Goal: Information Seeking & Learning: Check status

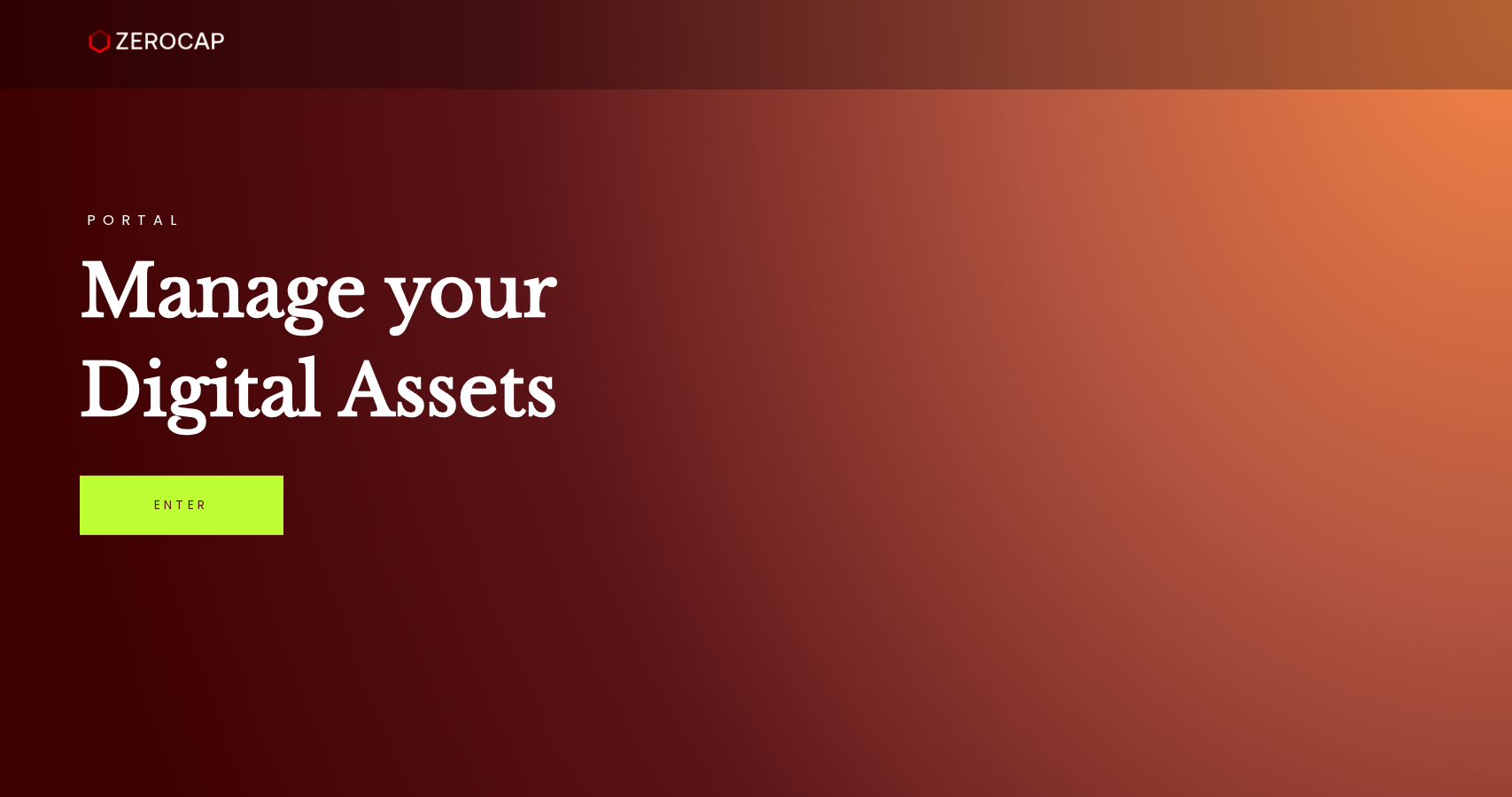
click at [241, 501] on link "Enter" at bounding box center [181, 504] width 203 height 58
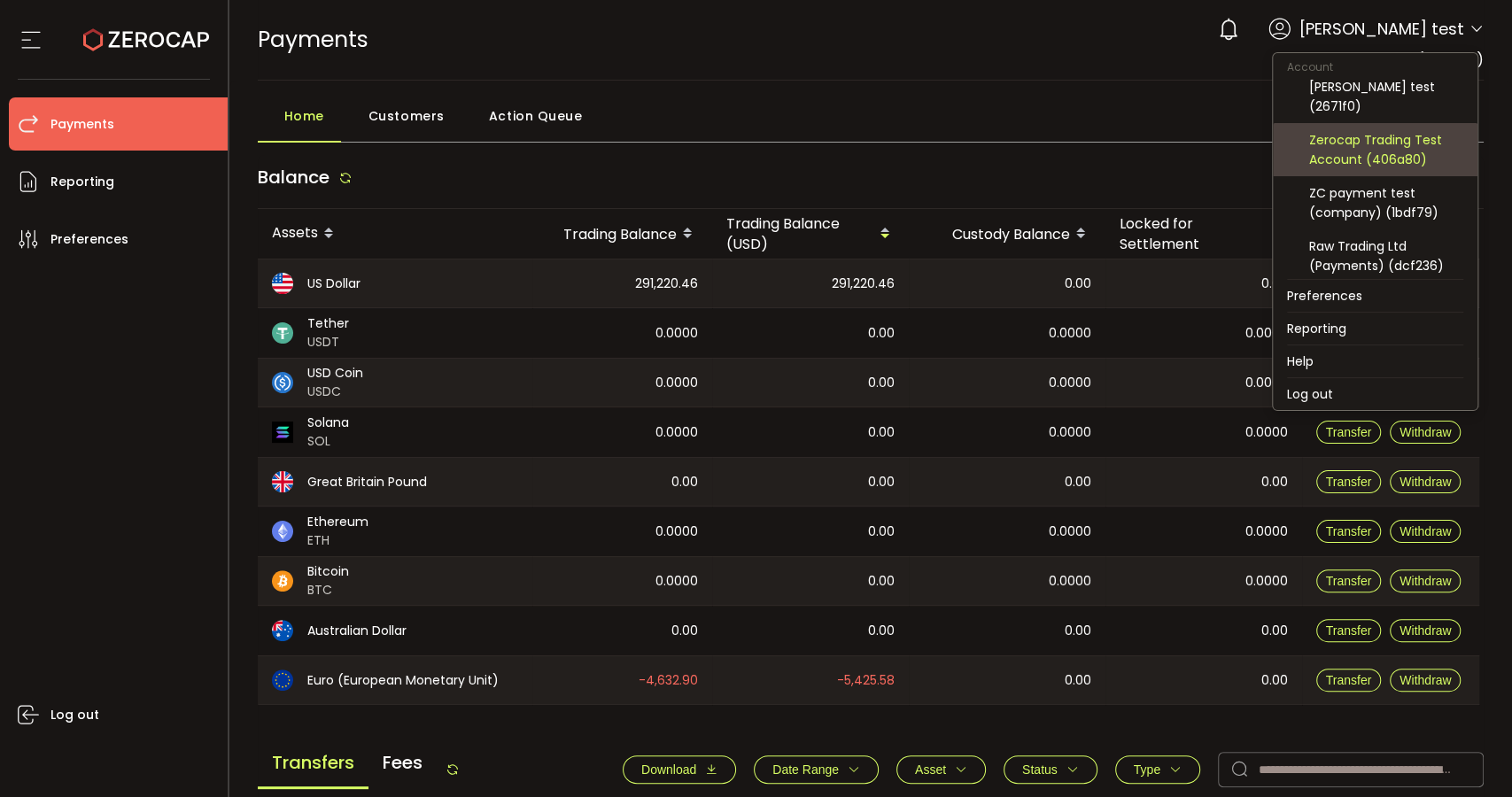
scroll to position [98, 0]
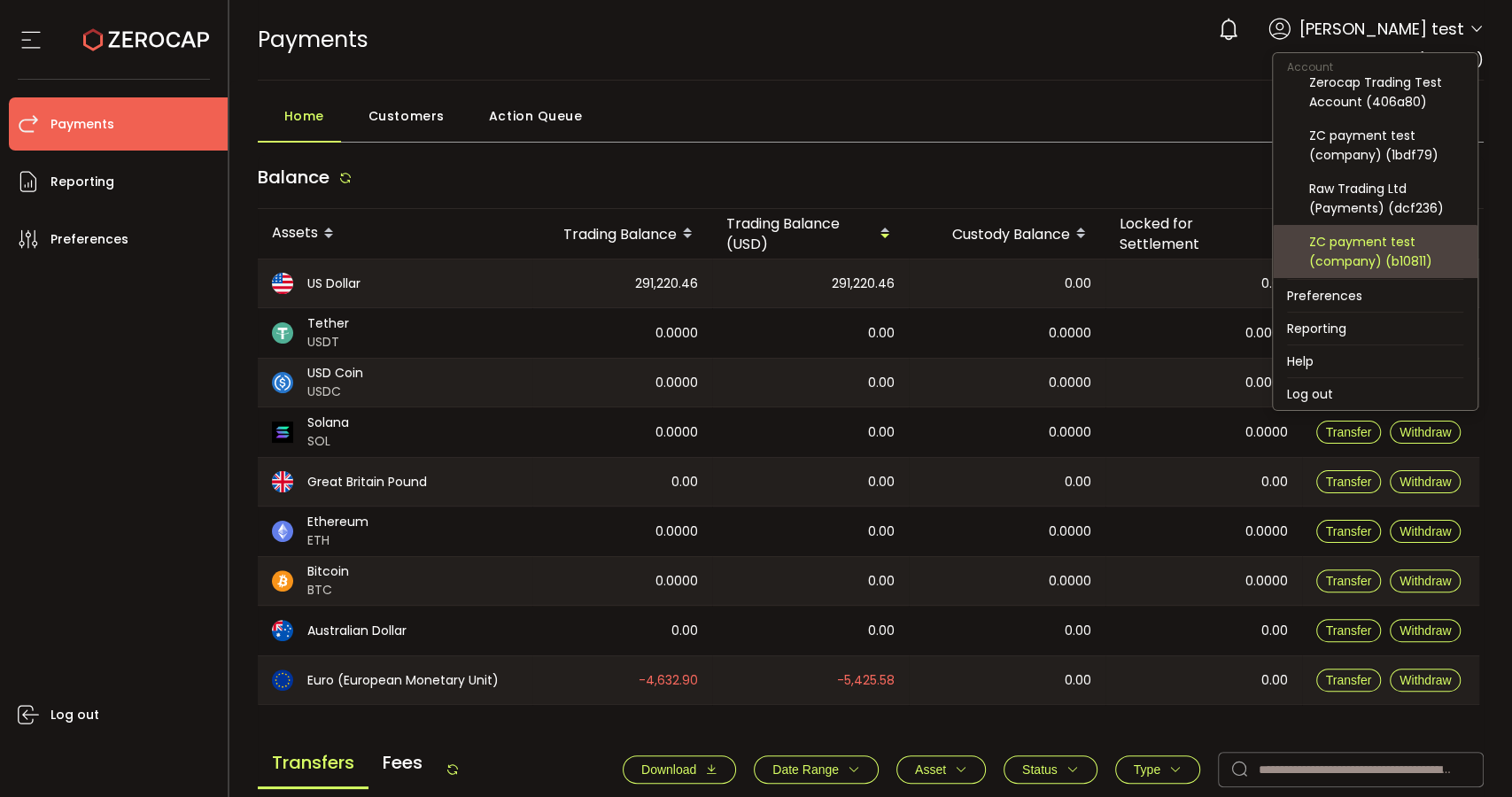
click at [1361, 239] on div "ZC payment test (company) (b10811)" at bounding box center [1386, 251] width 154 height 39
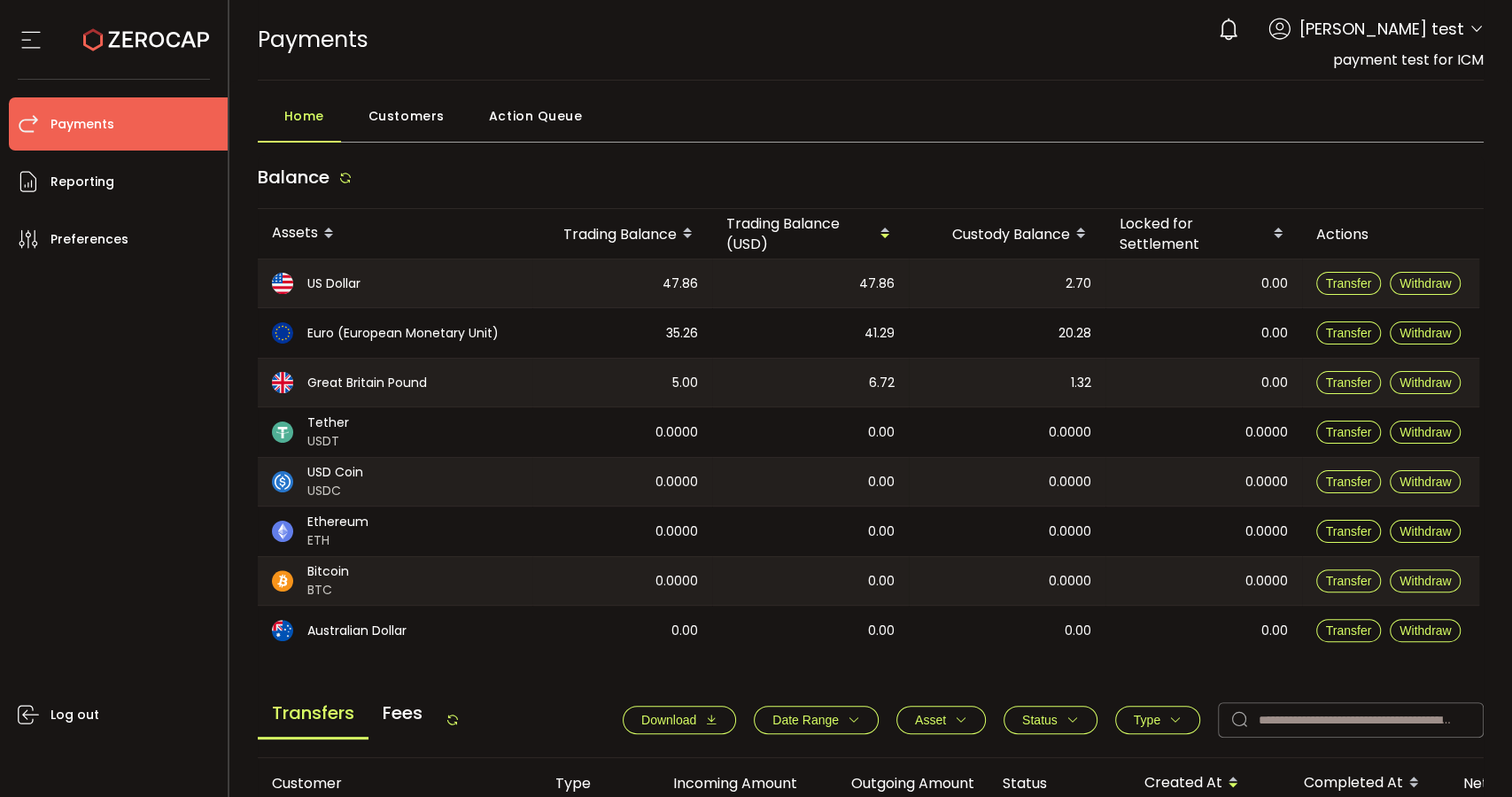
click at [385, 123] on span "Customers" at bounding box center [406, 115] width 76 height 35
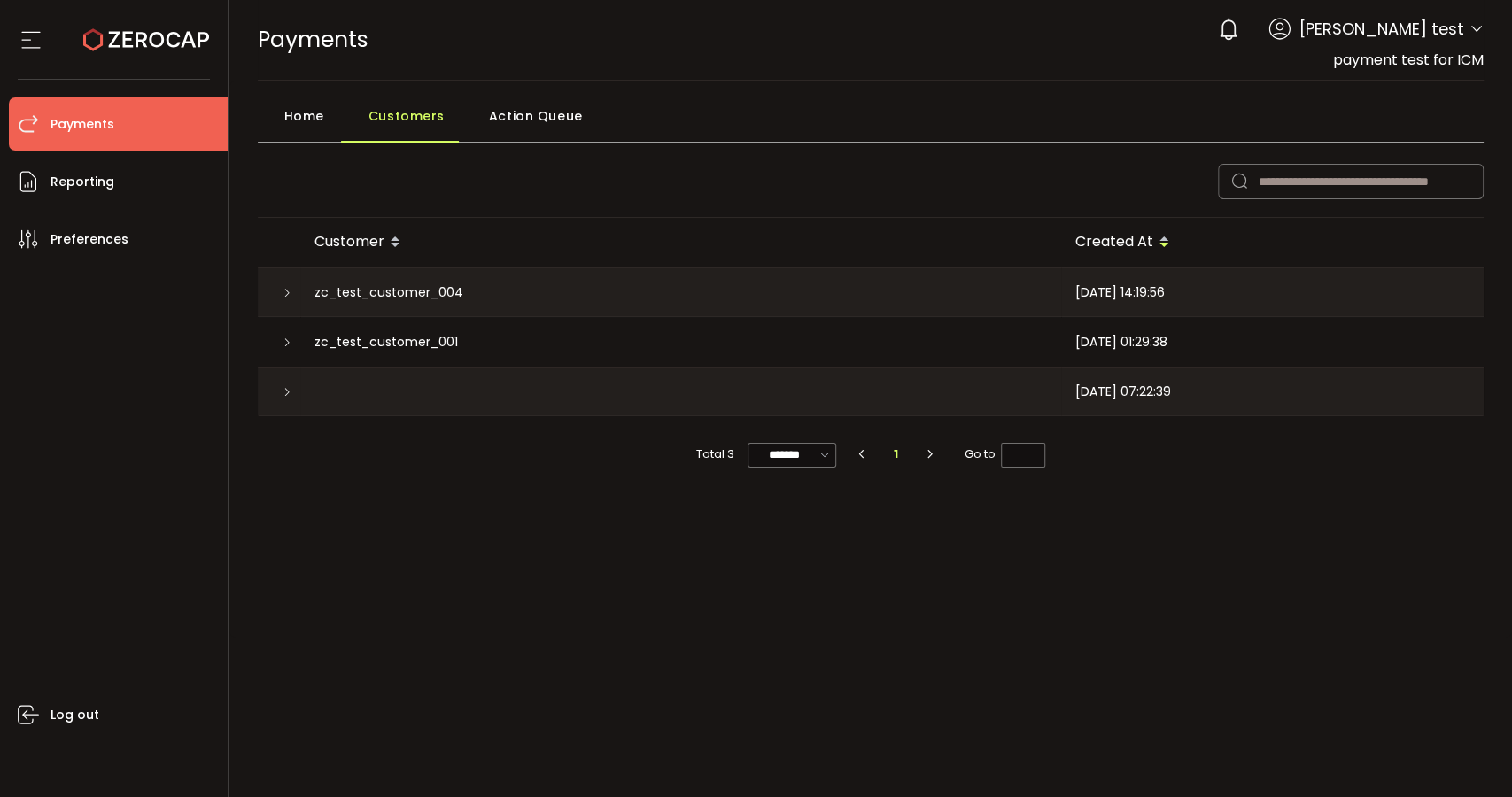
click at [1191, 586] on div "Customer Created At zc_test_customer_004 [DATE] 14:19:56 zc_test_customer_001 […" at bounding box center [871, 388] width 1228 height 465
click at [284, 118] on span "Home" at bounding box center [304, 115] width 40 height 35
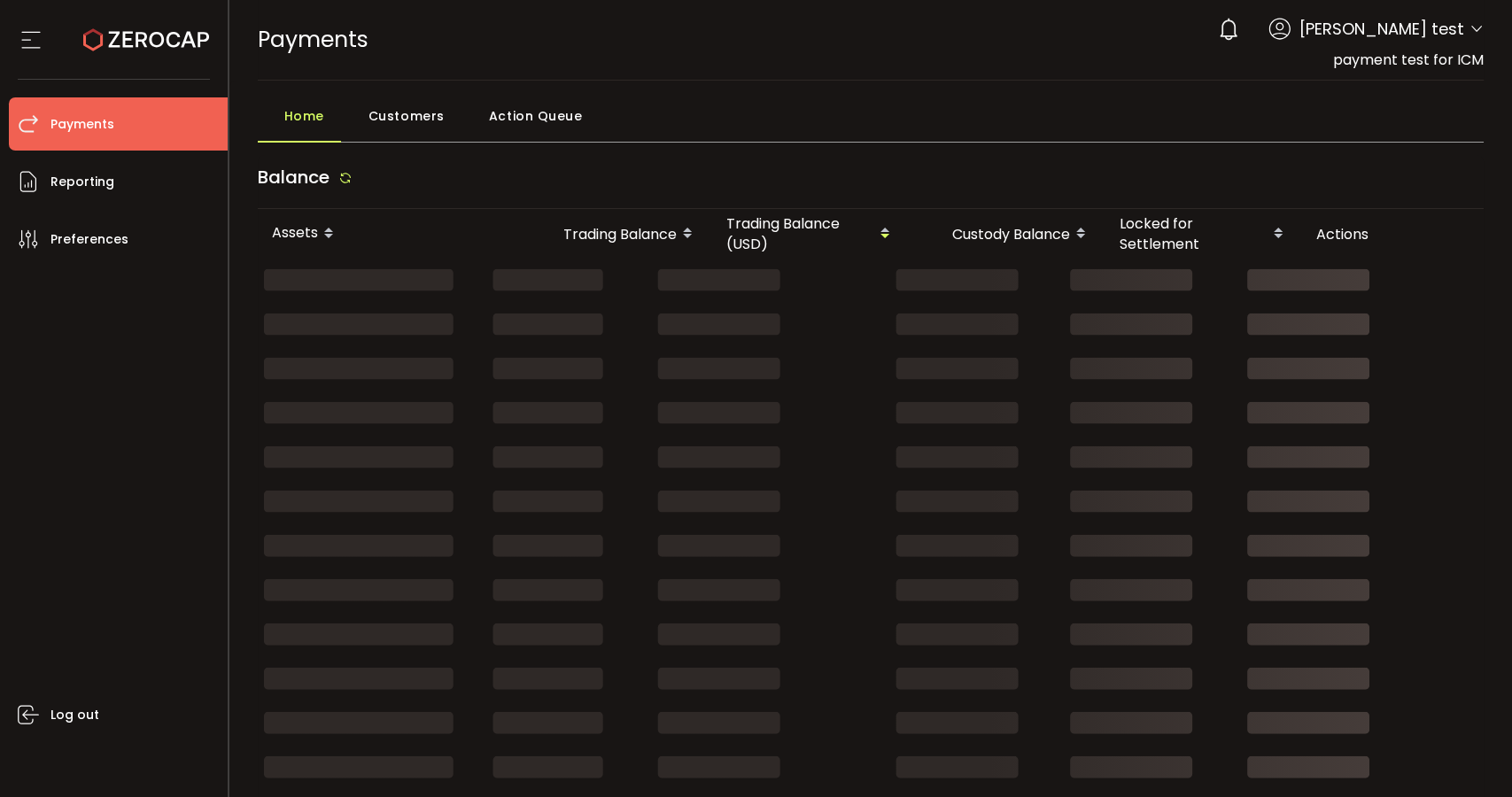
click at [404, 110] on span "Customers" at bounding box center [406, 115] width 76 height 35
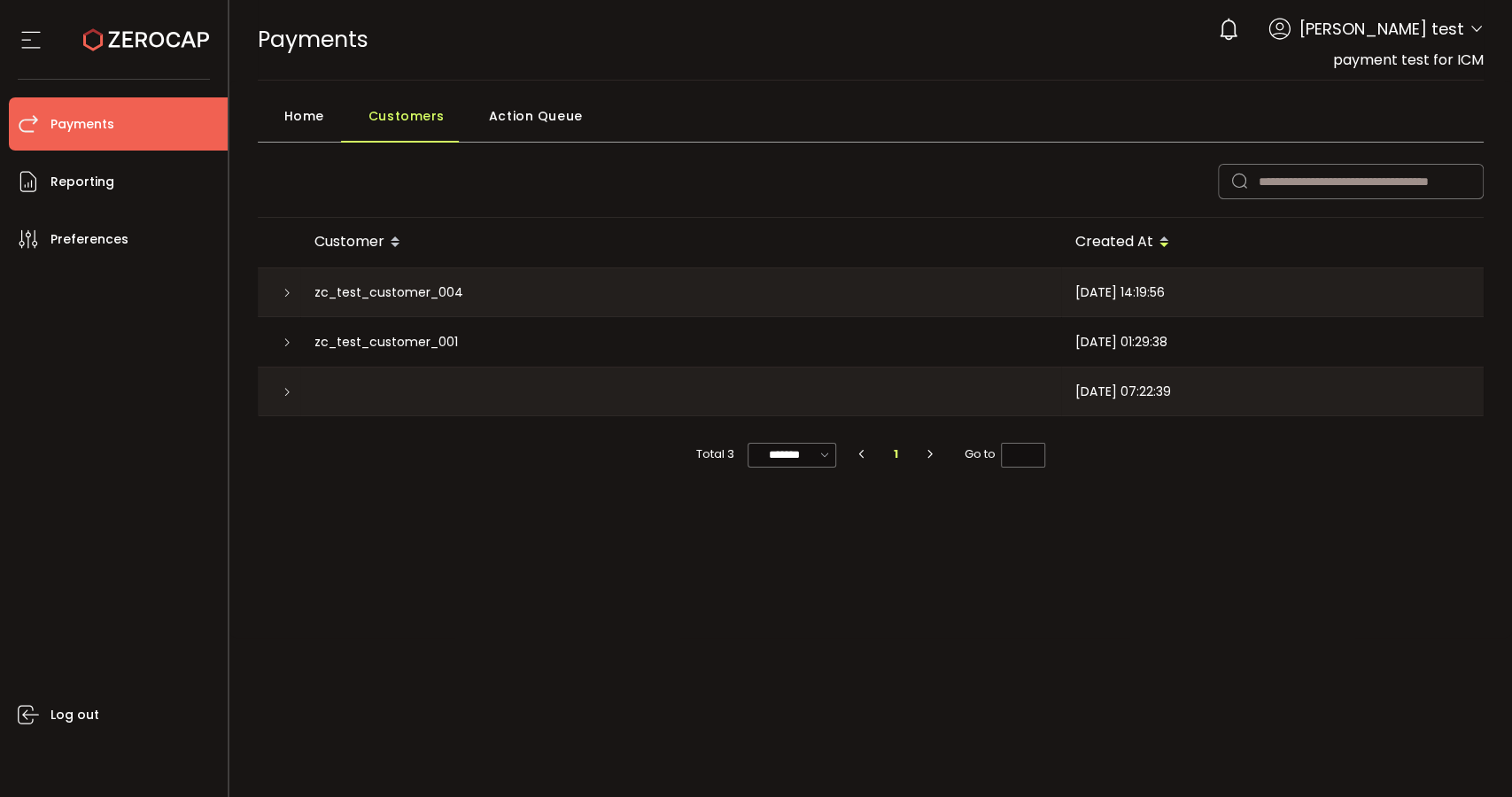
click at [312, 102] on span "Home" at bounding box center [304, 115] width 40 height 35
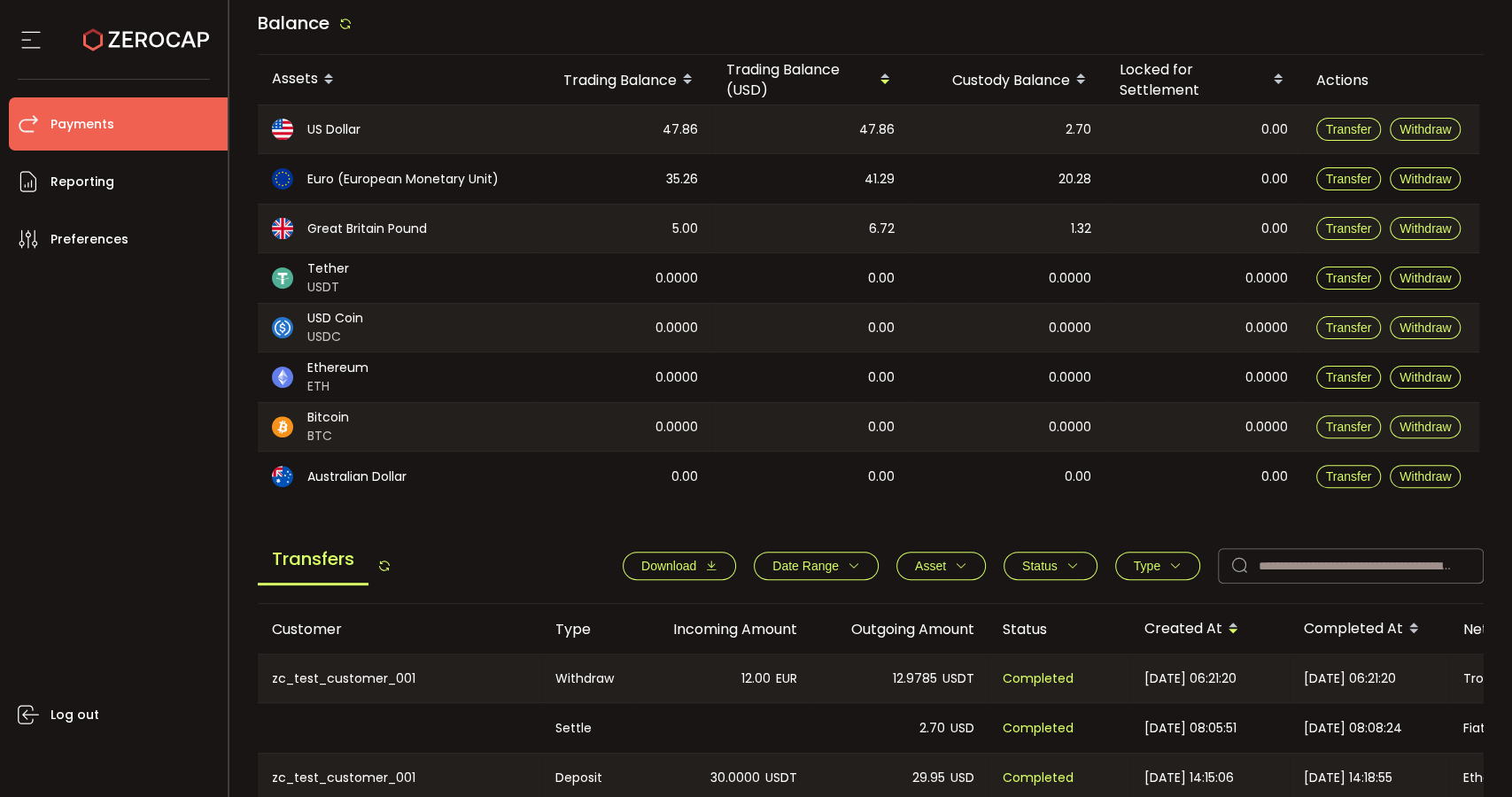
scroll to position [98, 0]
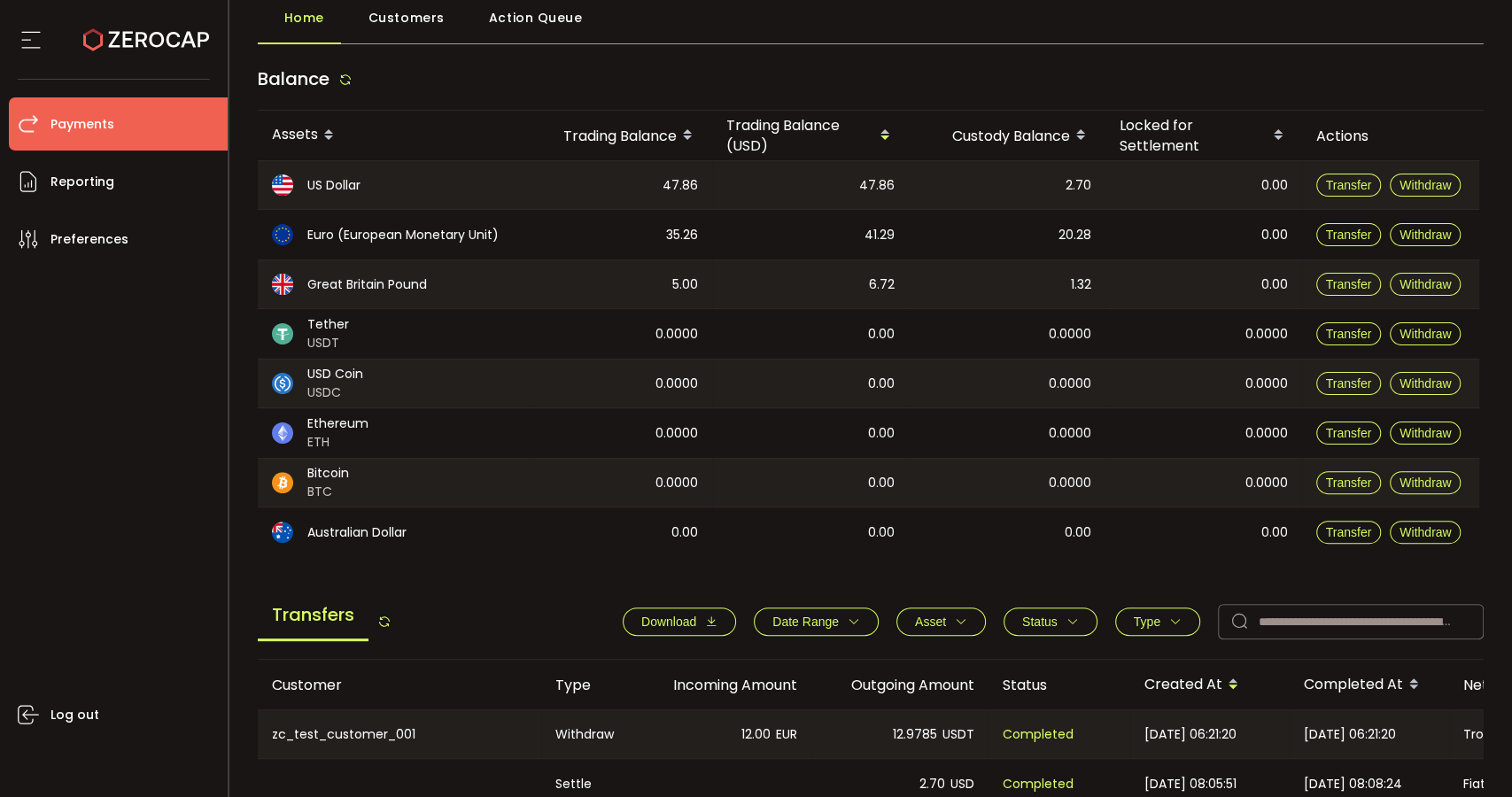
click at [596, 562] on main "Balance Assets Trading Balance Trading Balance (USD) Custody Balance Locked for…" at bounding box center [871, 660] width 1228 height 1208
click at [415, 32] on span "Customers" at bounding box center [406, 18] width 76 height 35
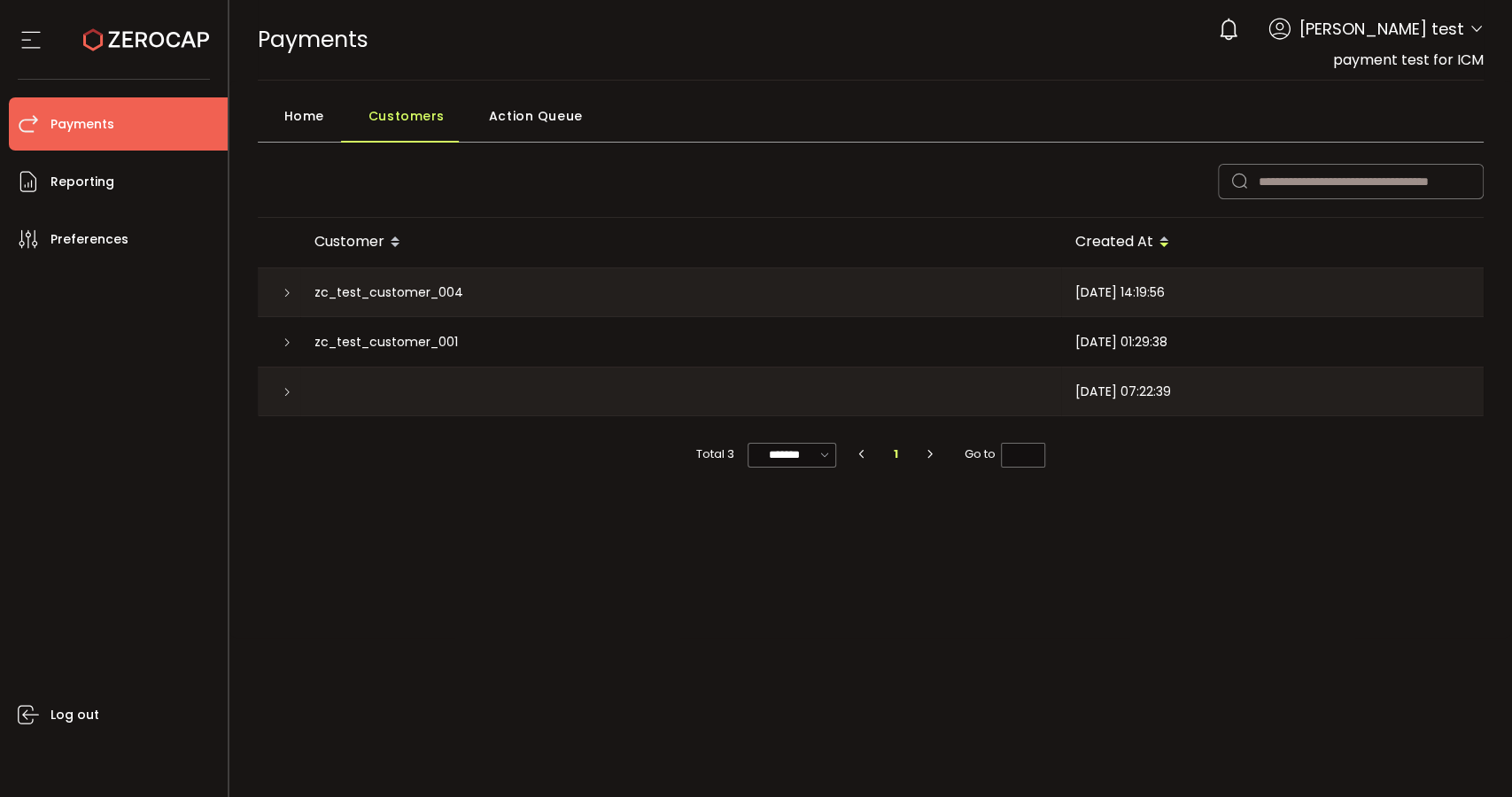
click at [286, 344] on icon at bounding box center [287, 343] width 11 height 11
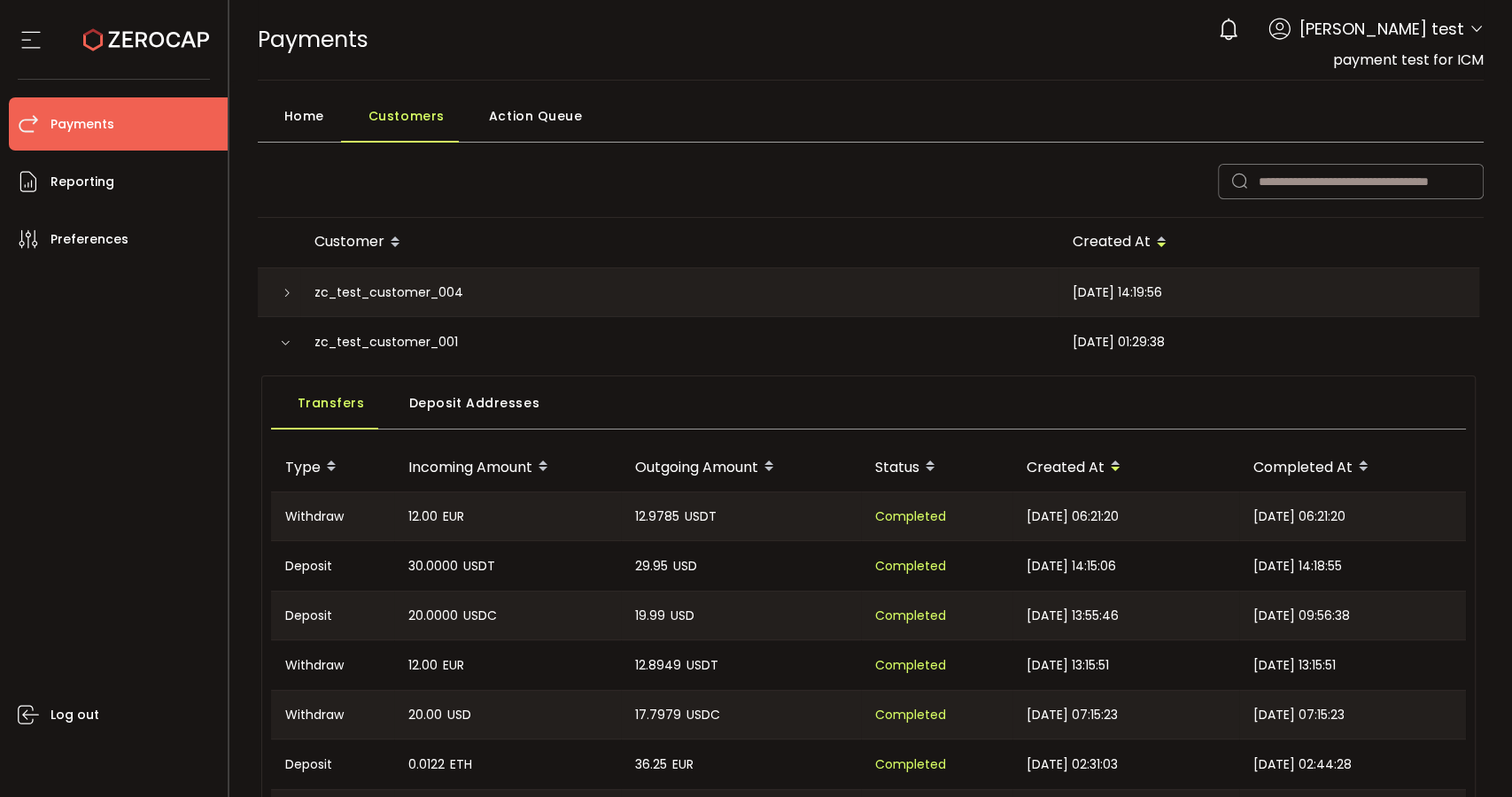
click at [502, 409] on span "Deposit Addresses" at bounding box center [475, 403] width 131 height 35
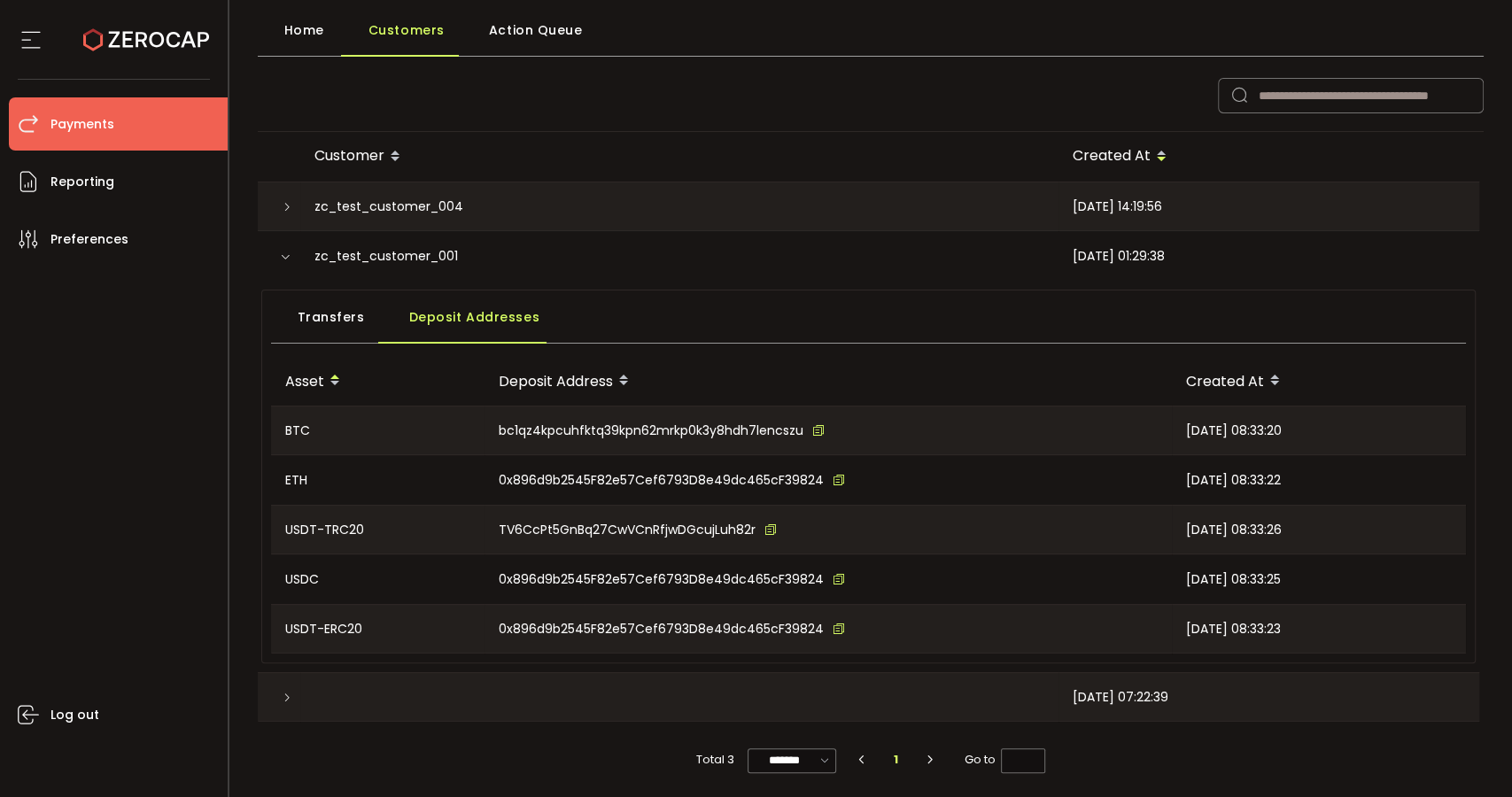
scroll to position [87, 0]
click at [765, 525] on icon at bounding box center [770, 528] width 12 height 12
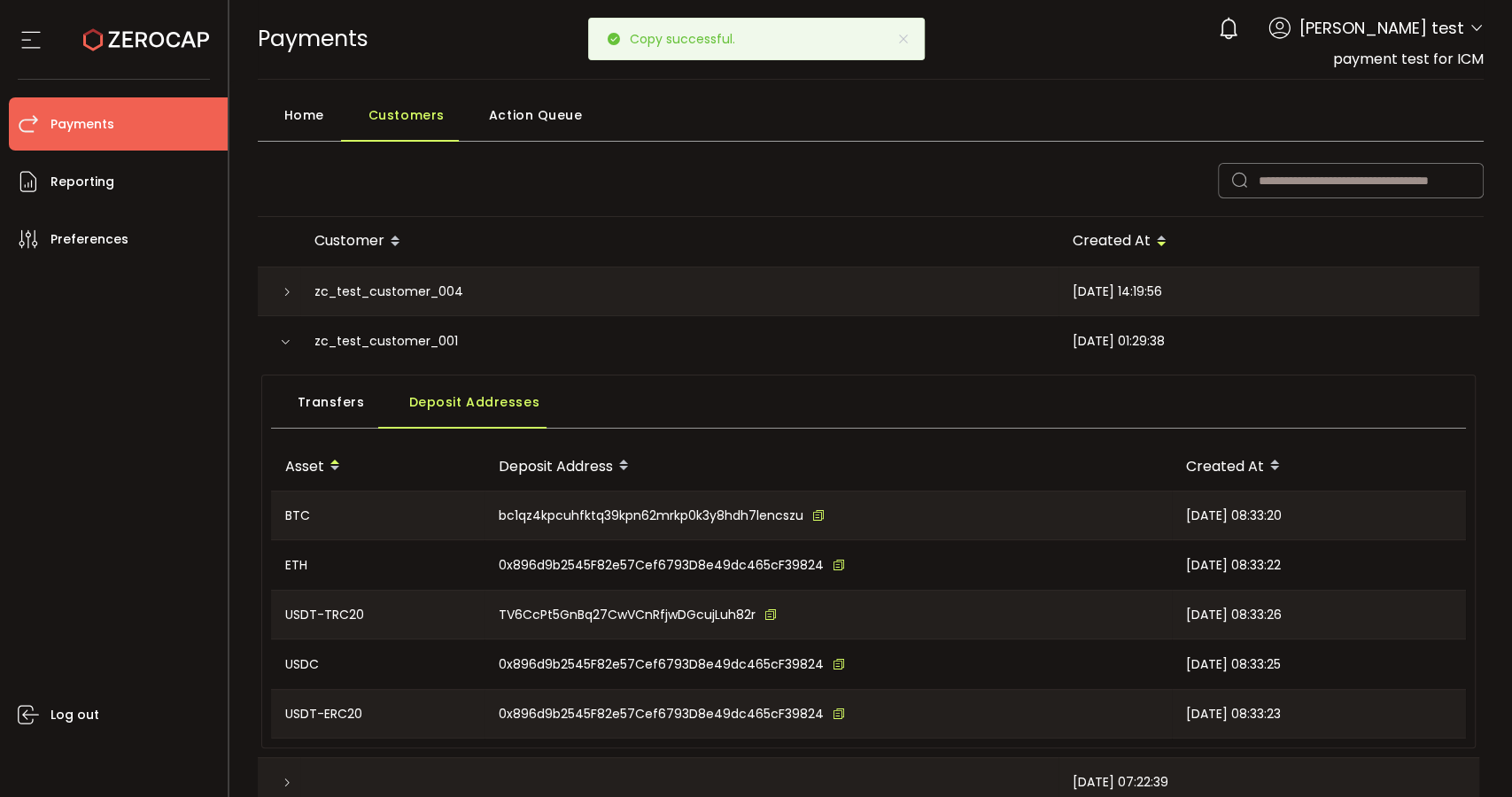
scroll to position [0, 0]
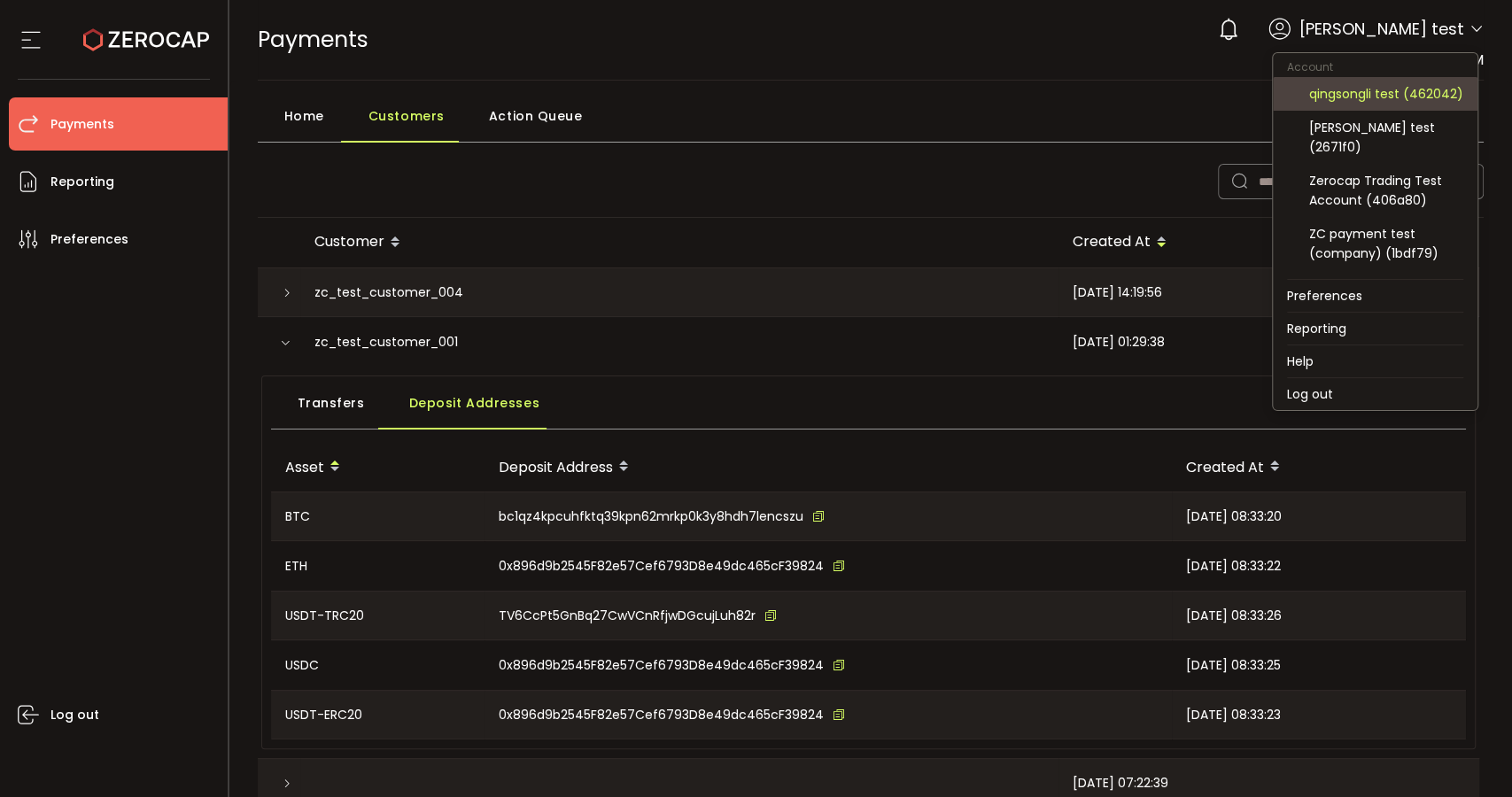
click at [1361, 103] on div "qingsongli test (462042)" at bounding box center [1386, 93] width 154 height 19
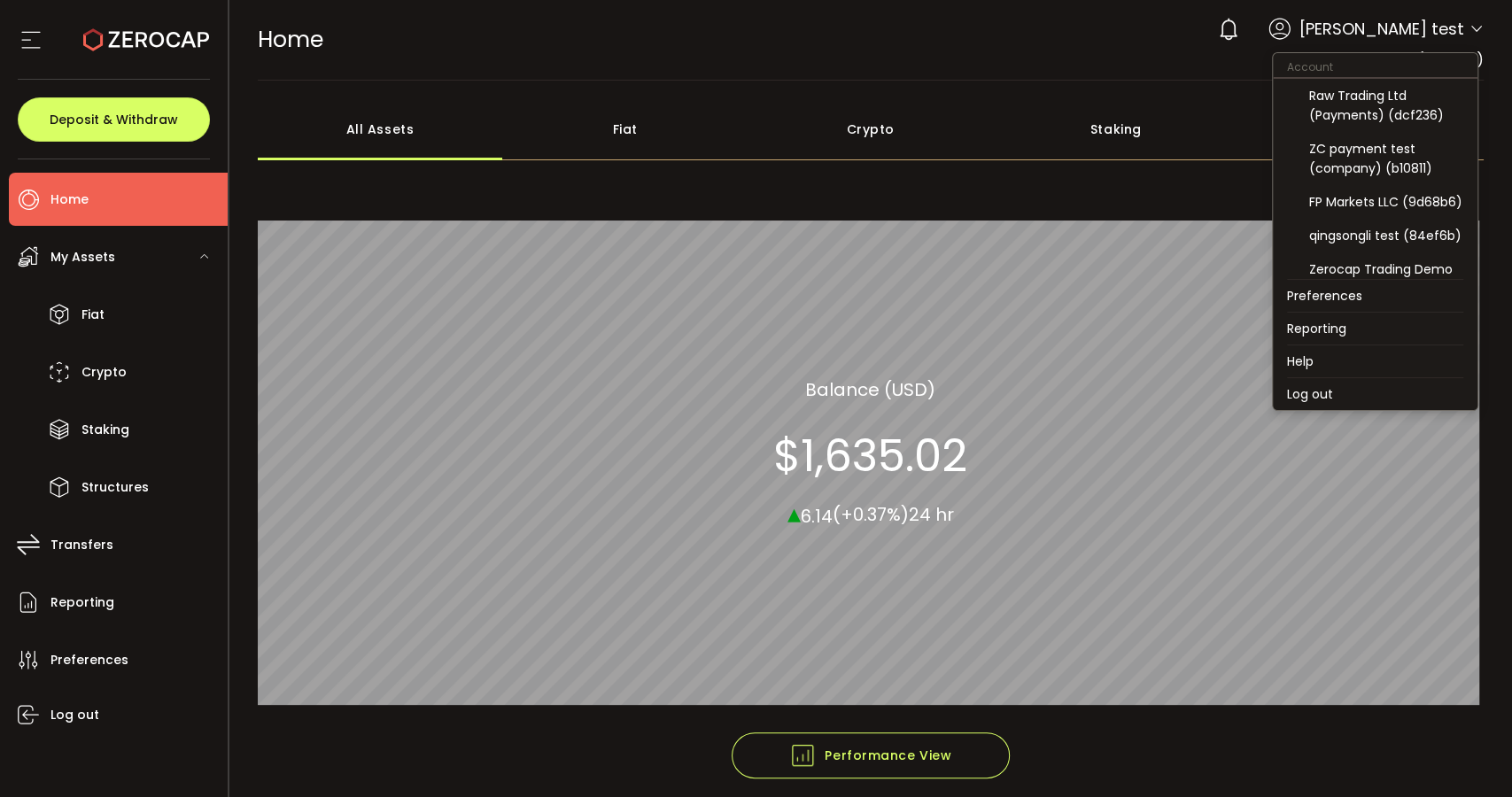
scroll to position [197, 0]
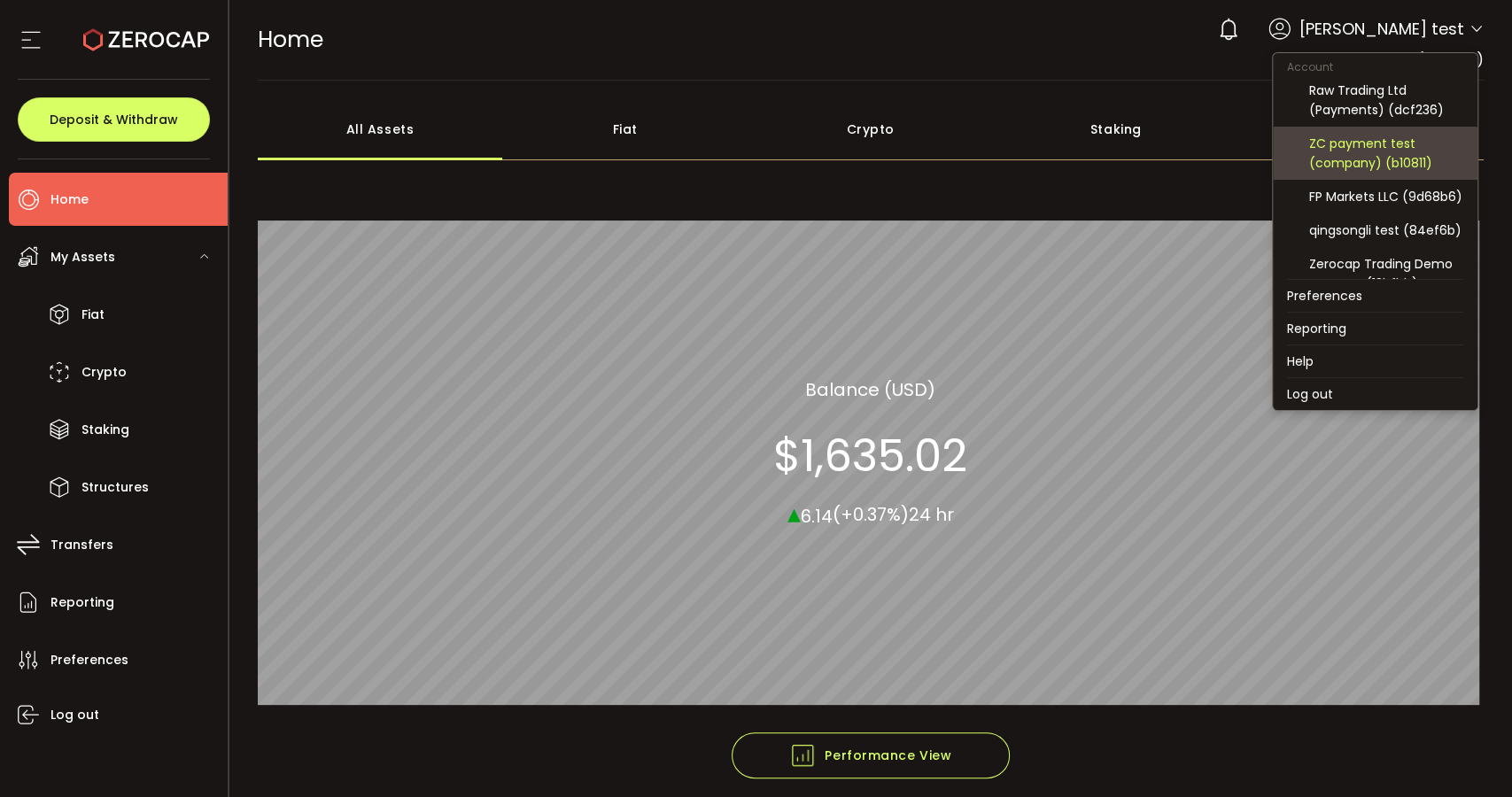
click at [1361, 137] on div "ZC payment test (company) (b10811)" at bounding box center [1386, 153] width 154 height 39
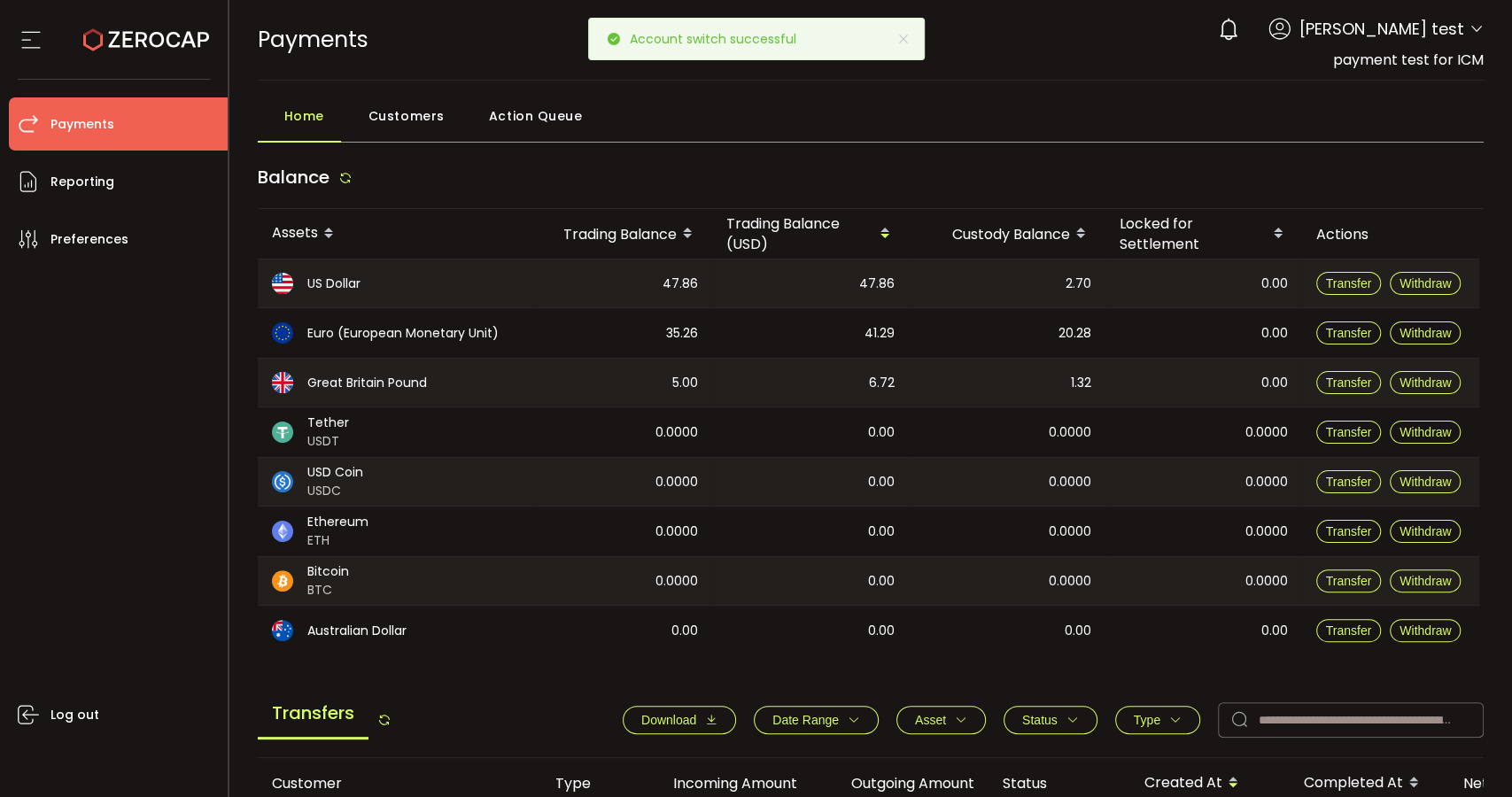
click at [402, 119] on span "Customers" at bounding box center [406, 115] width 76 height 35
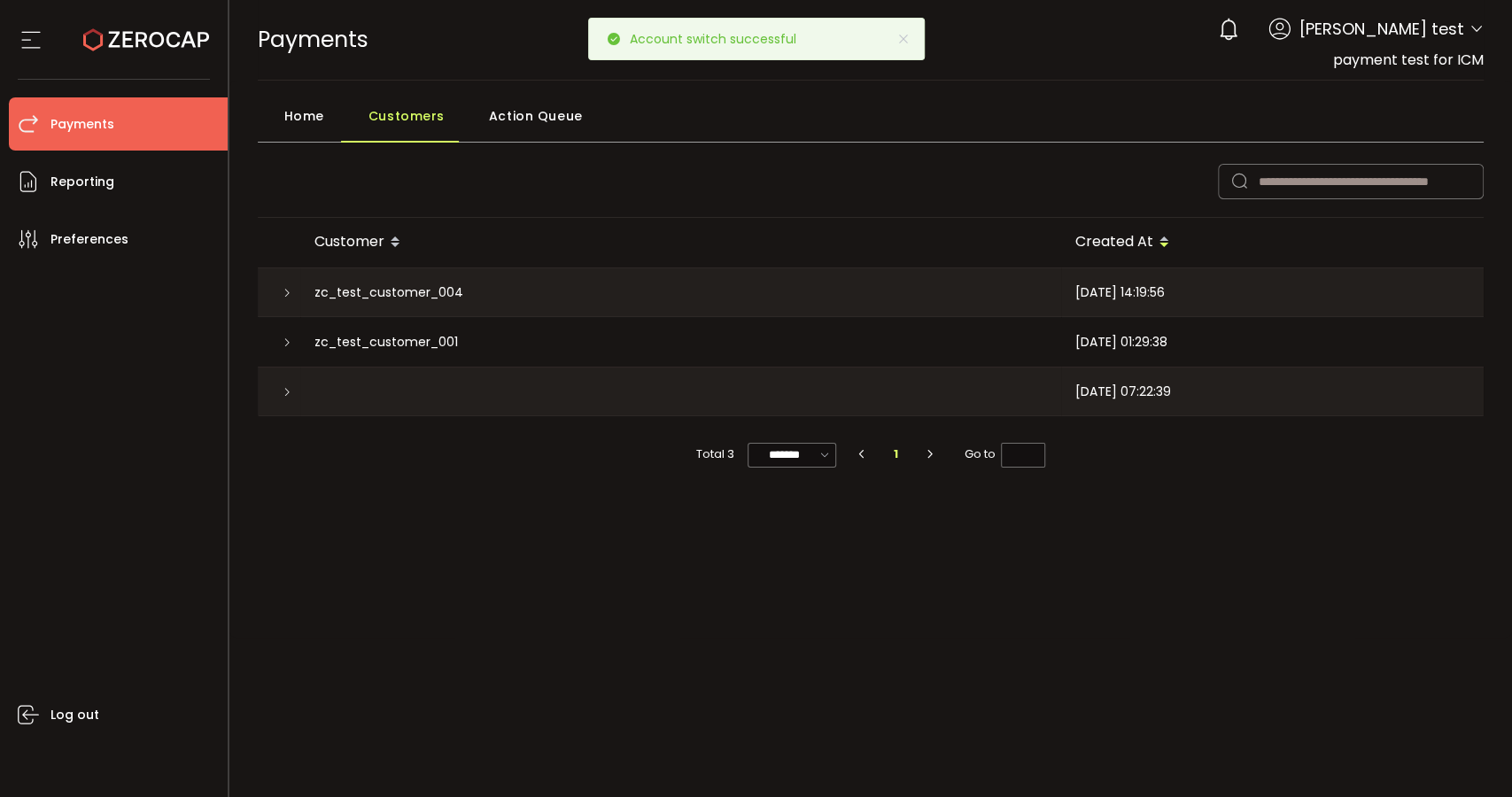
click at [291, 291] on icon at bounding box center [287, 294] width 11 height 11
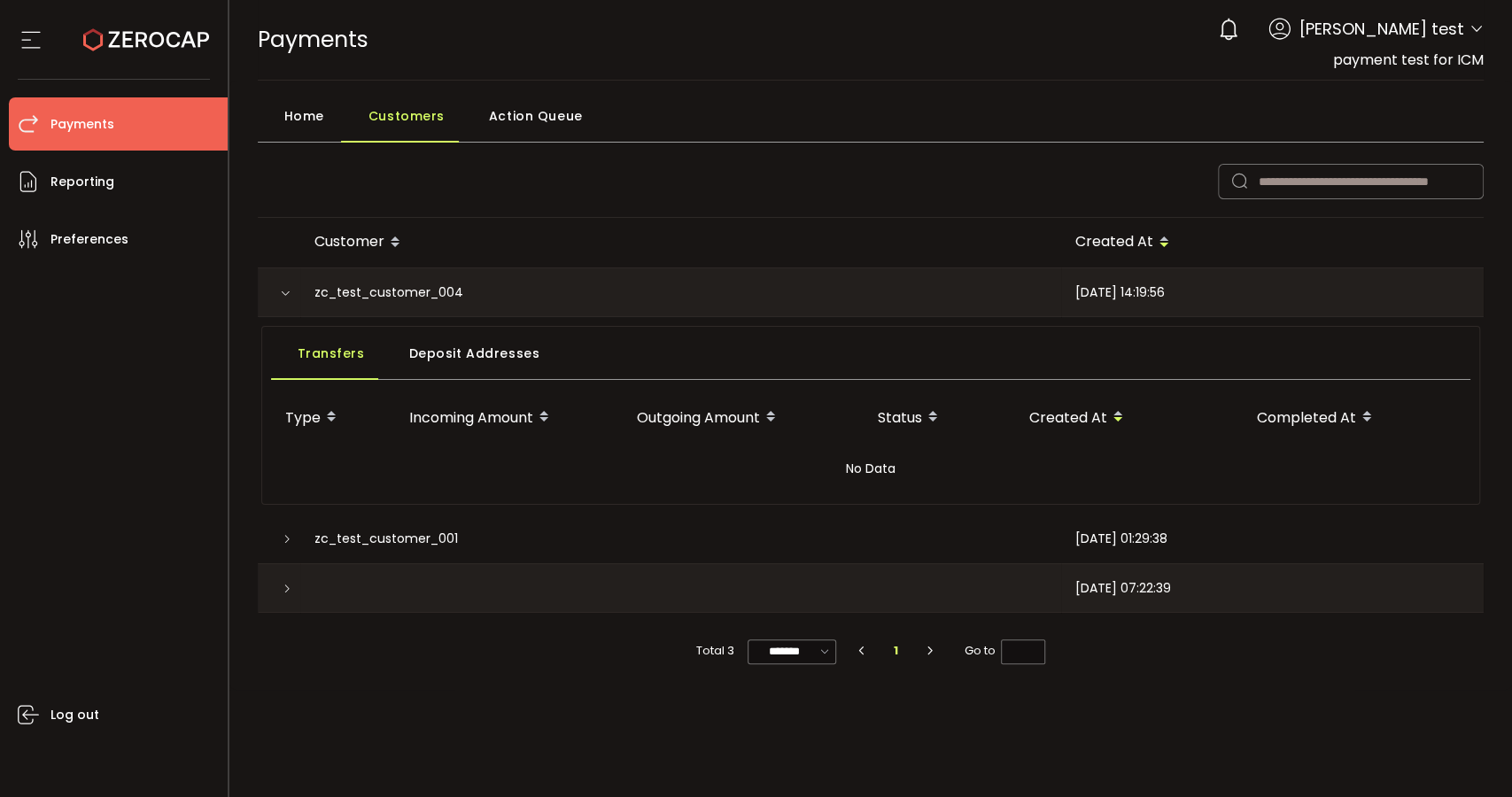
click at [498, 350] on span "Deposit Addresses" at bounding box center [475, 354] width 131 height 35
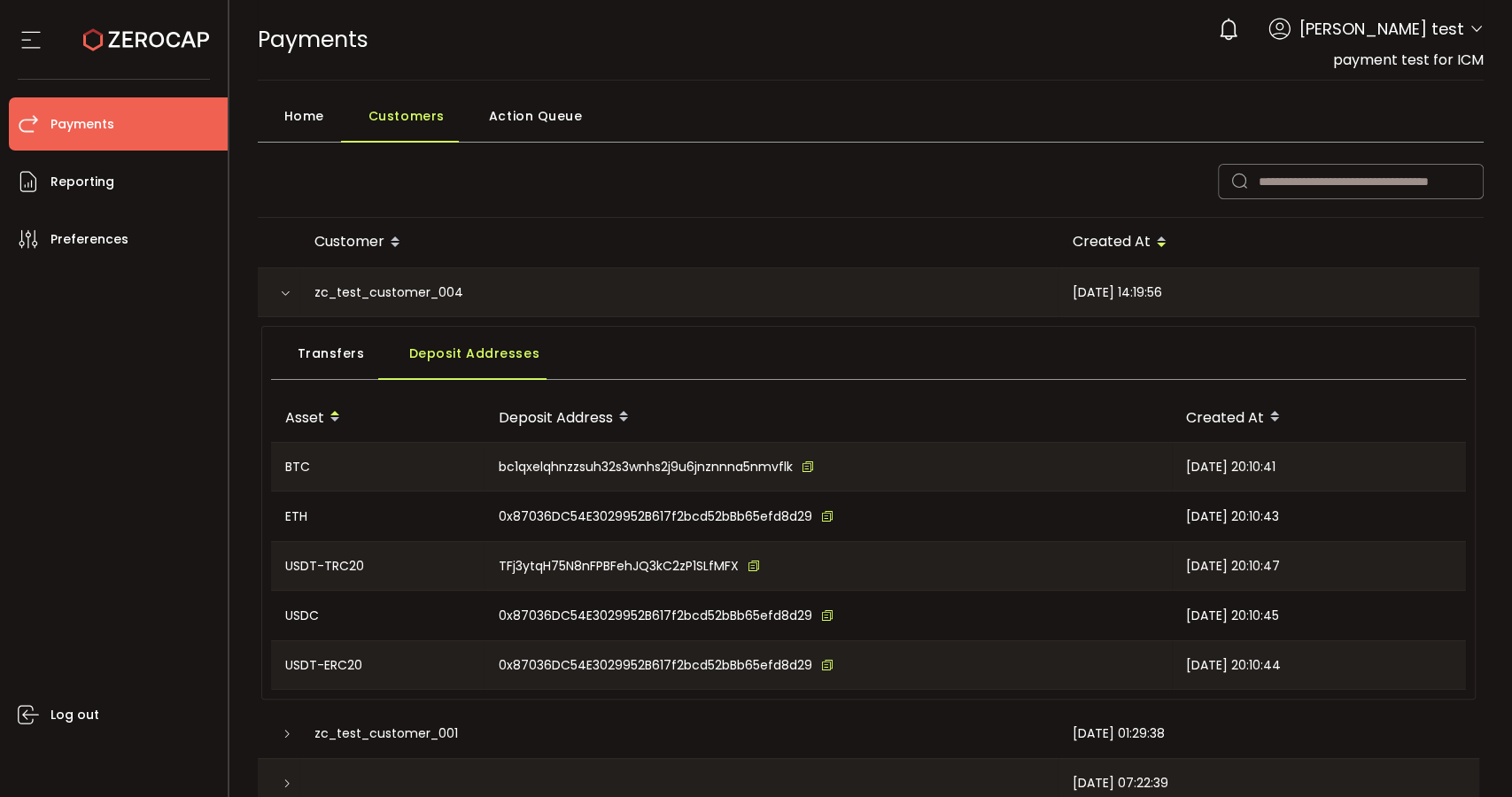
click at [751, 560] on icon at bounding box center [754, 565] width 12 height 12
click at [331, 348] on span "Transfers" at bounding box center [331, 354] width 67 height 35
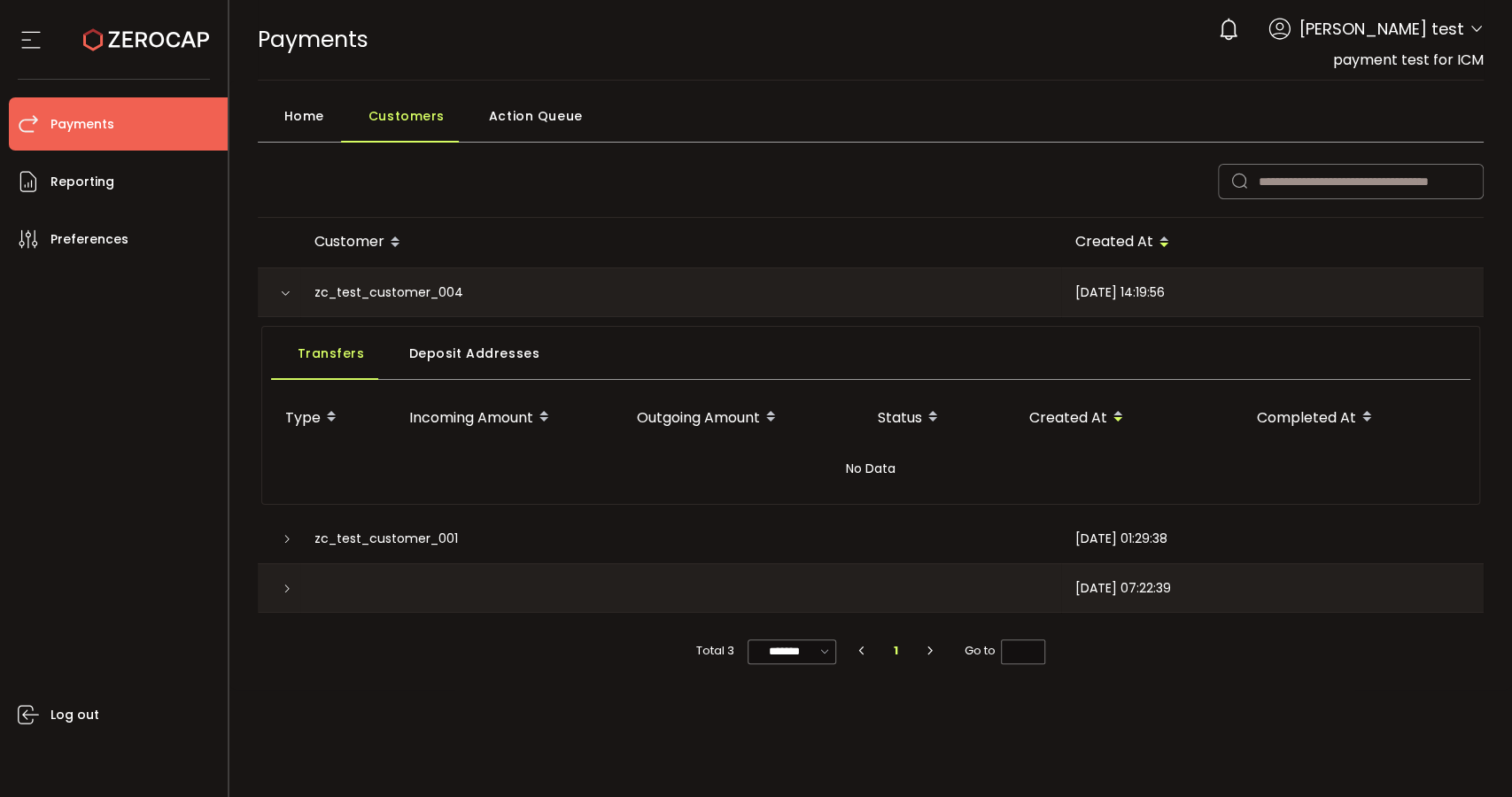
click at [276, 543] on div at bounding box center [279, 538] width 42 height 50
click at [282, 539] on icon at bounding box center [287, 539] width 11 height 11
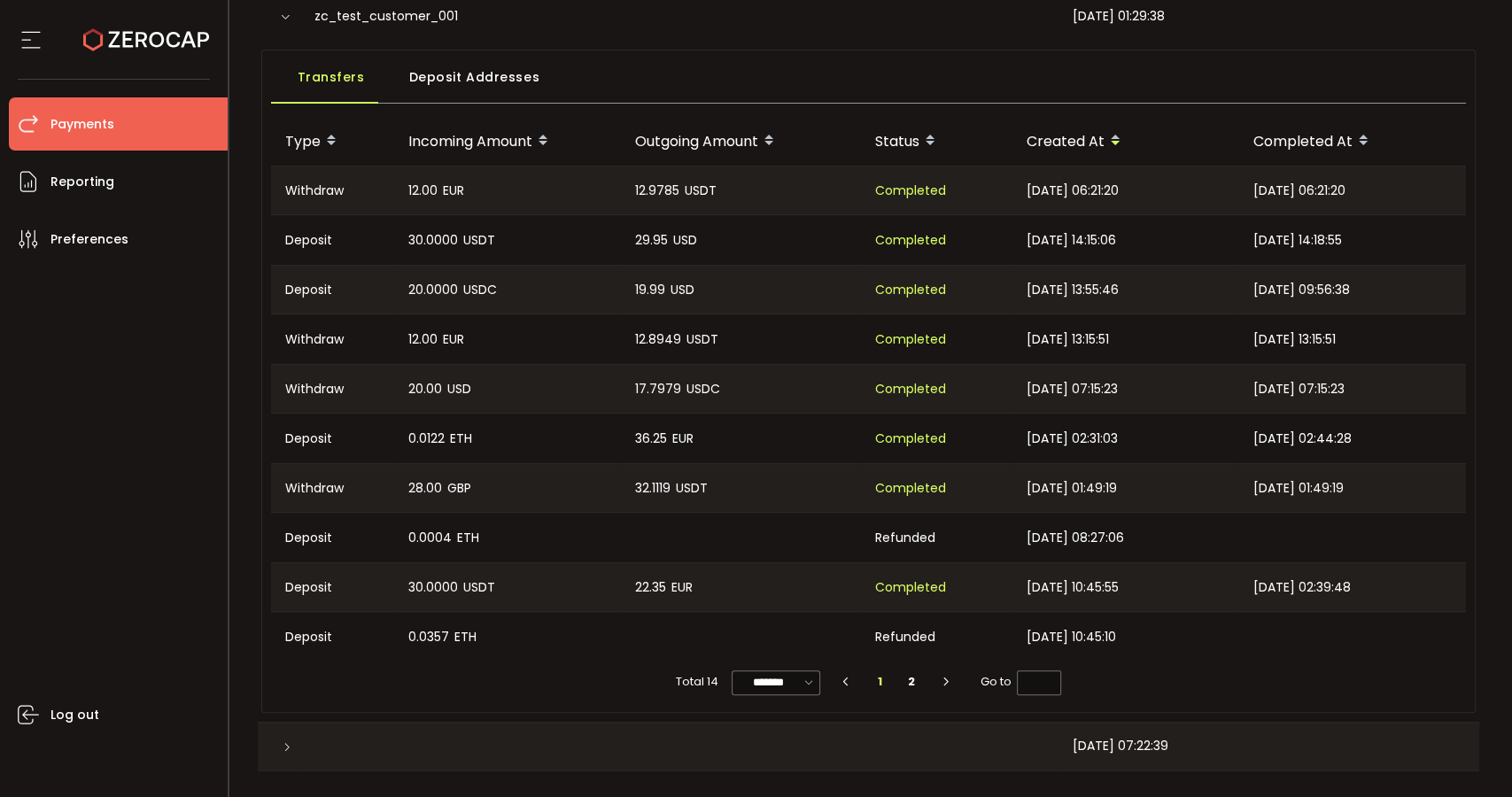
scroll to position [277, 0]
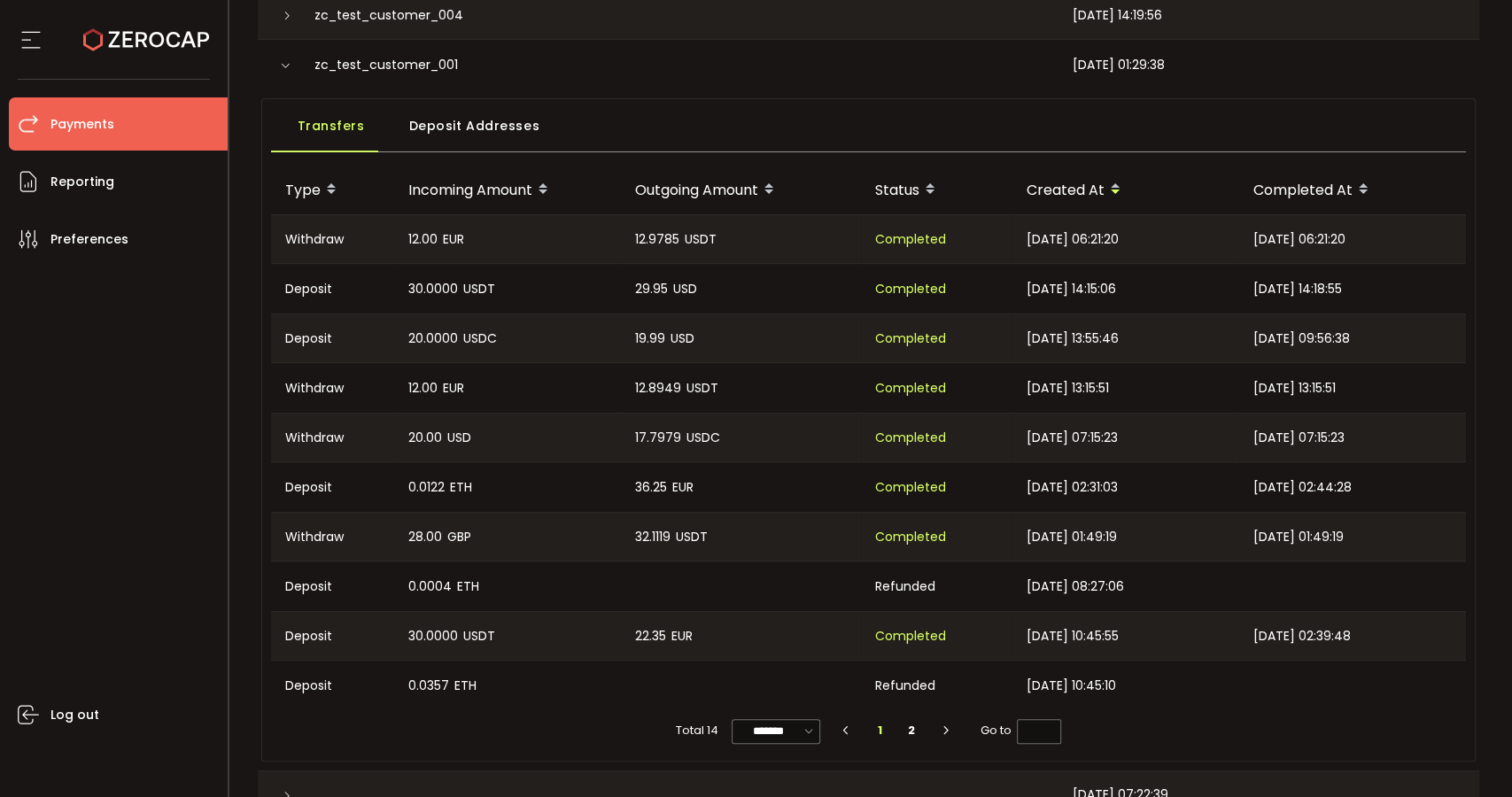
click at [494, 118] on span "Deposit Addresses" at bounding box center [475, 126] width 131 height 35
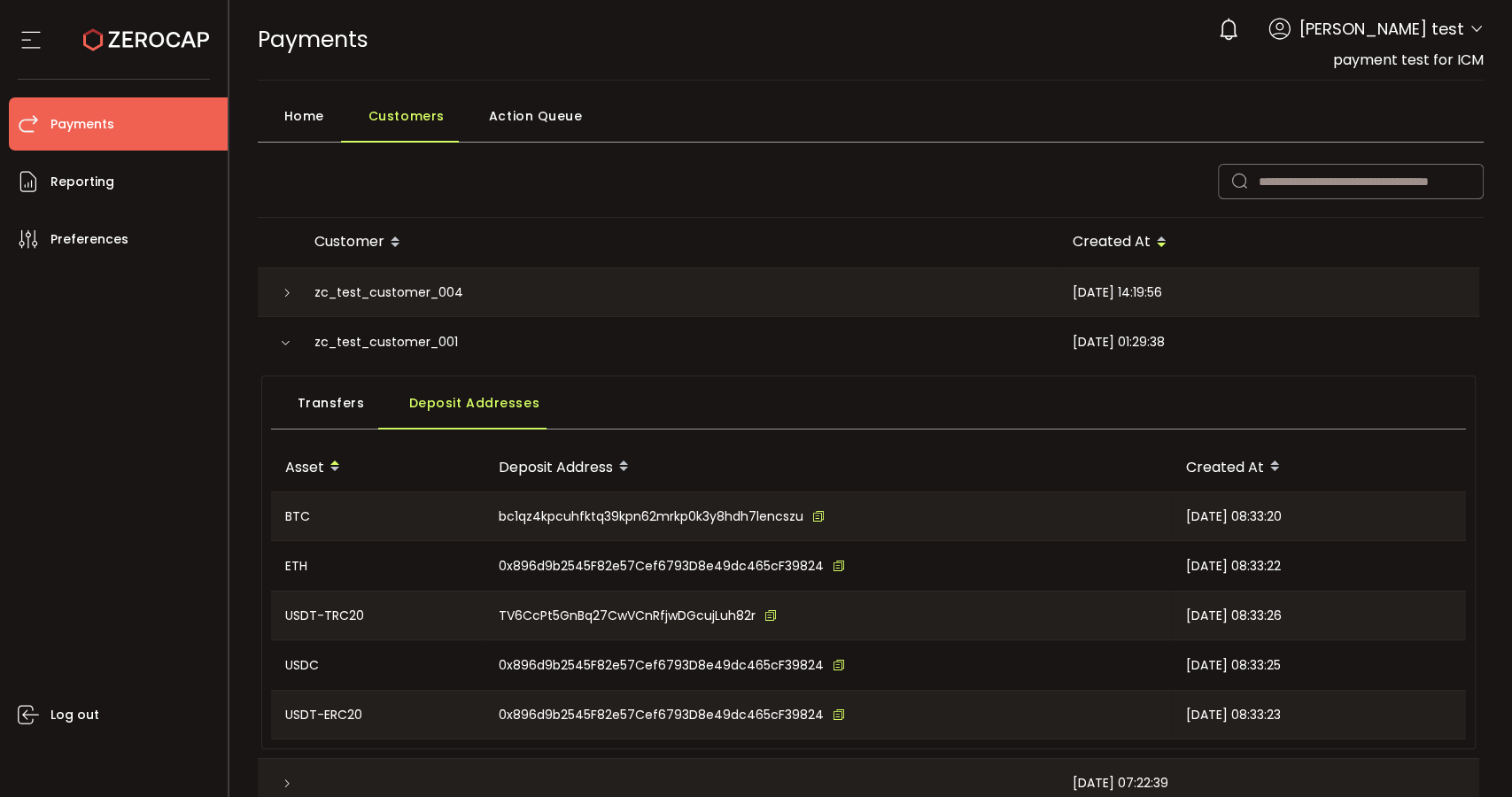
click at [770, 616] on icon at bounding box center [770, 615] width 12 height 12
drag, startPoint x: 312, startPoint y: 344, endPoint x: 538, endPoint y: 332, distance: 226.3
click at [538, 332] on div "zc_test_customer_001" at bounding box center [679, 342] width 758 height 50
copy span "zc_test_customer_001"
click at [833, 563] on icon at bounding box center [839, 565] width 12 height 12
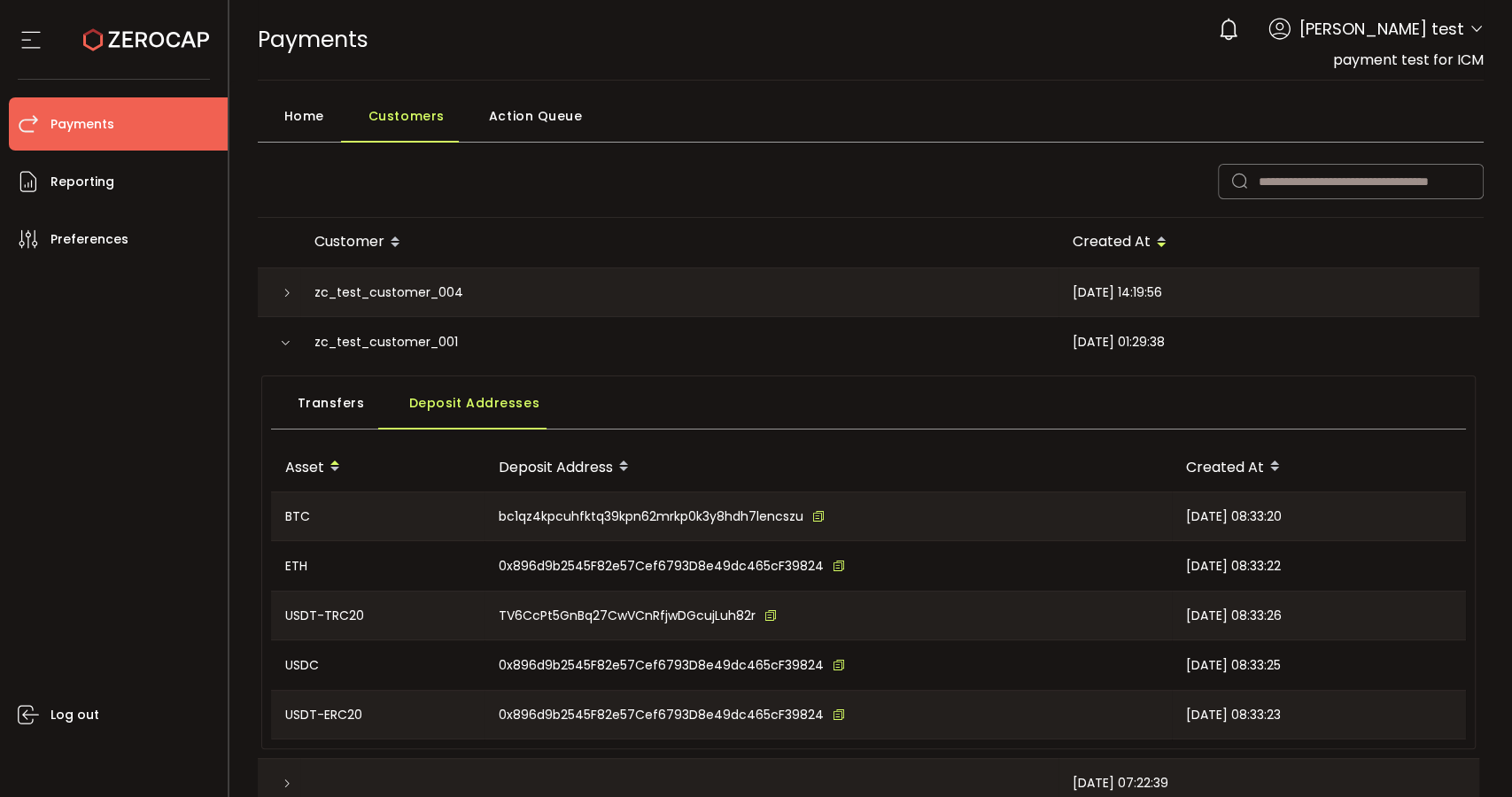
click at [768, 619] on icon at bounding box center [770, 615] width 12 height 12
click at [340, 396] on span "Transfers" at bounding box center [331, 403] width 67 height 35
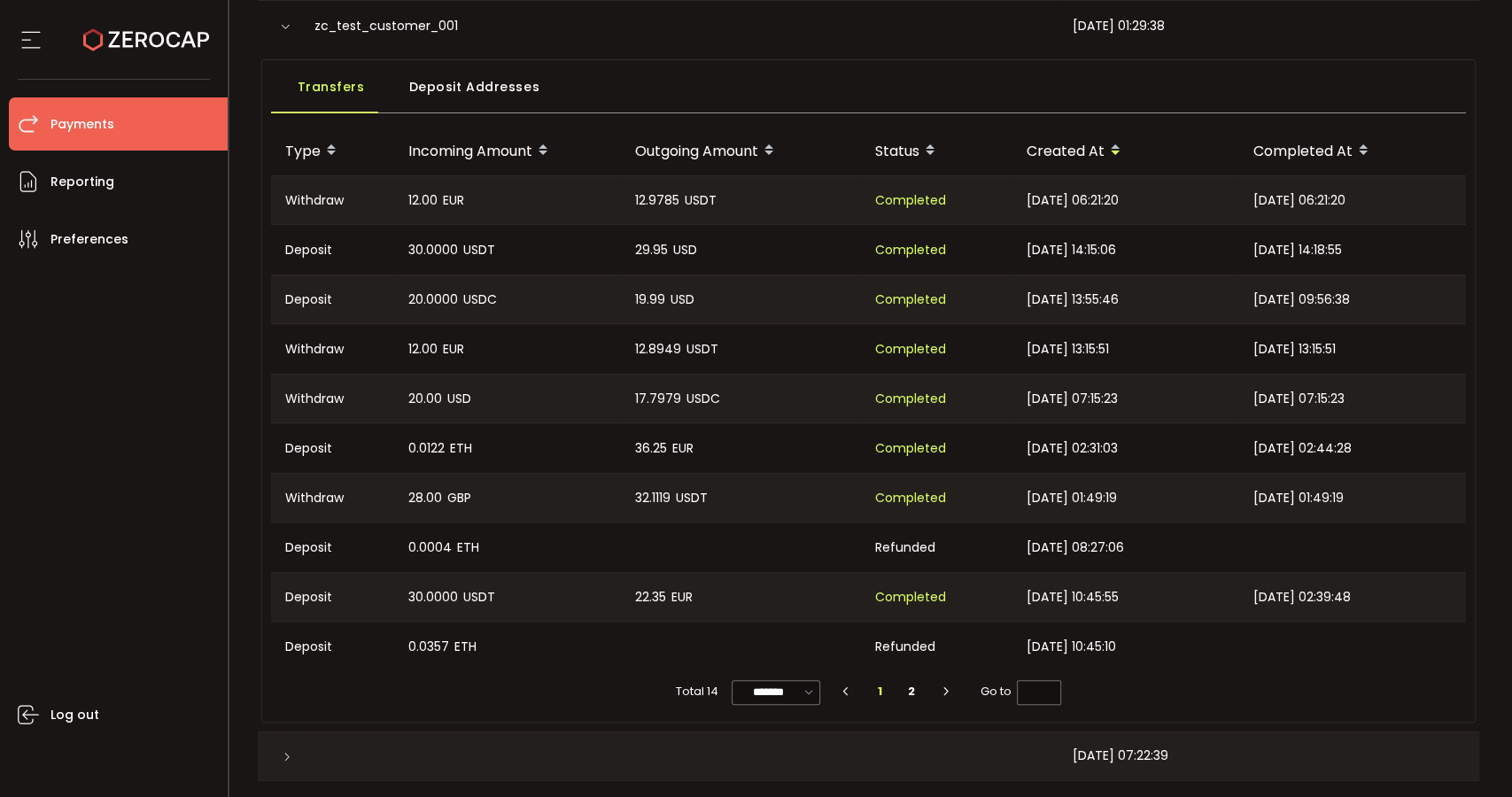
scroll to position [80, 0]
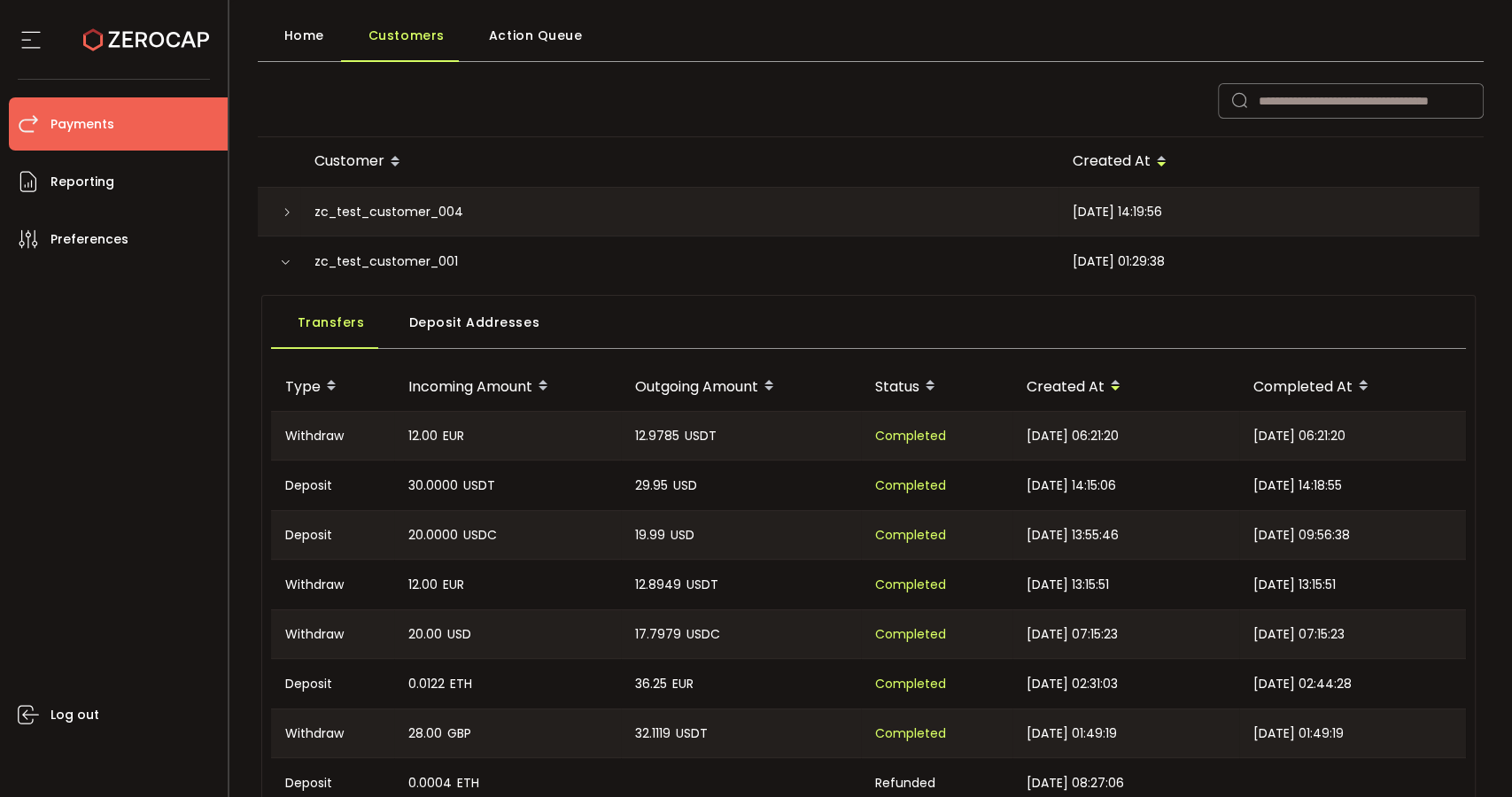
click at [283, 211] on icon at bounding box center [287, 212] width 11 height 11
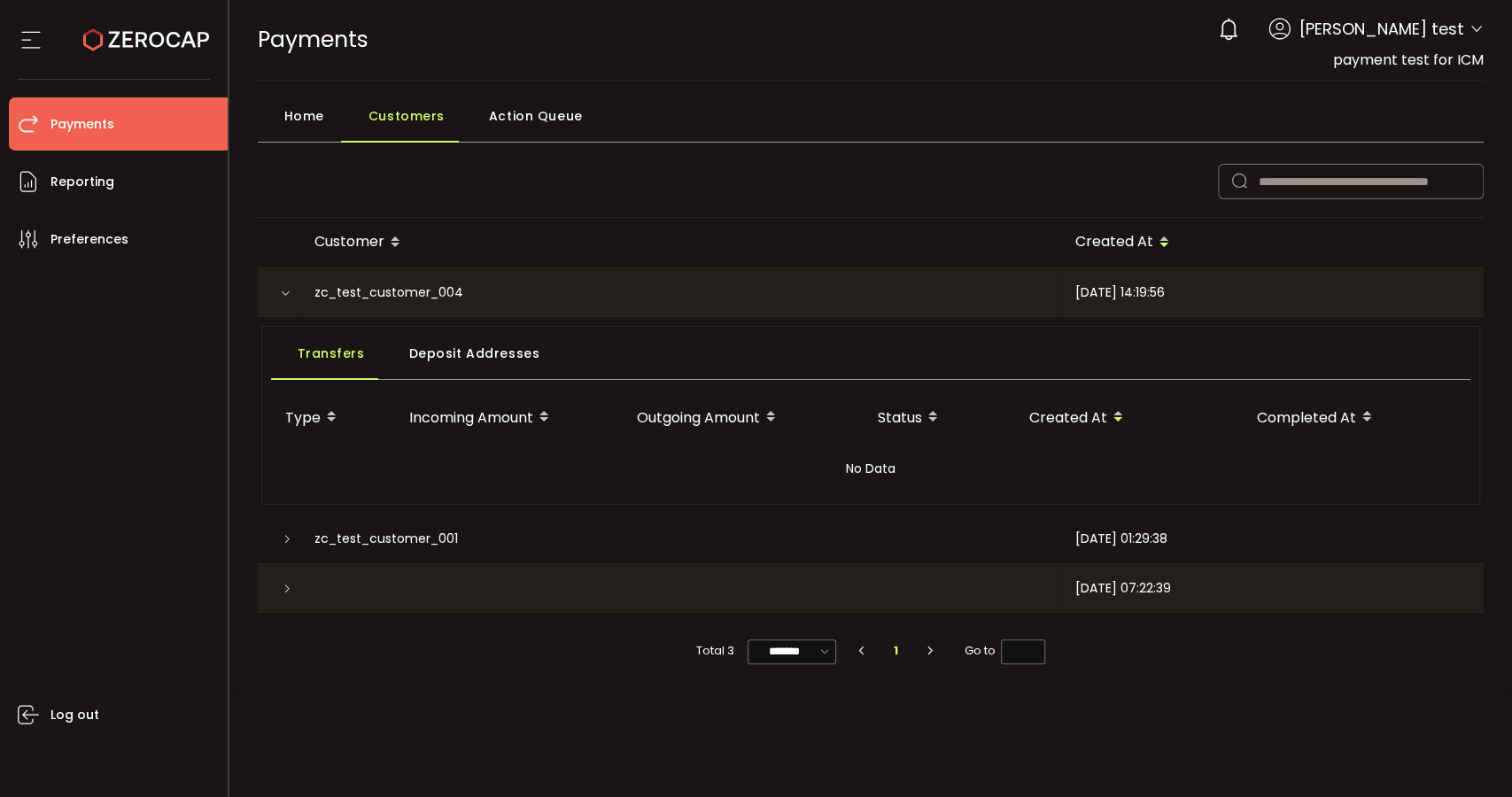
click at [464, 350] on span "Deposit Addresses" at bounding box center [475, 354] width 131 height 35
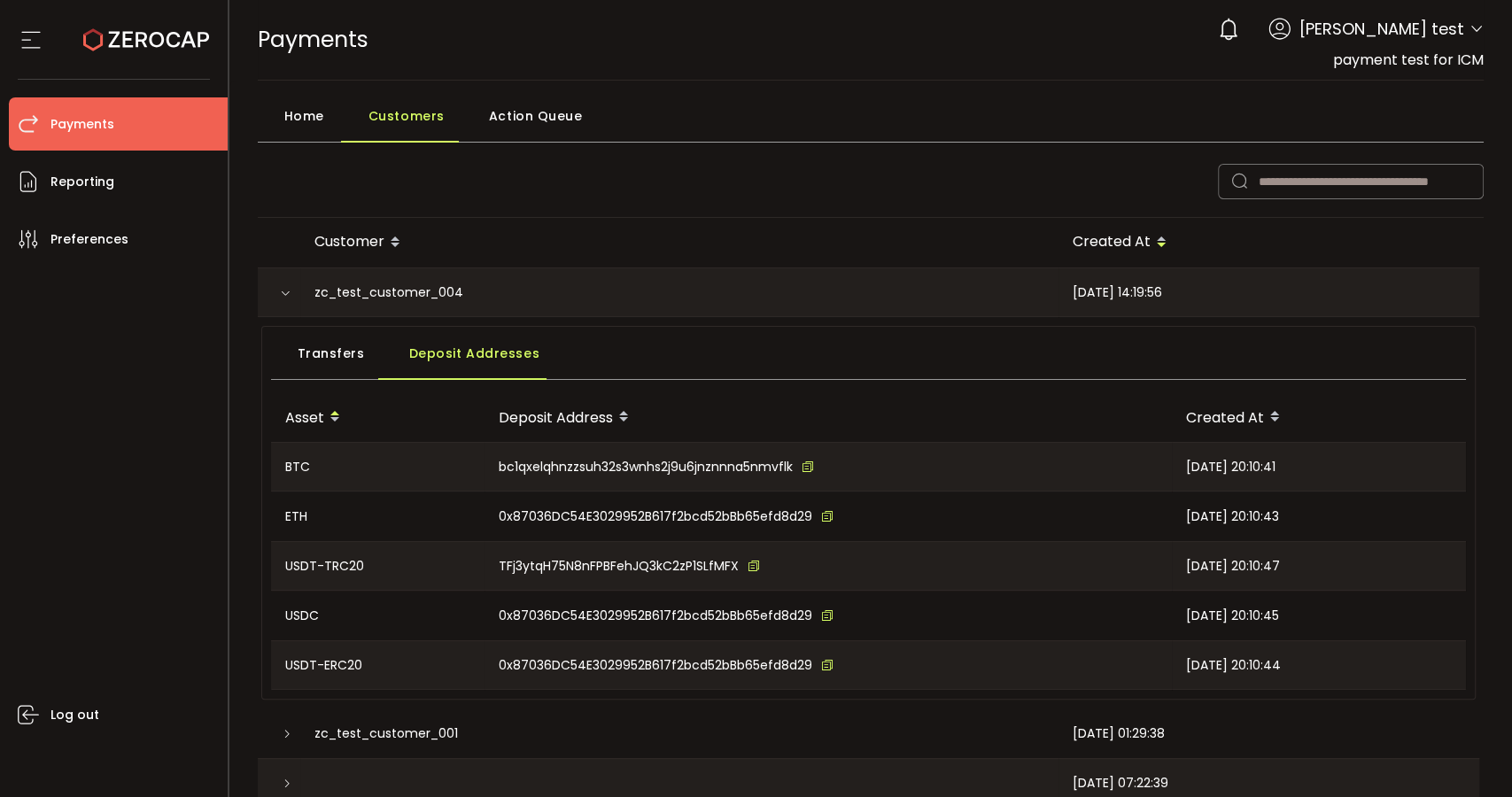
click at [326, 353] on span "Transfers" at bounding box center [331, 354] width 67 height 35
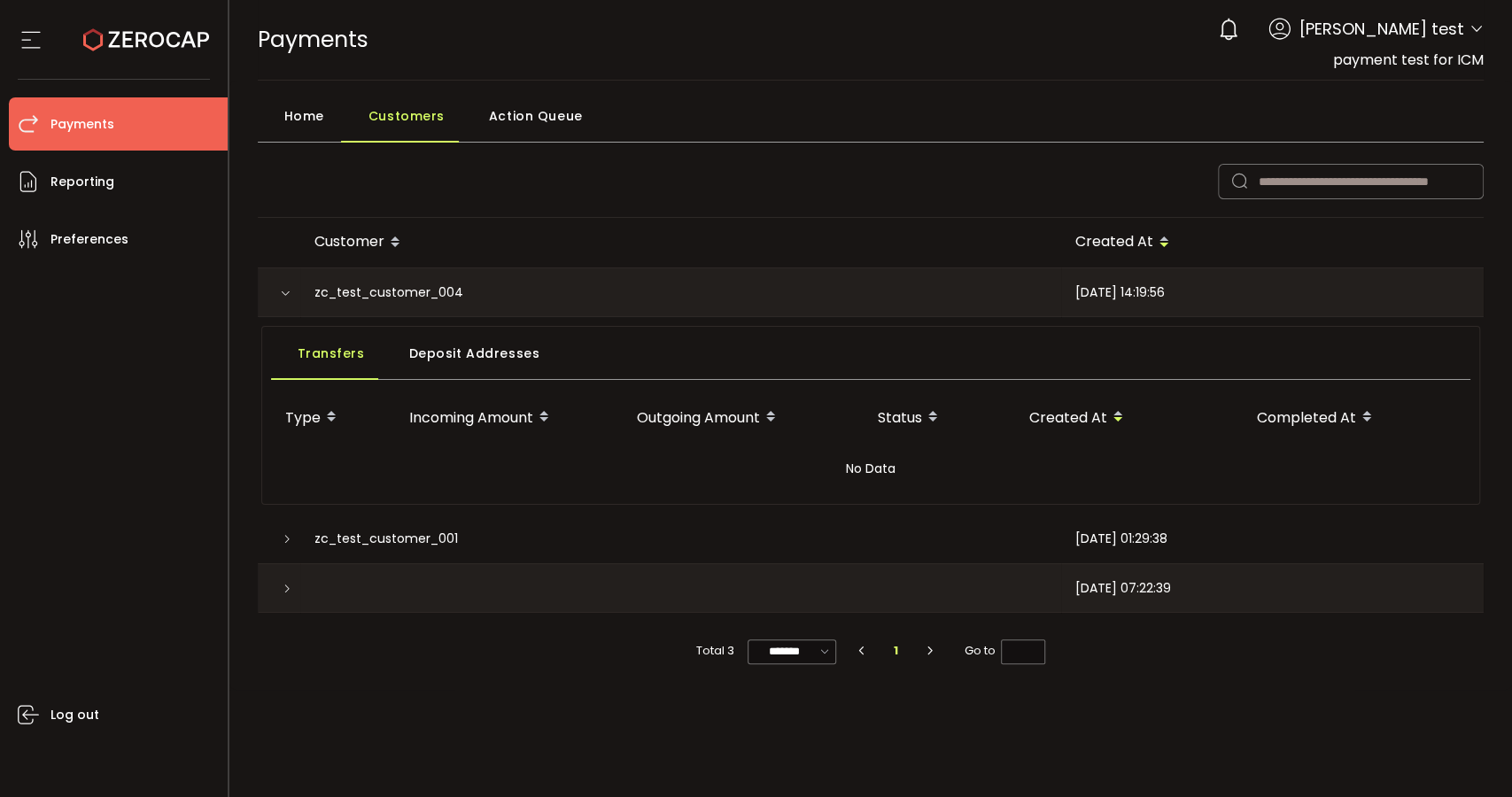
click at [414, 292] on span "zc_test_customer_004" at bounding box center [389, 293] width 149 height 20
copy span "zc_test_customer_004"
click at [796, 717] on div "PDF is being processed and will download to your computer PAYMENTS Buy Power $0…" at bounding box center [871, 398] width 1284 height 797
click at [323, 717] on div "PDF is being processed and will download to your computer PAYMENTS Buy Power $0…" at bounding box center [871, 398] width 1284 height 797
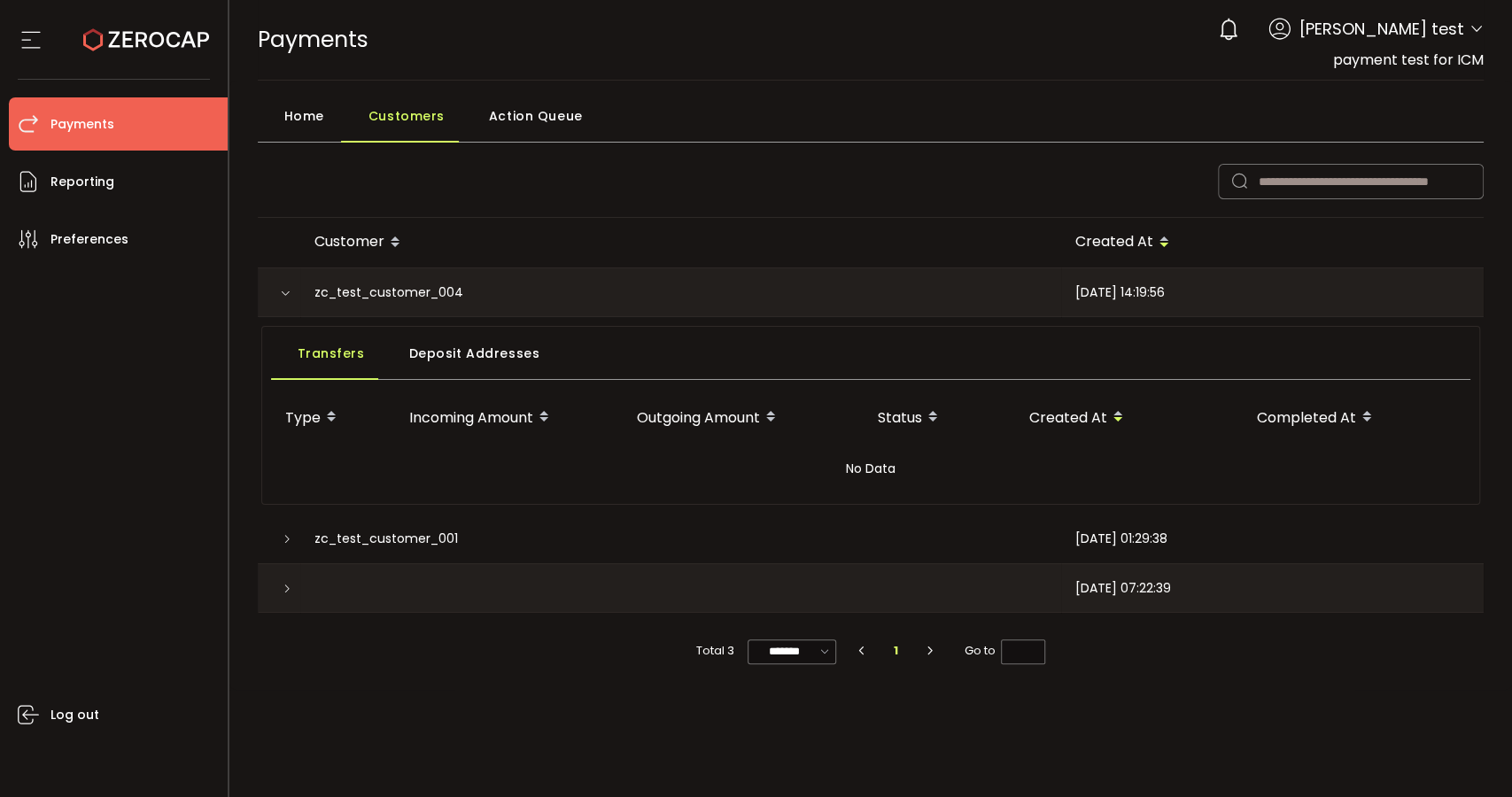
click at [465, 353] on span "Deposit Addresses" at bounding box center [475, 354] width 131 height 35
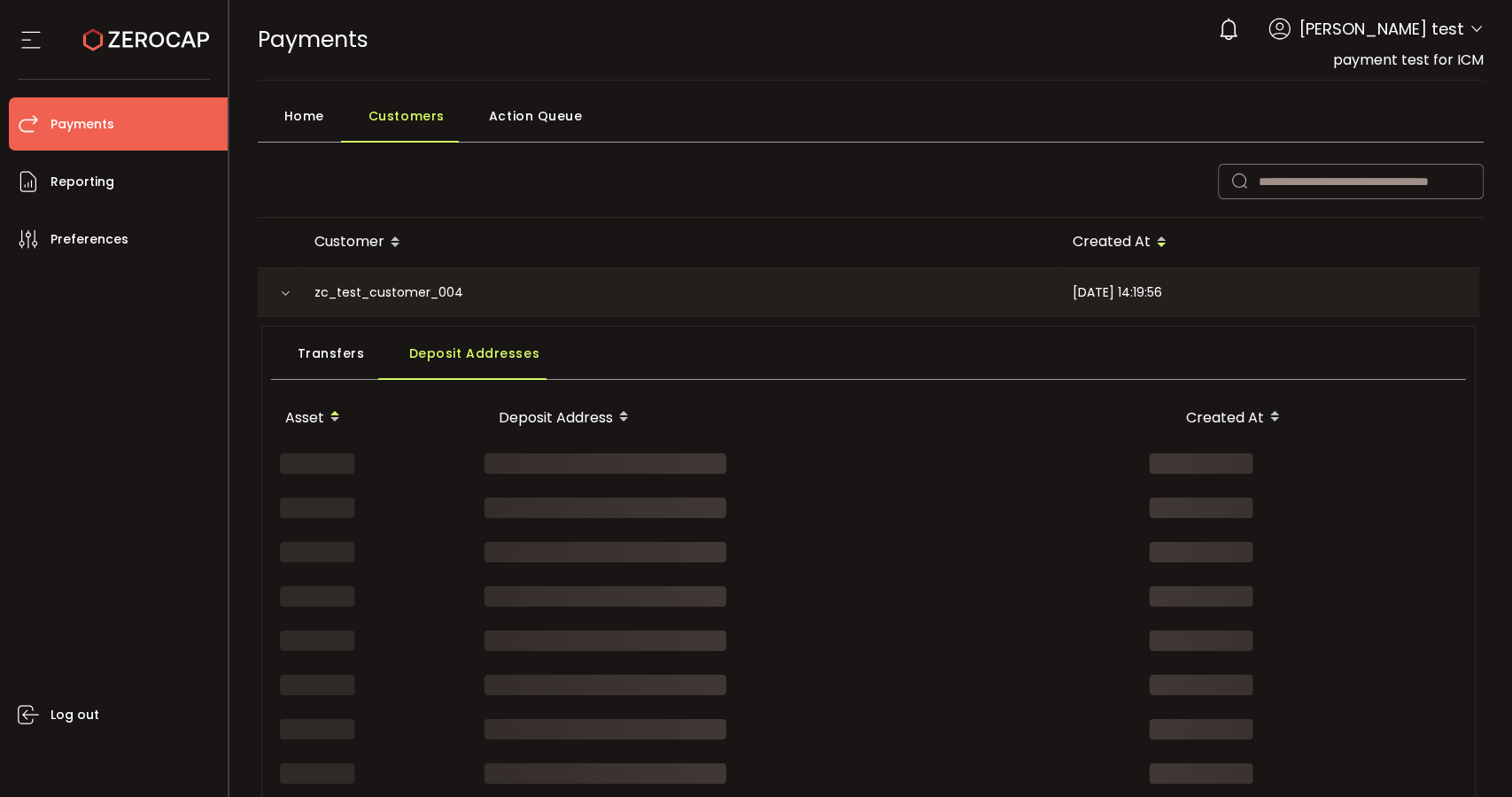
click at [333, 350] on span "Transfers" at bounding box center [331, 354] width 67 height 35
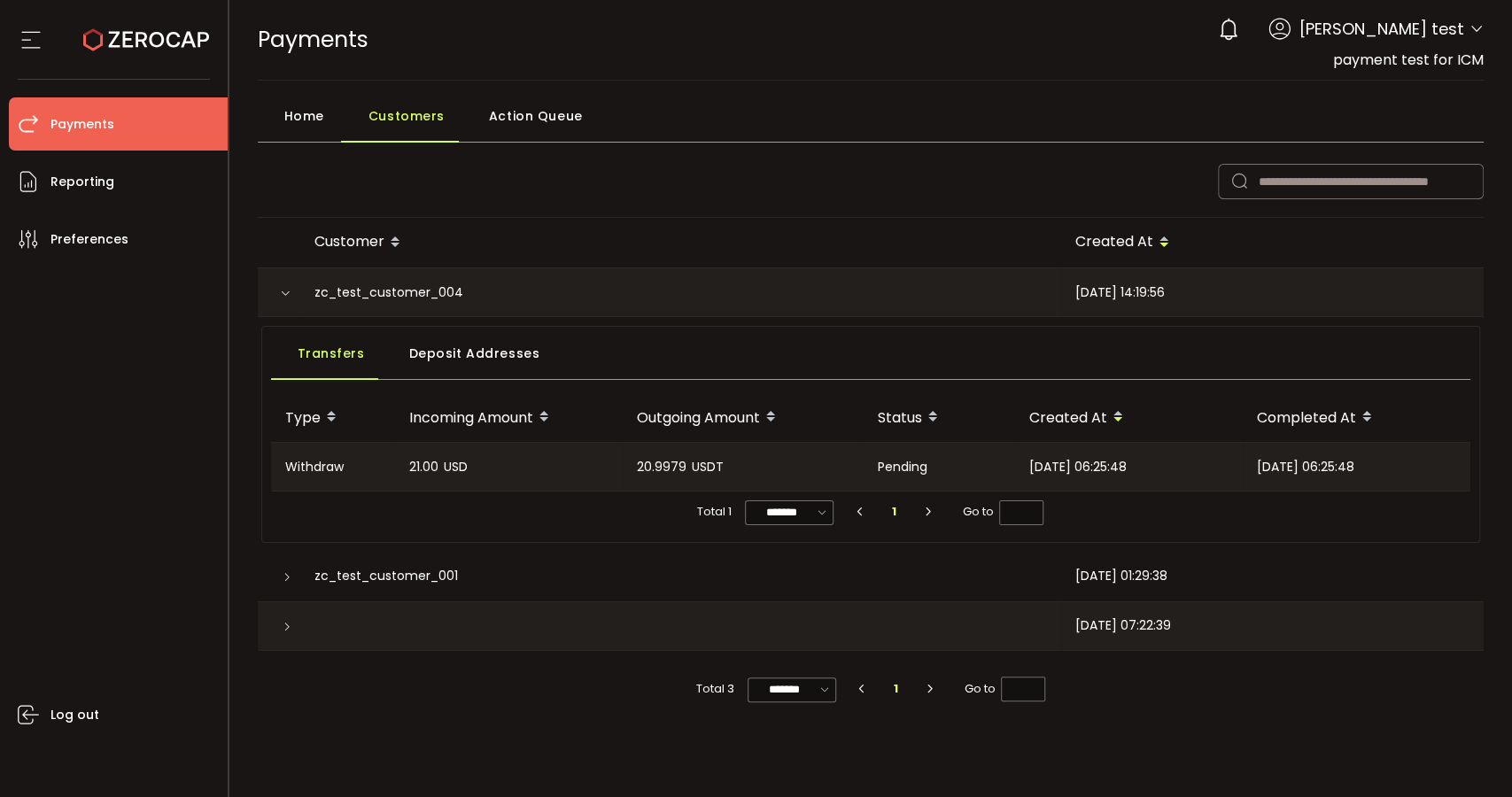
drag, startPoint x: 393, startPoint y: 466, endPoint x: 440, endPoint y: 468, distance: 47.0
click at [440, 468] on div "21.00 USD" at bounding box center [509, 467] width 228 height 48
click at [627, 482] on div "20.9979 USDT" at bounding box center [743, 467] width 241 height 48
drag, startPoint x: 627, startPoint y: 468, endPoint x: 774, endPoint y: 470, distance: 147.0
click at [774, 470] on div "20.9979 USDT" at bounding box center [743, 467] width 241 height 48
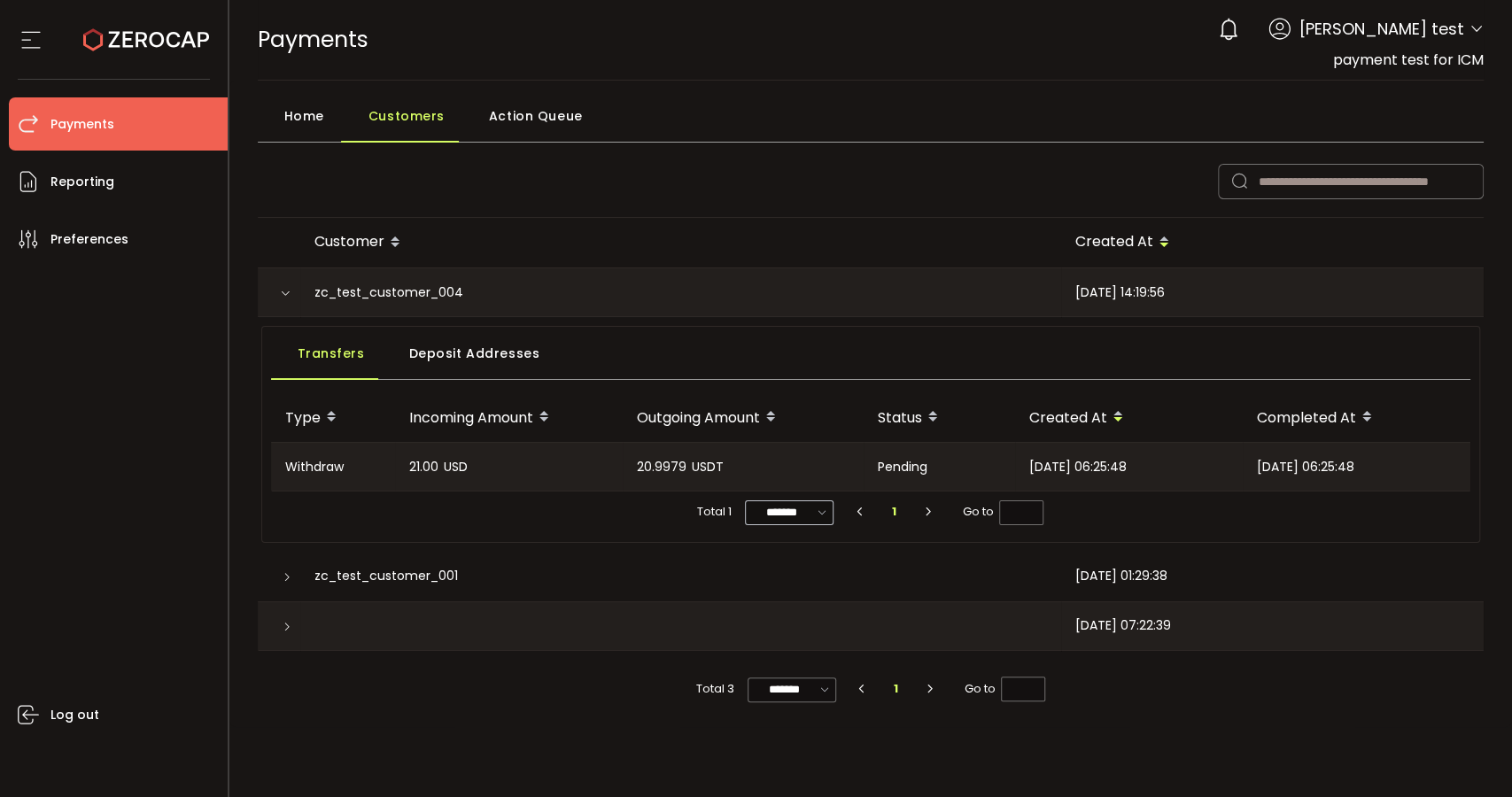
copy div "20.9979 USDT"
click at [838, 319] on td "Transfers Deposit Addresses Type Incoming Amount Outgoing Amount Status Created…" at bounding box center [871, 434] width 1227 height 235
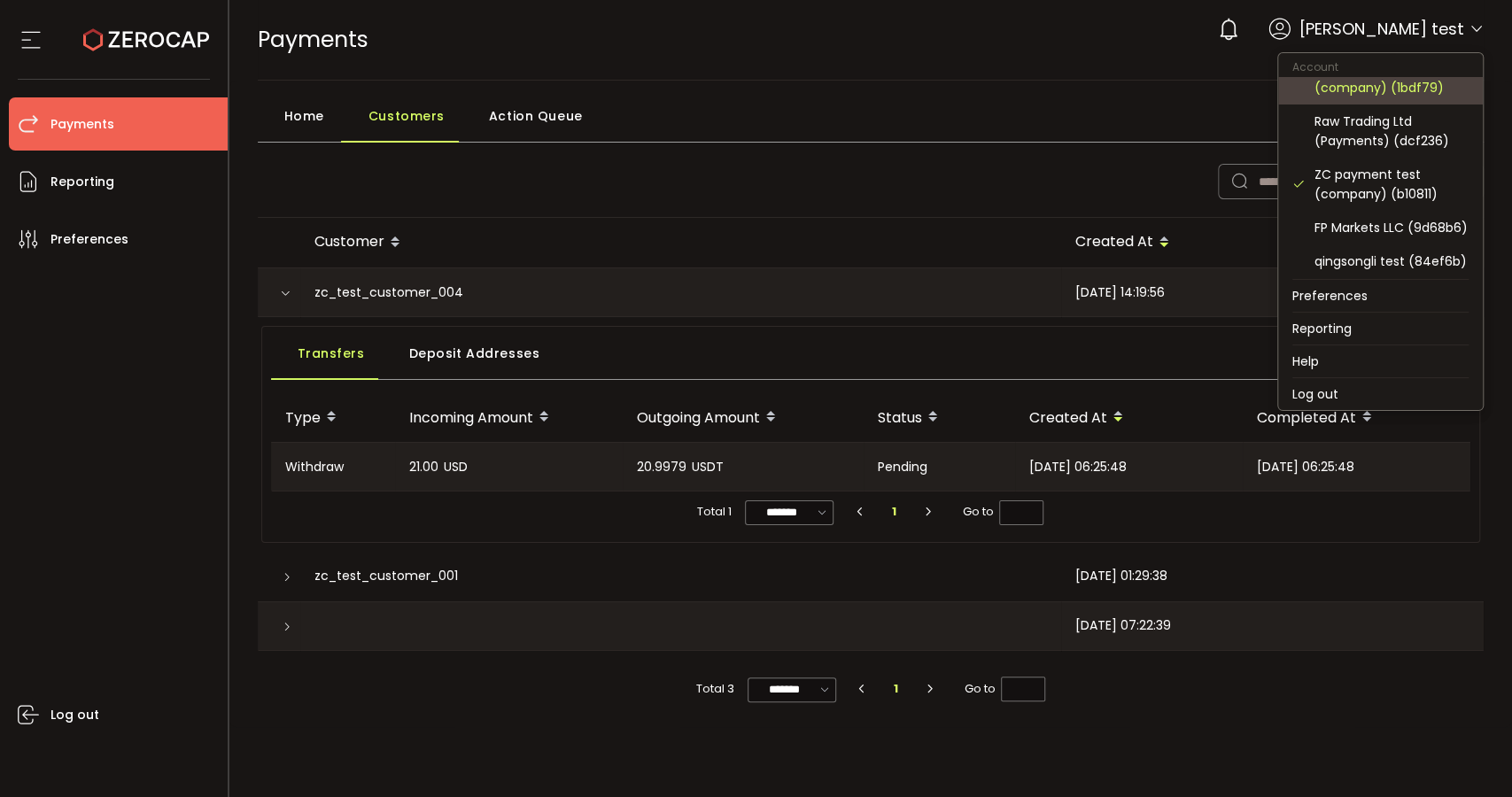
scroll to position [197, 0]
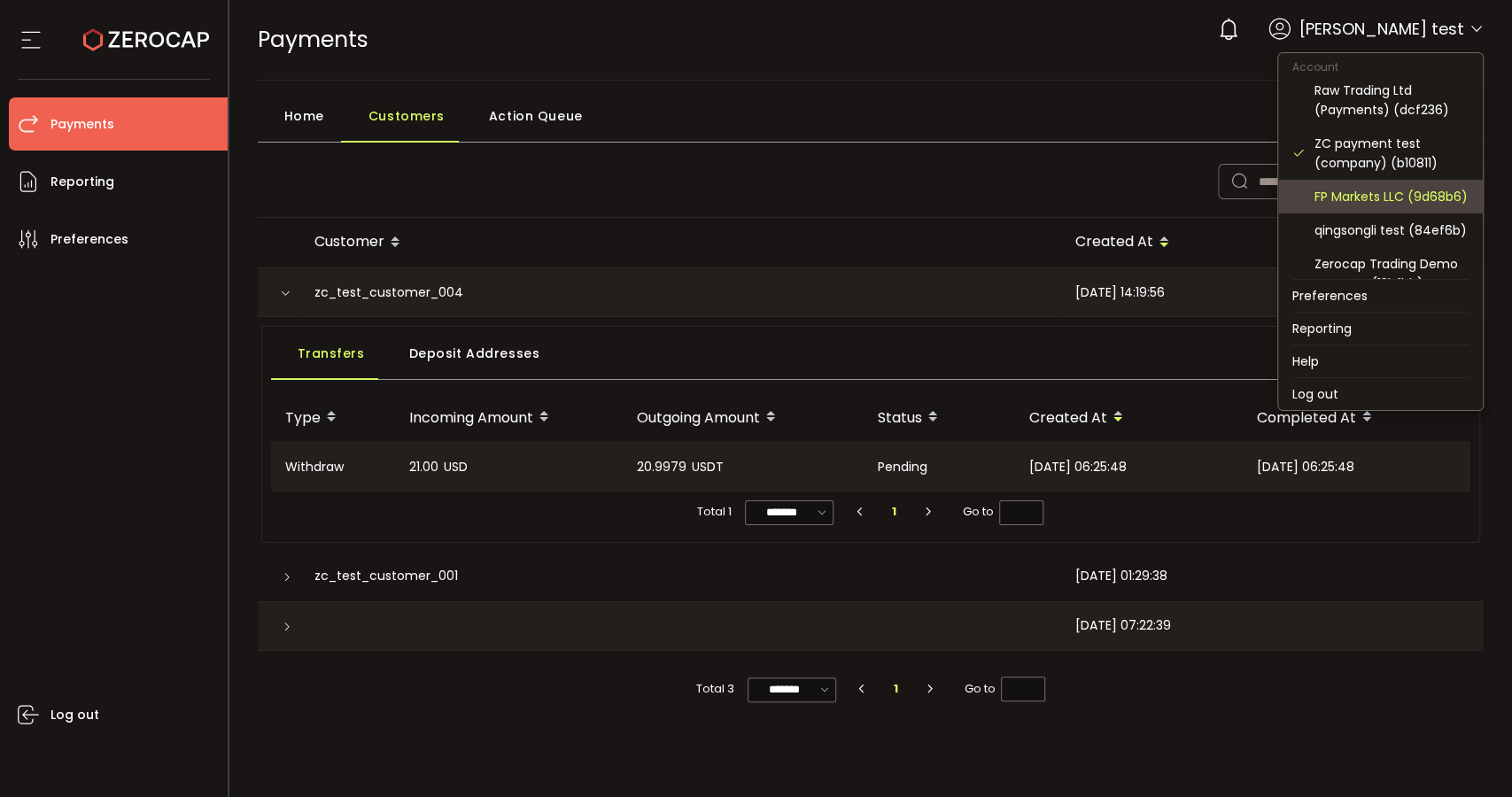
click at [1361, 207] on div "FP Markets LLC (9d68b6)" at bounding box center [1392, 196] width 154 height 19
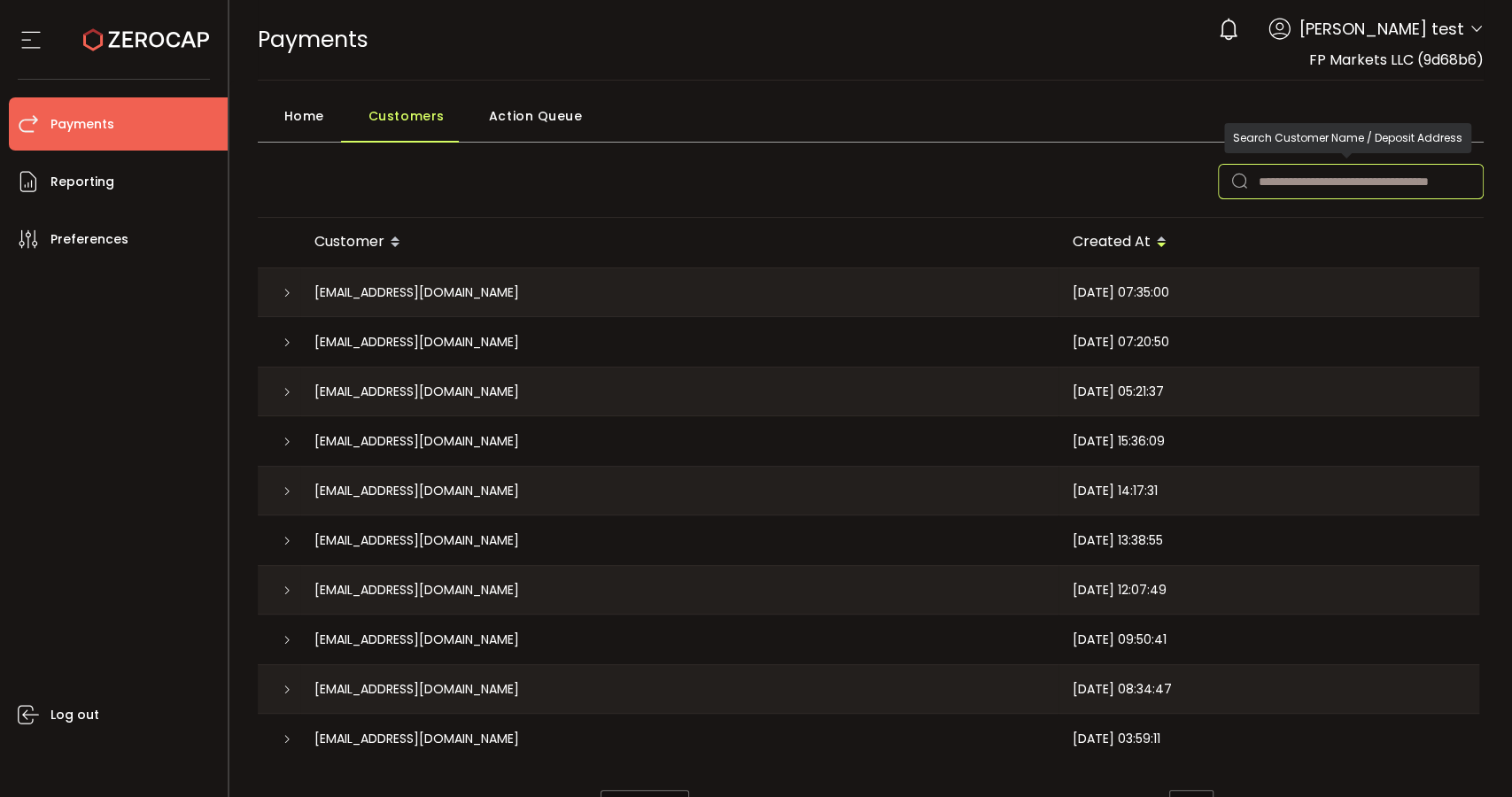
click at [1361, 183] on input "text" at bounding box center [1351, 181] width 266 height 35
paste input "**********"
type input "**********"
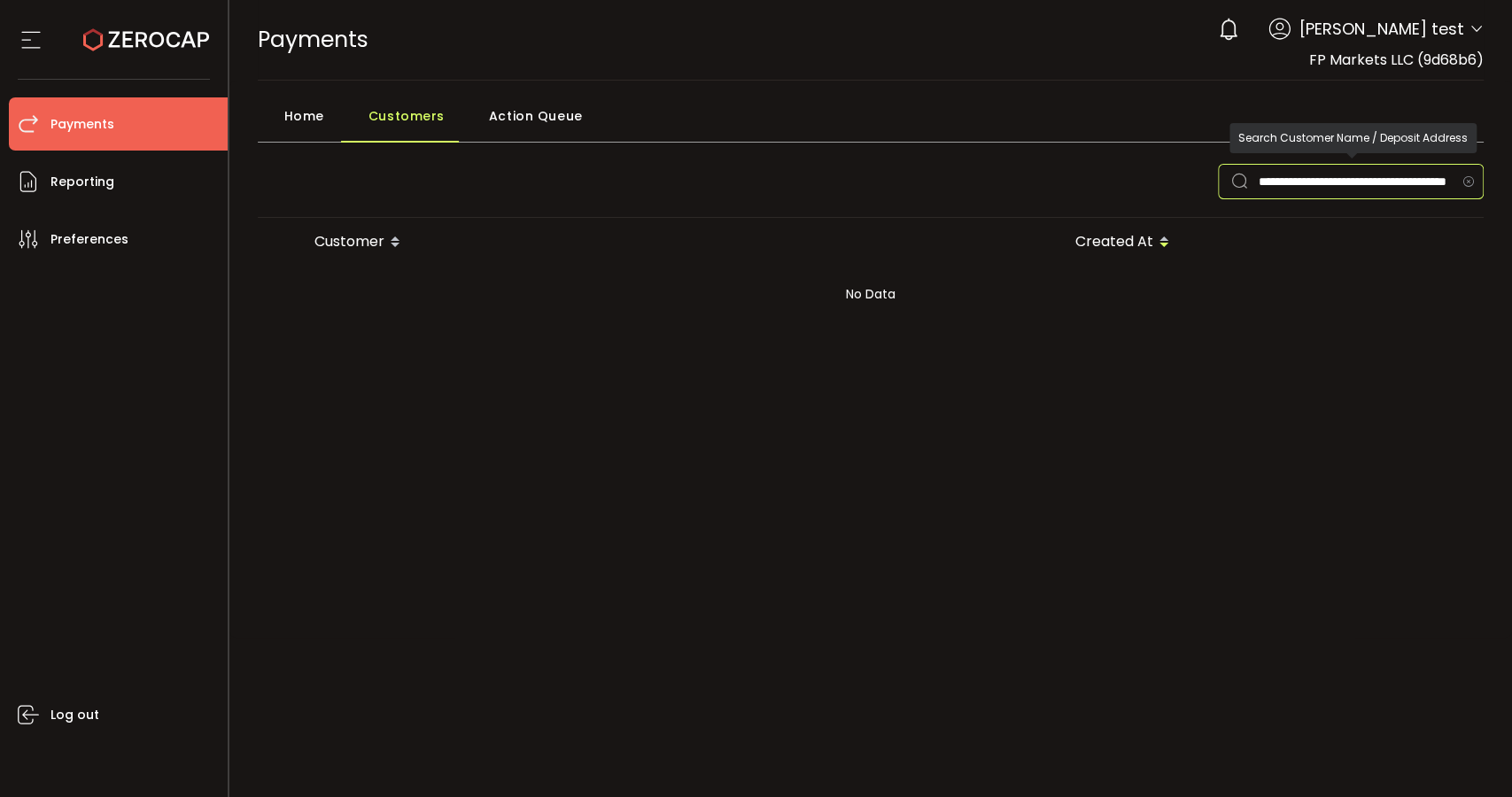
click at [1361, 168] on icon at bounding box center [1469, 181] width 22 height 35
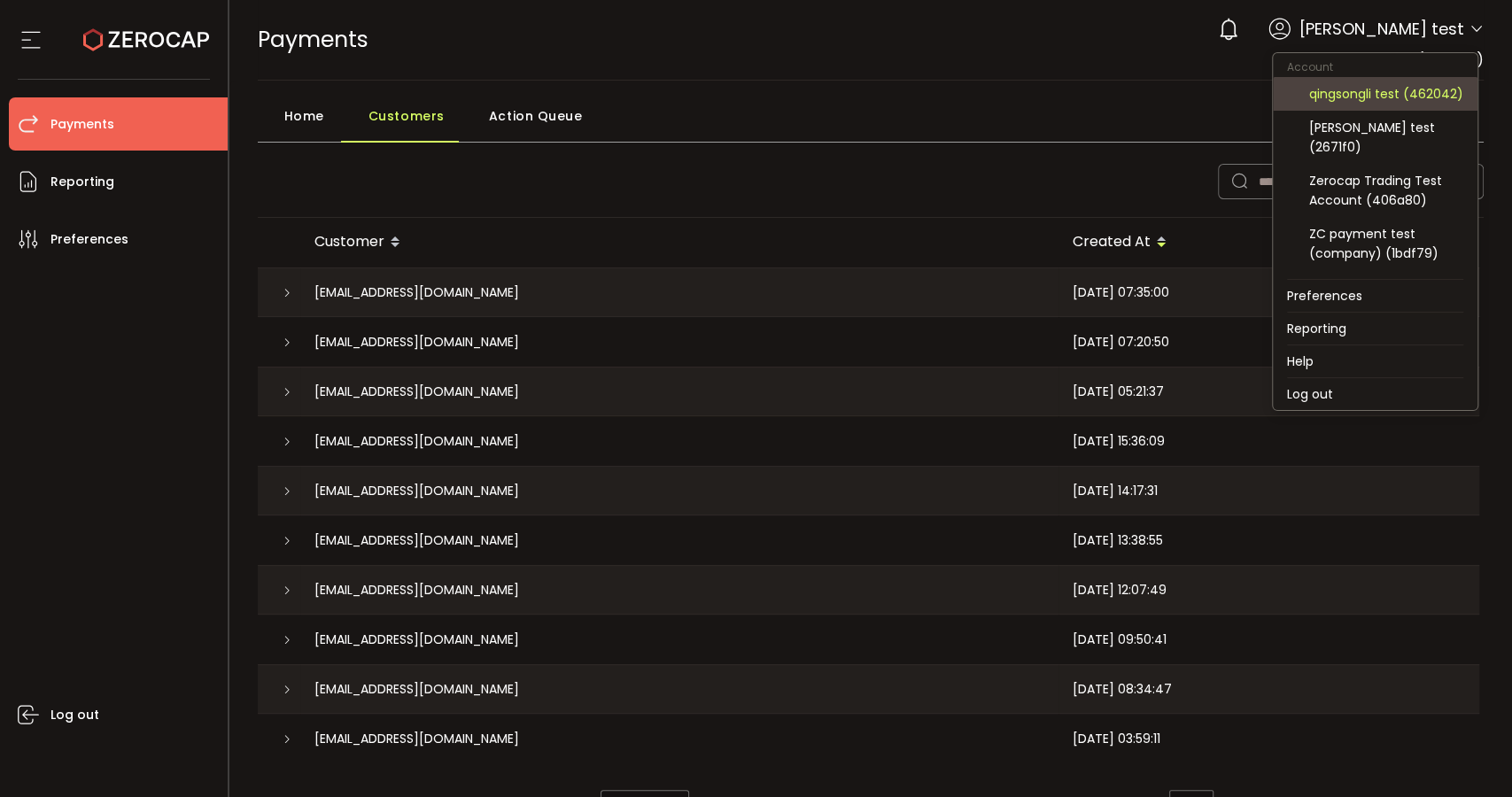
click at [1361, 103] on div "qingsongli test (462042)" at bounding box center [1386, 93] width 154 height 19
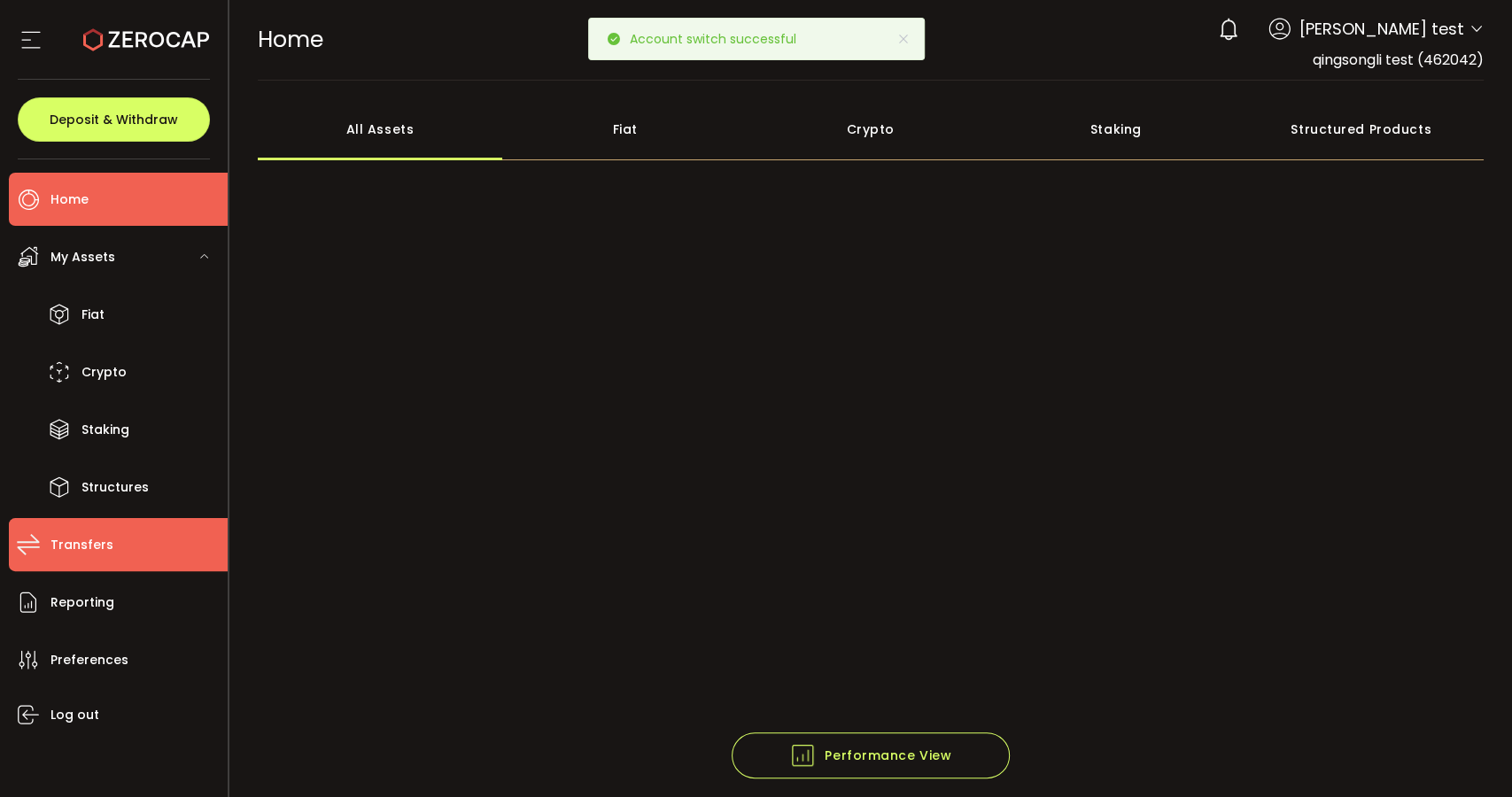
click at [73, 554] on span "Transfers" at bounding box center [82, 546] width 63 height 26
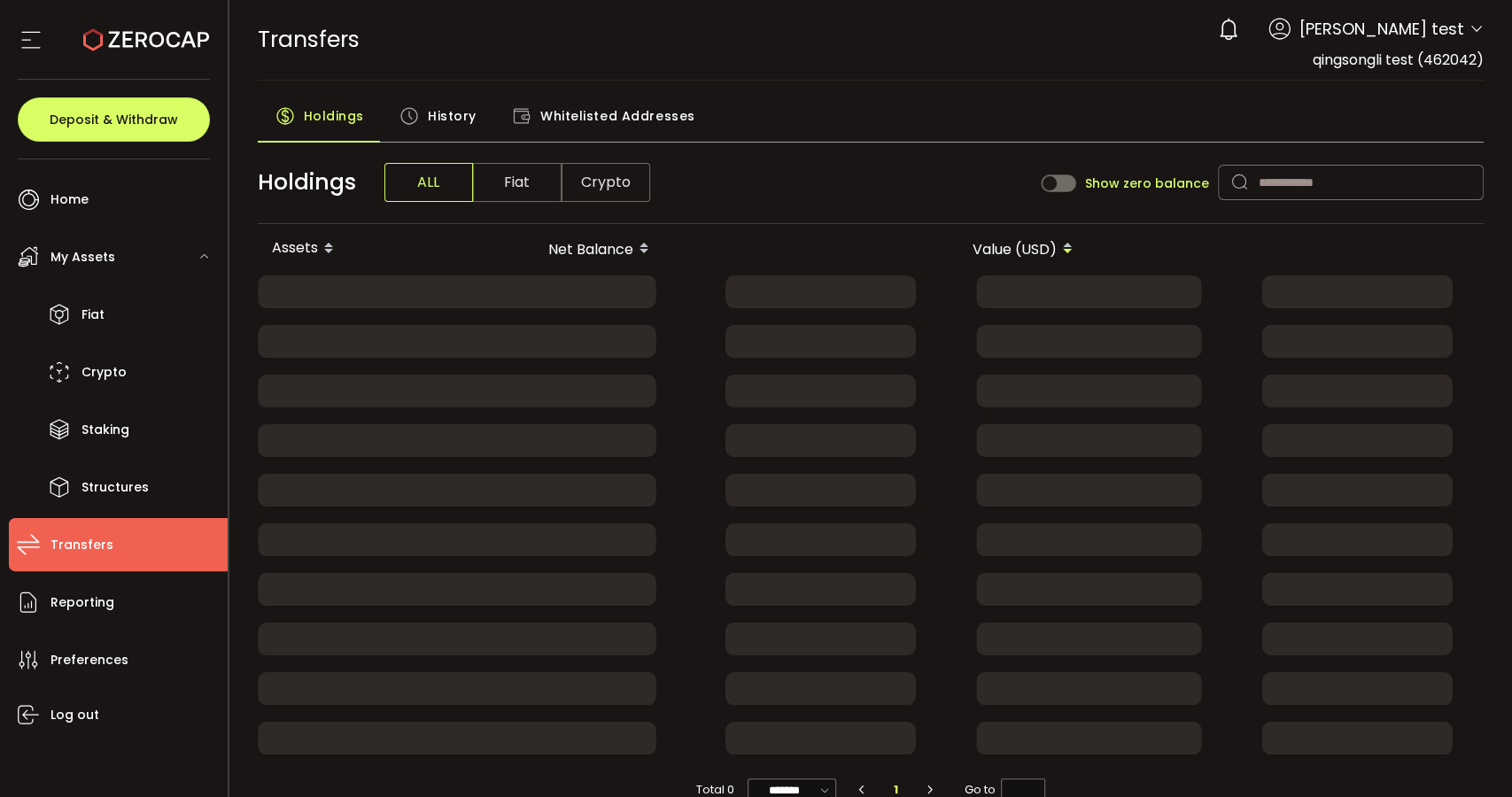
click at [446, 117] on span "History" at bounding box center [452, 115] width 49 height 35
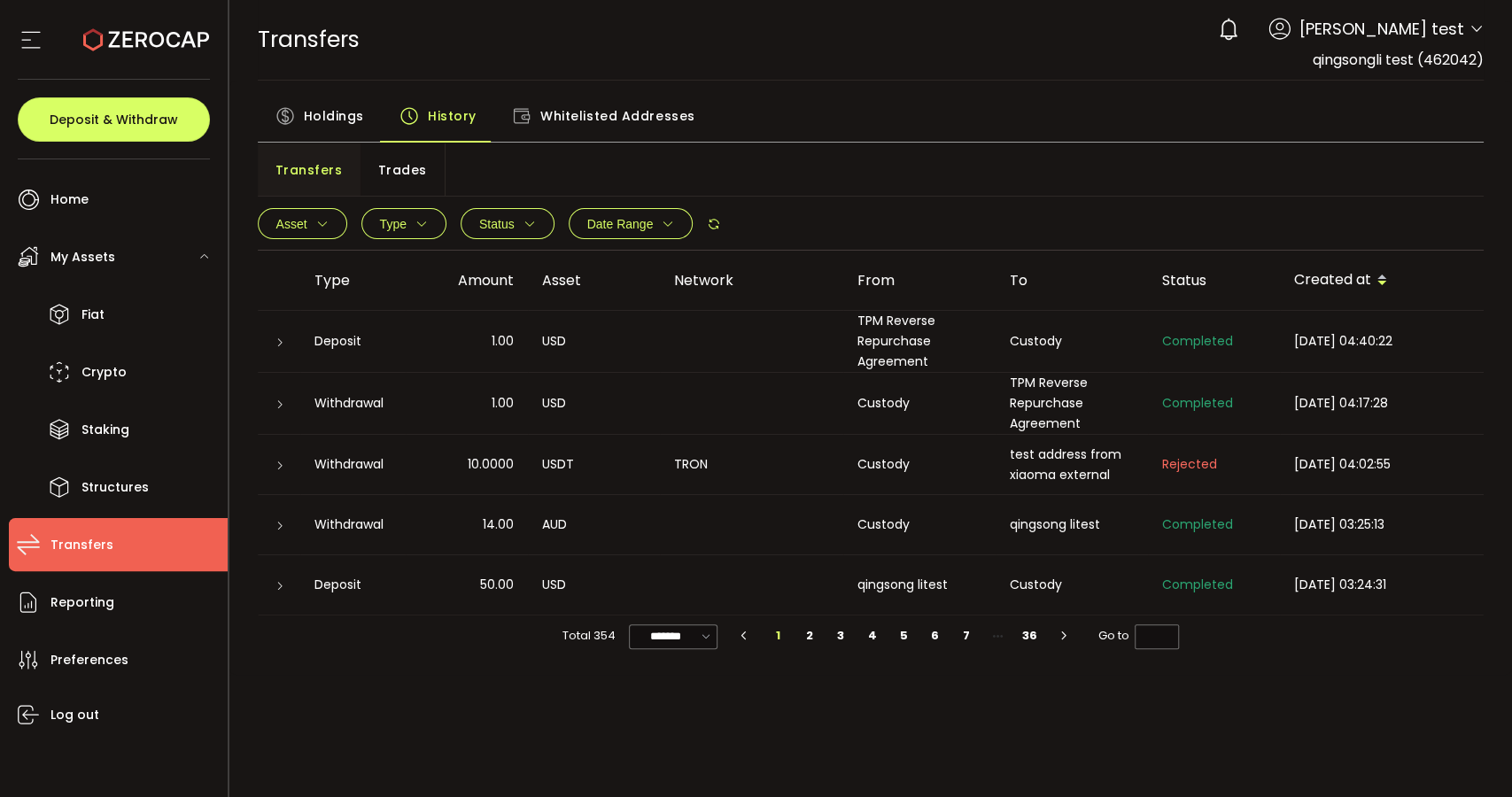
click at [341, 119] on span "Holdings" at bounding box center [333, 115] width 60 height 35
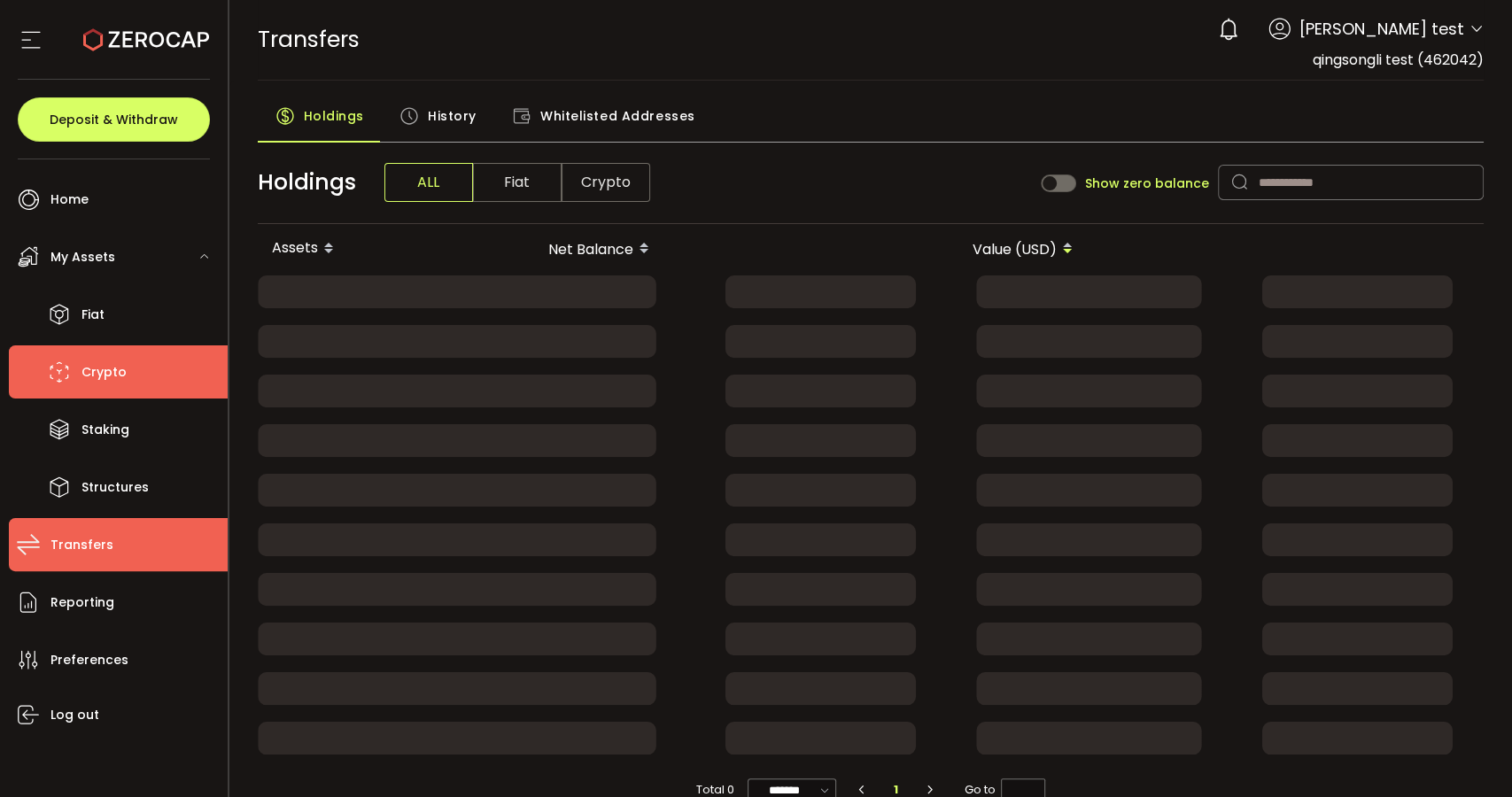
click at [106, 353] on li "Crypto" at bounding box center [118, 372] width 219 height 54
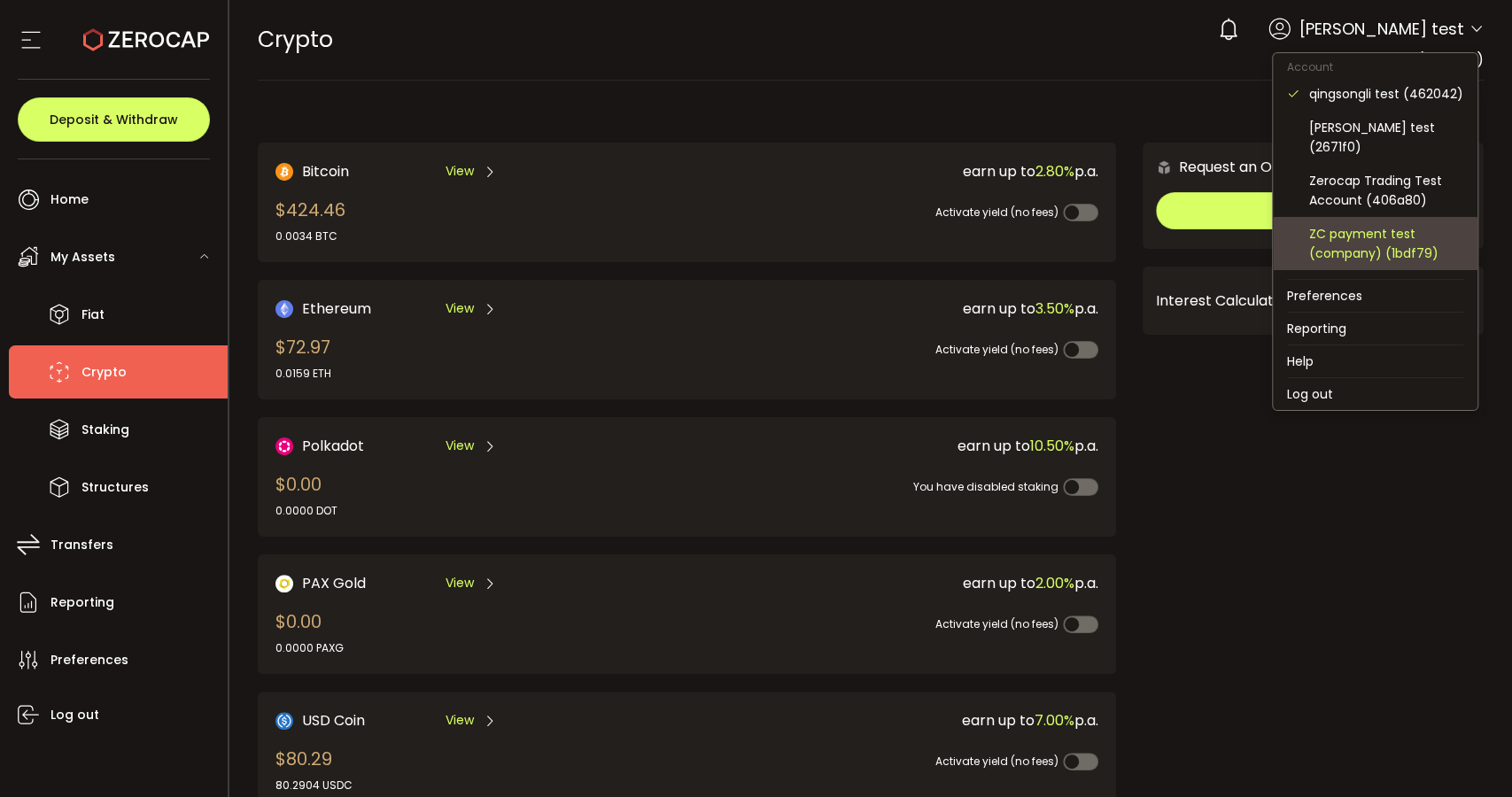
scroll to position [98, 0]
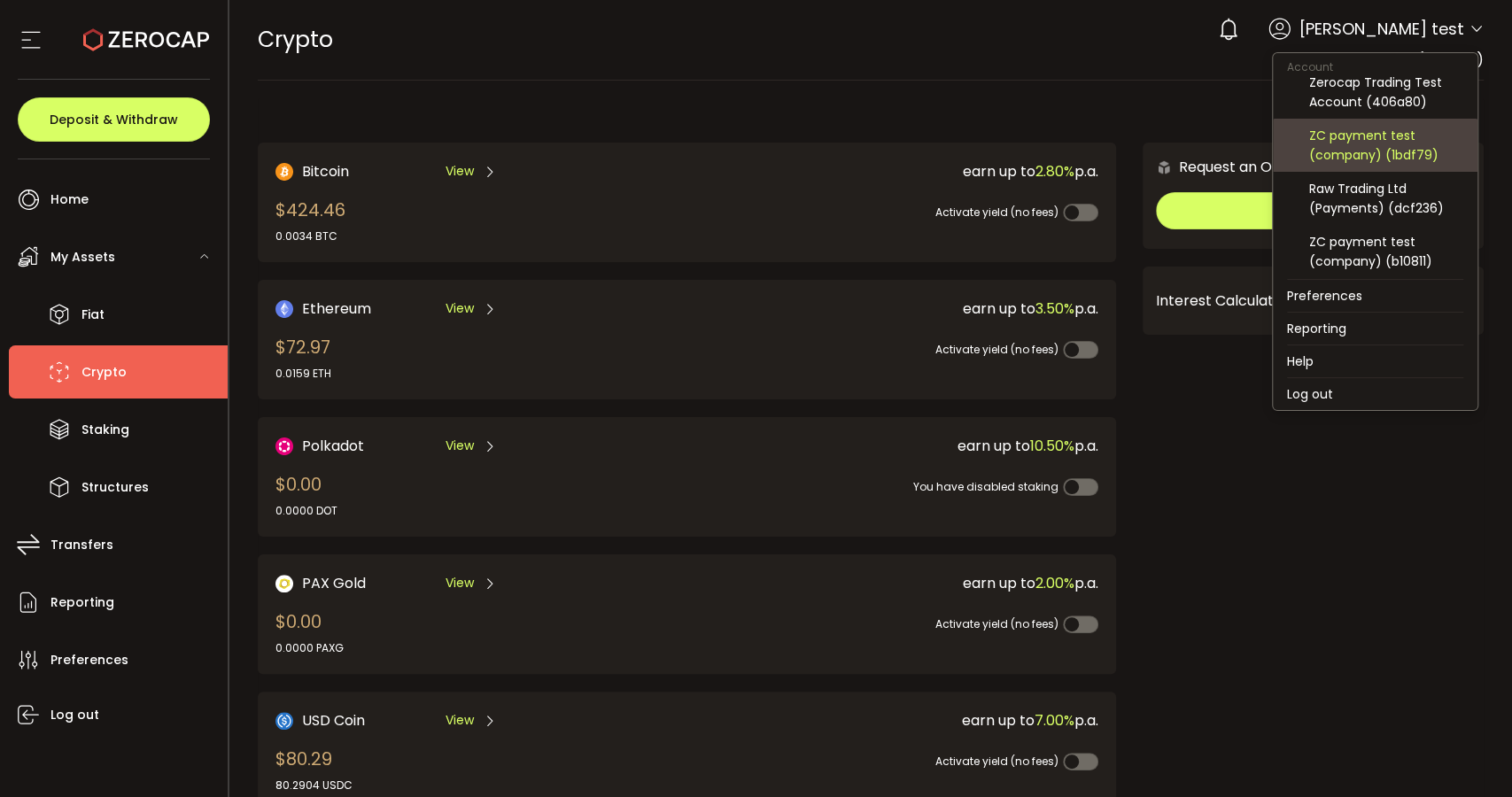
click at [1349, 163] on div "ZC payment test (company) (1bdf79)" at bounding box center [1386, 145] width 154 height 39
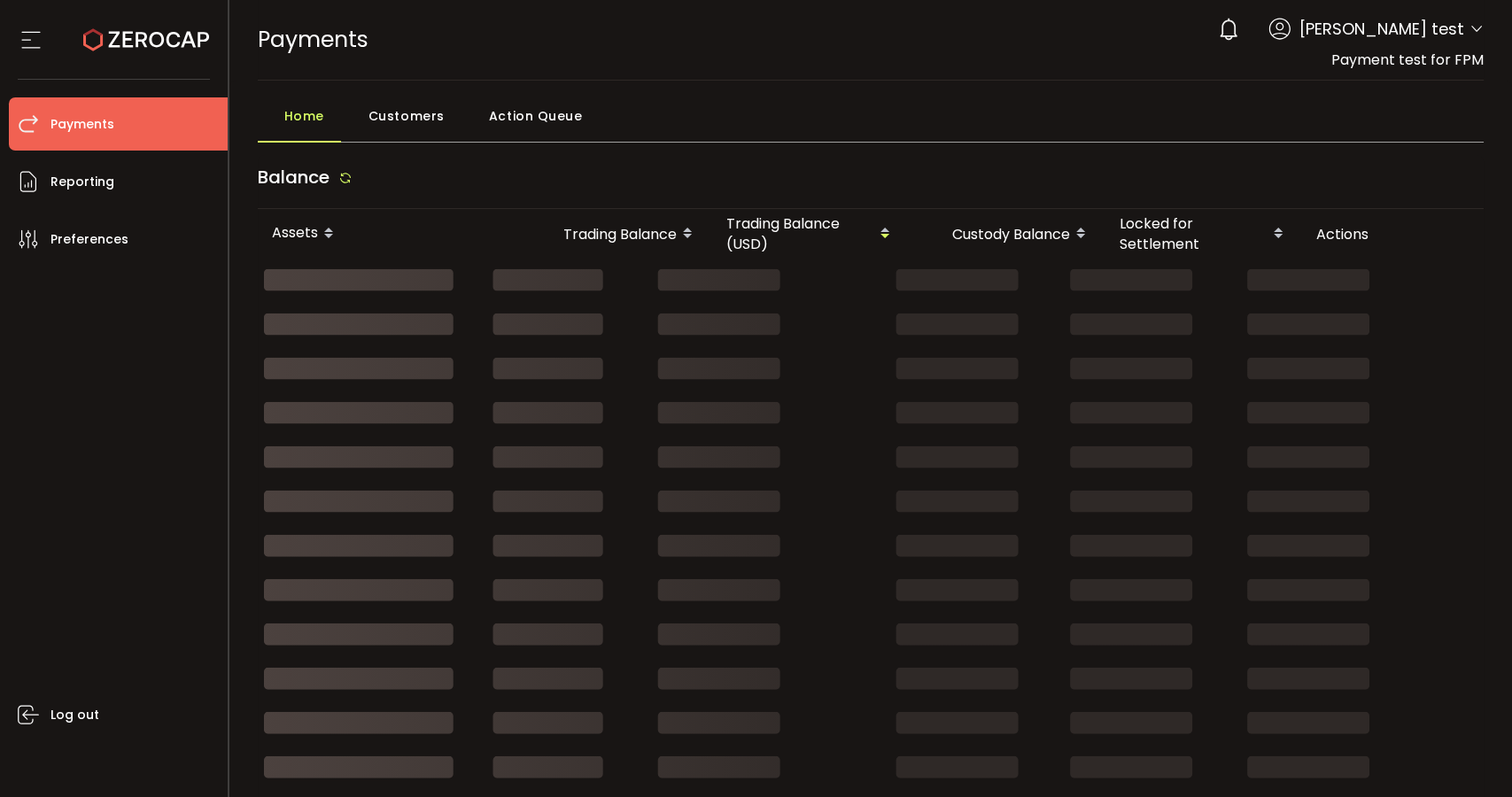
click at [1361, 146] on div "Home Customers Action Queue Balance Assets Trading Balance Trading Balance (USD…" at bounding box center [871, 742] width 1228 height 1287
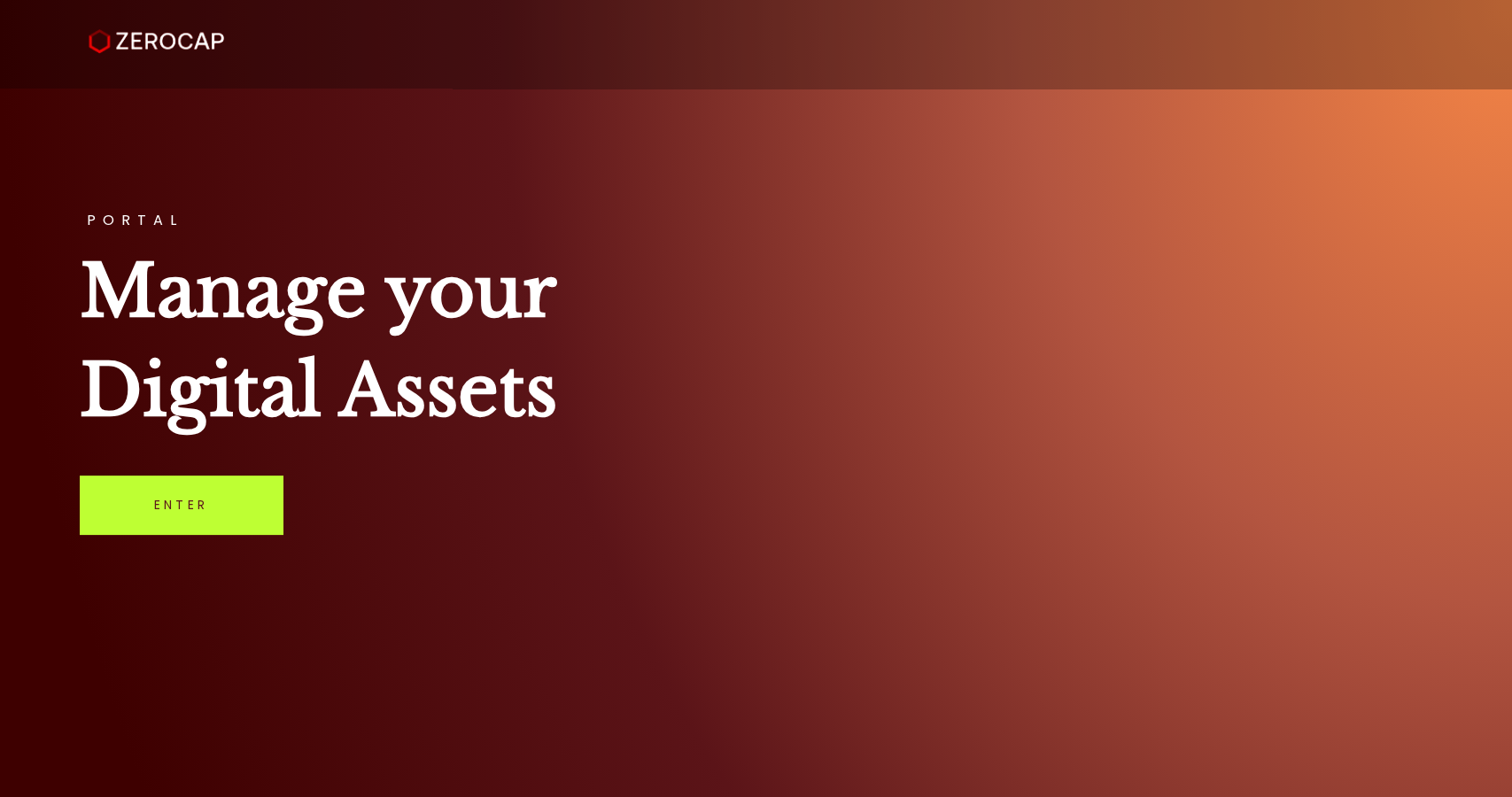
click at [196, 525] on link "Enter" at bounding box center [181, 504] width 203 height 58
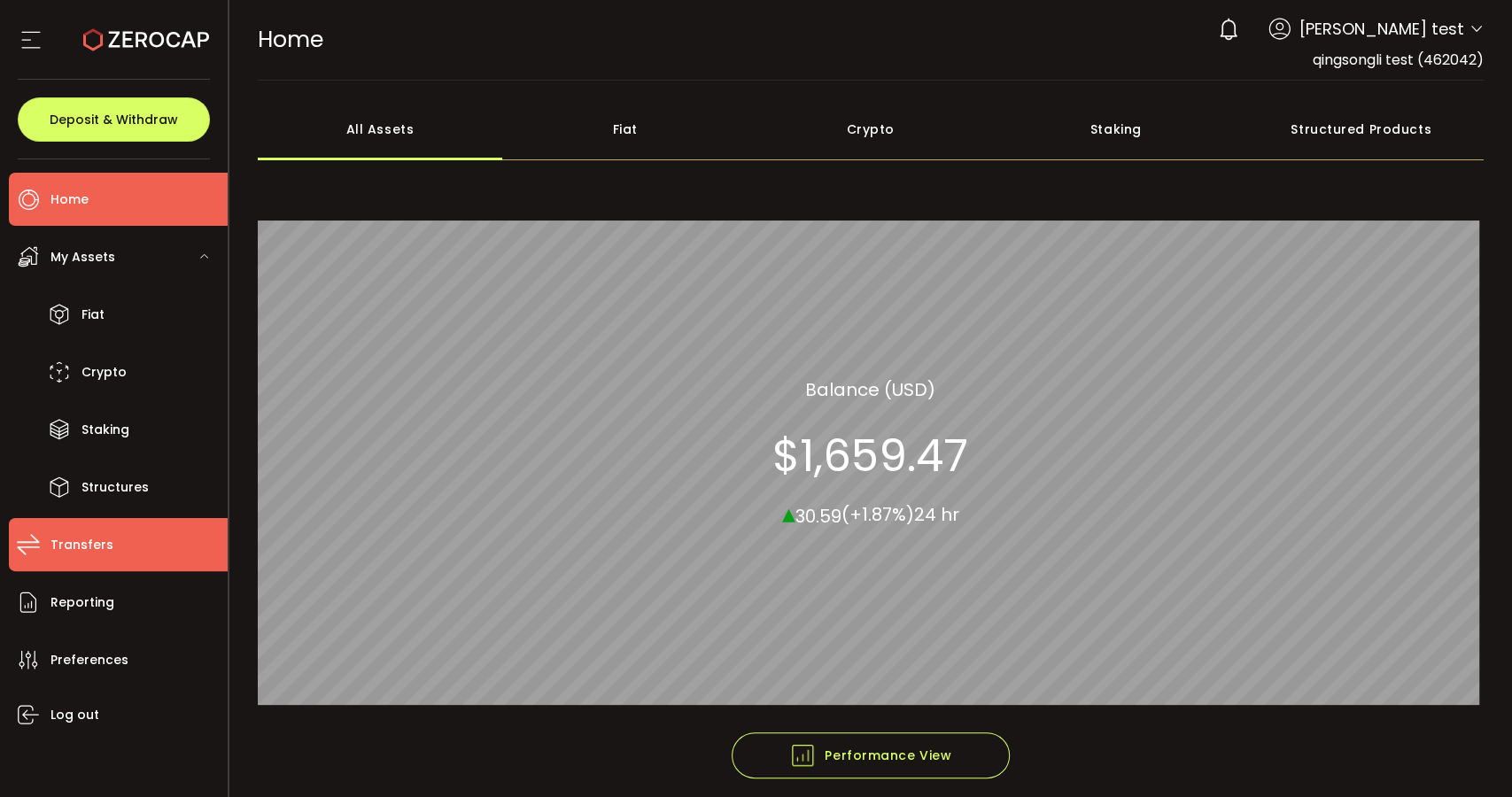
click at [111, 566] on li "Transfers" at bounding box center [118, 545] width 219 height 54
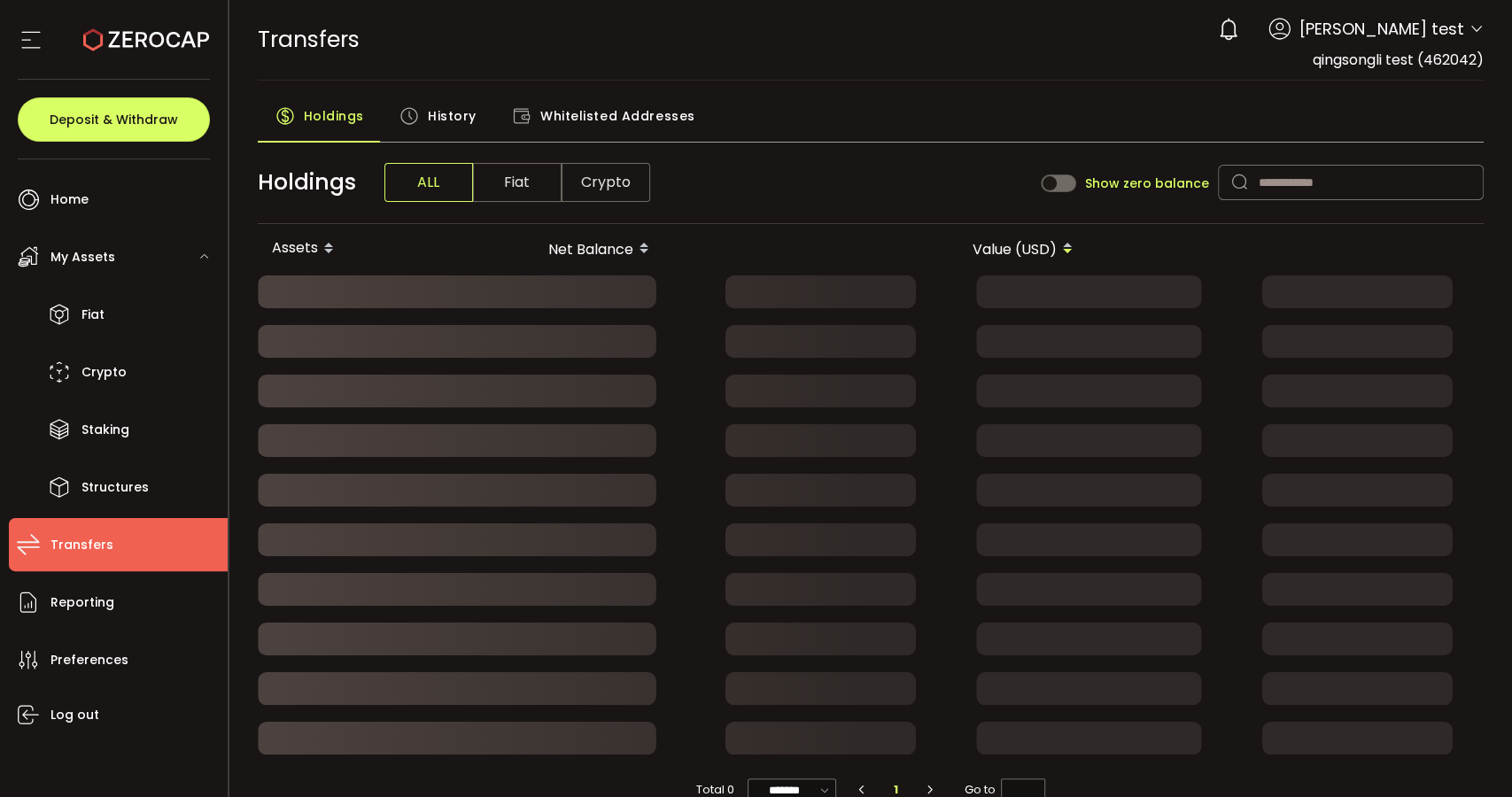
click at [421, 101] on div "History" at bounding box center [438, 120] width 113 height 44
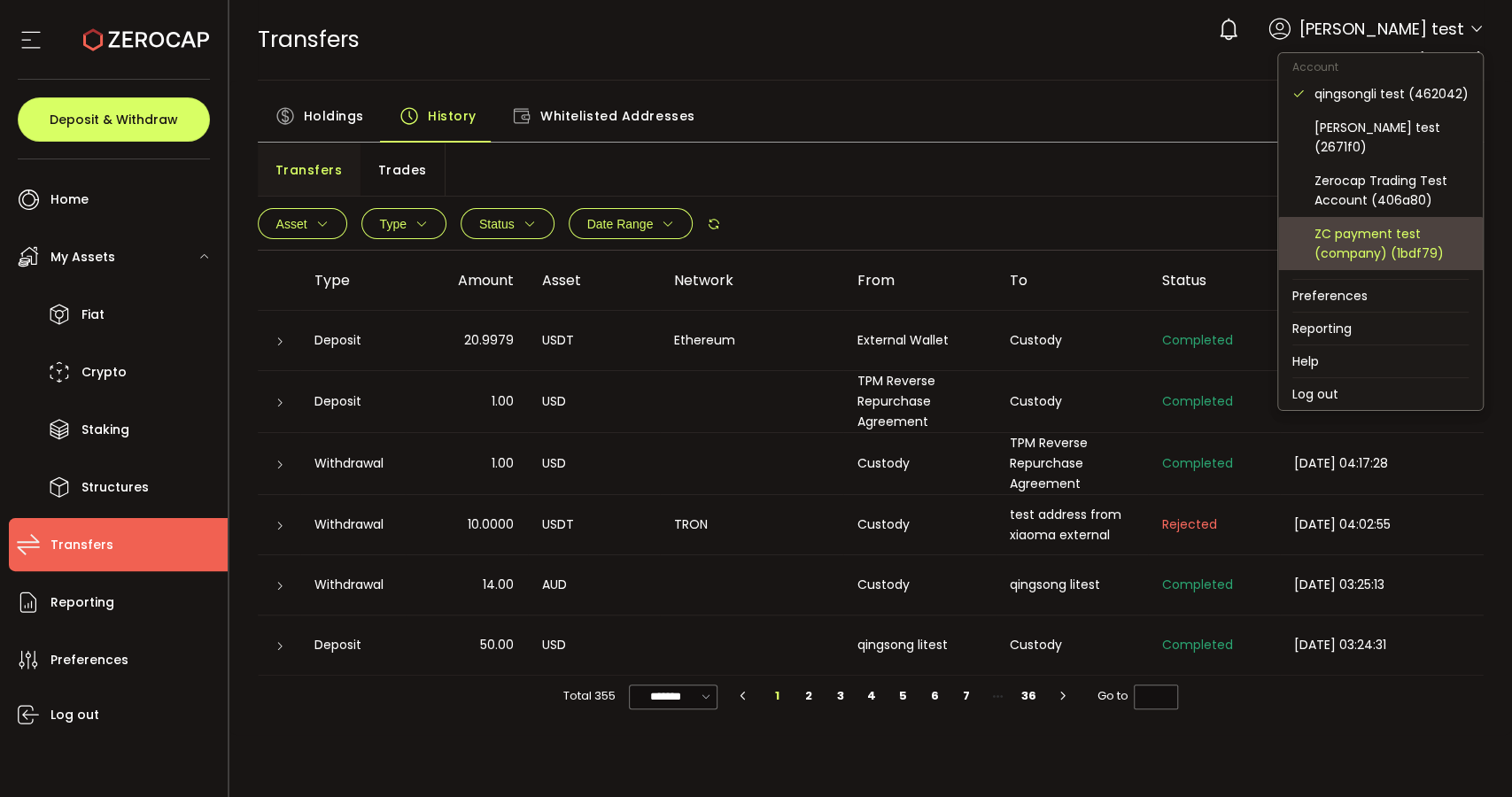
scroll to position [98, 0]
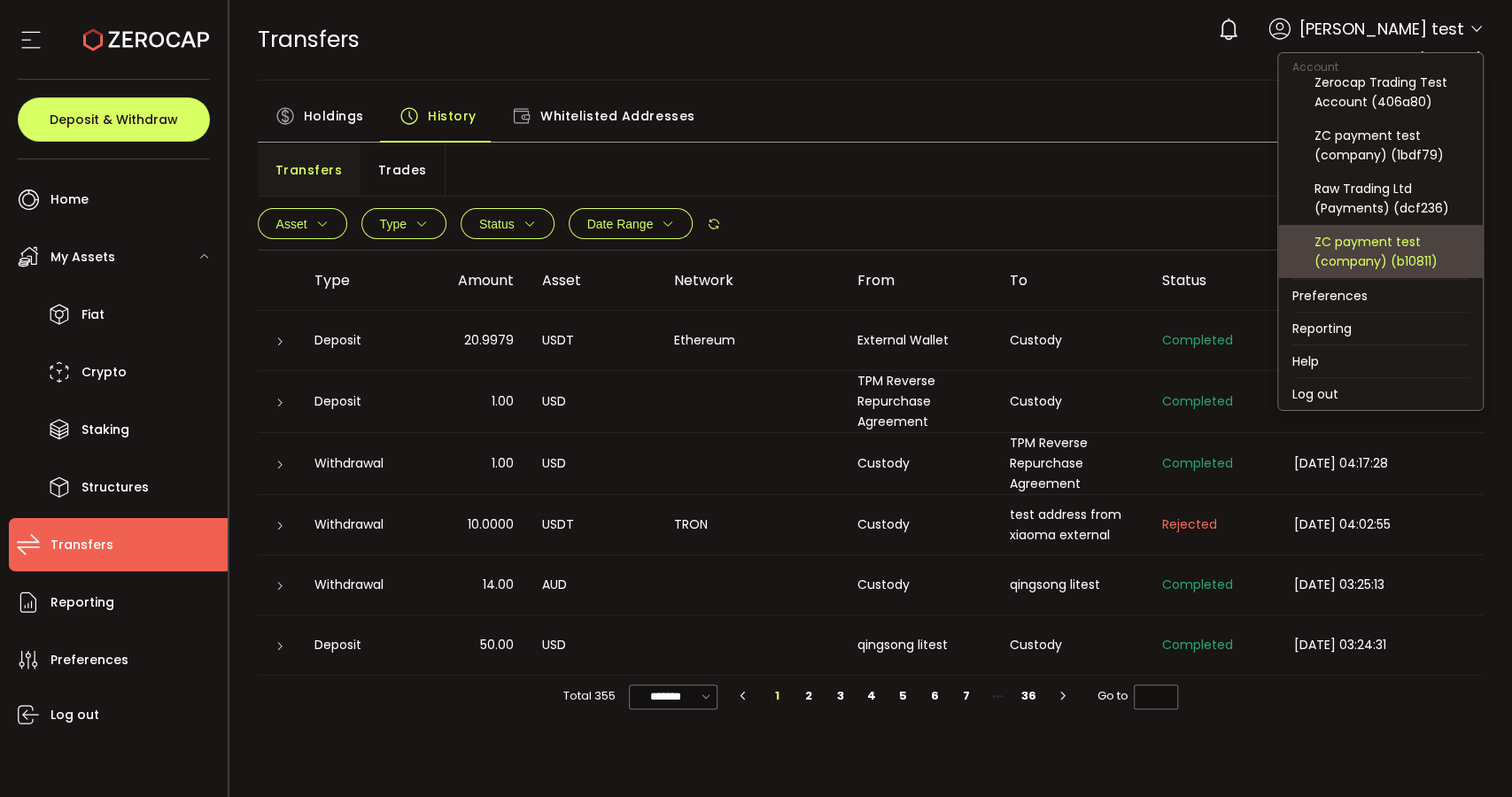
click at [1361, 254] on div "ZC payment test (company) (b10811)" at bounding box center [1392, 251] width 154 height 39
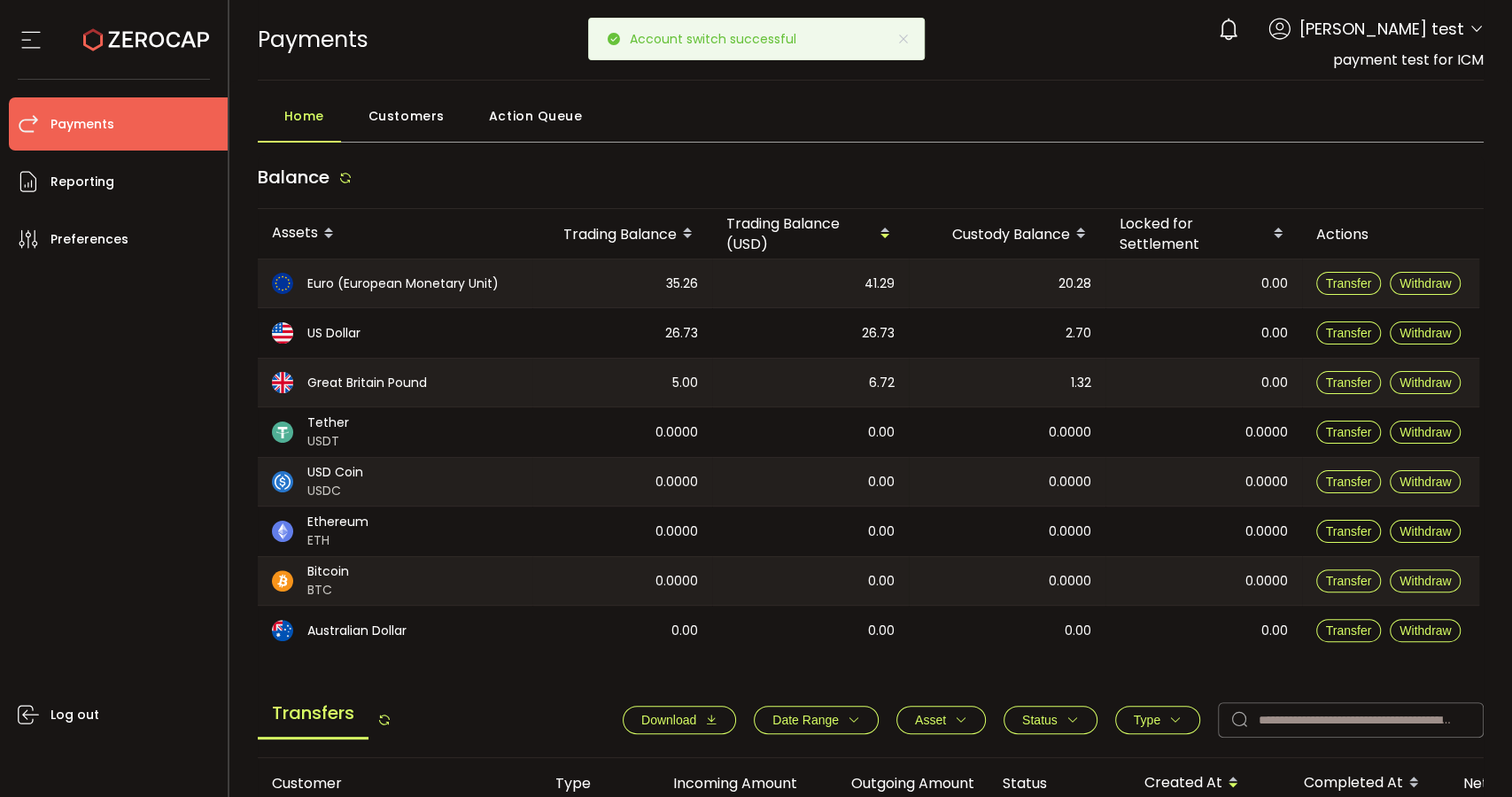
click at [397, 92] on main "Home Customers Action Queue Balance Assets Trading Balance Trading Balance (USD…" at bounding box center [871, 731] width 1284 height 1300
click at [423, 124] on span "Customers" at bounding box center [406, 115] width 76 height 35
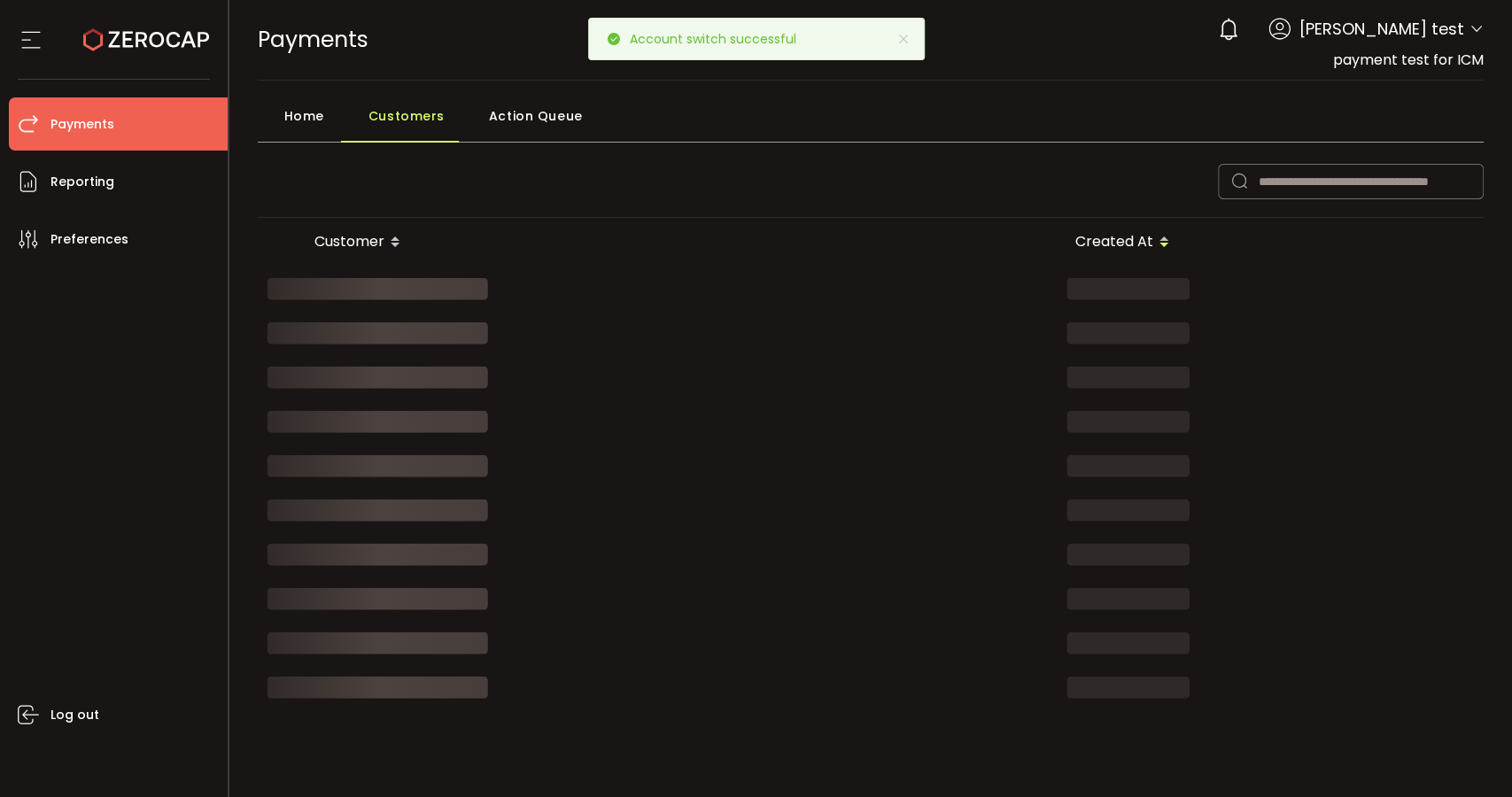
click at [301, 123] on span "Home" at bounding box center [304, 115] width 40 height 35
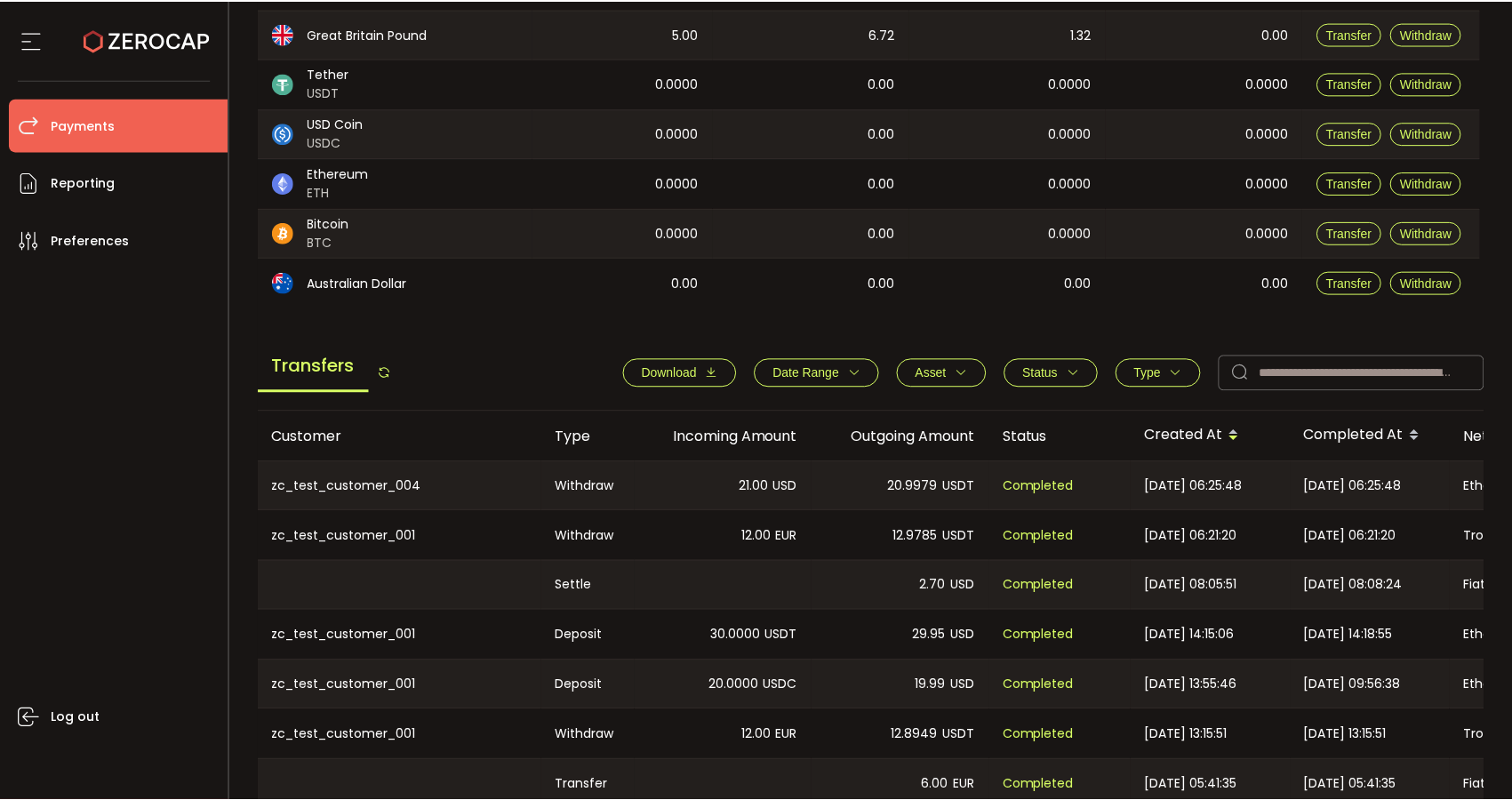
scroll to position [395, 0]
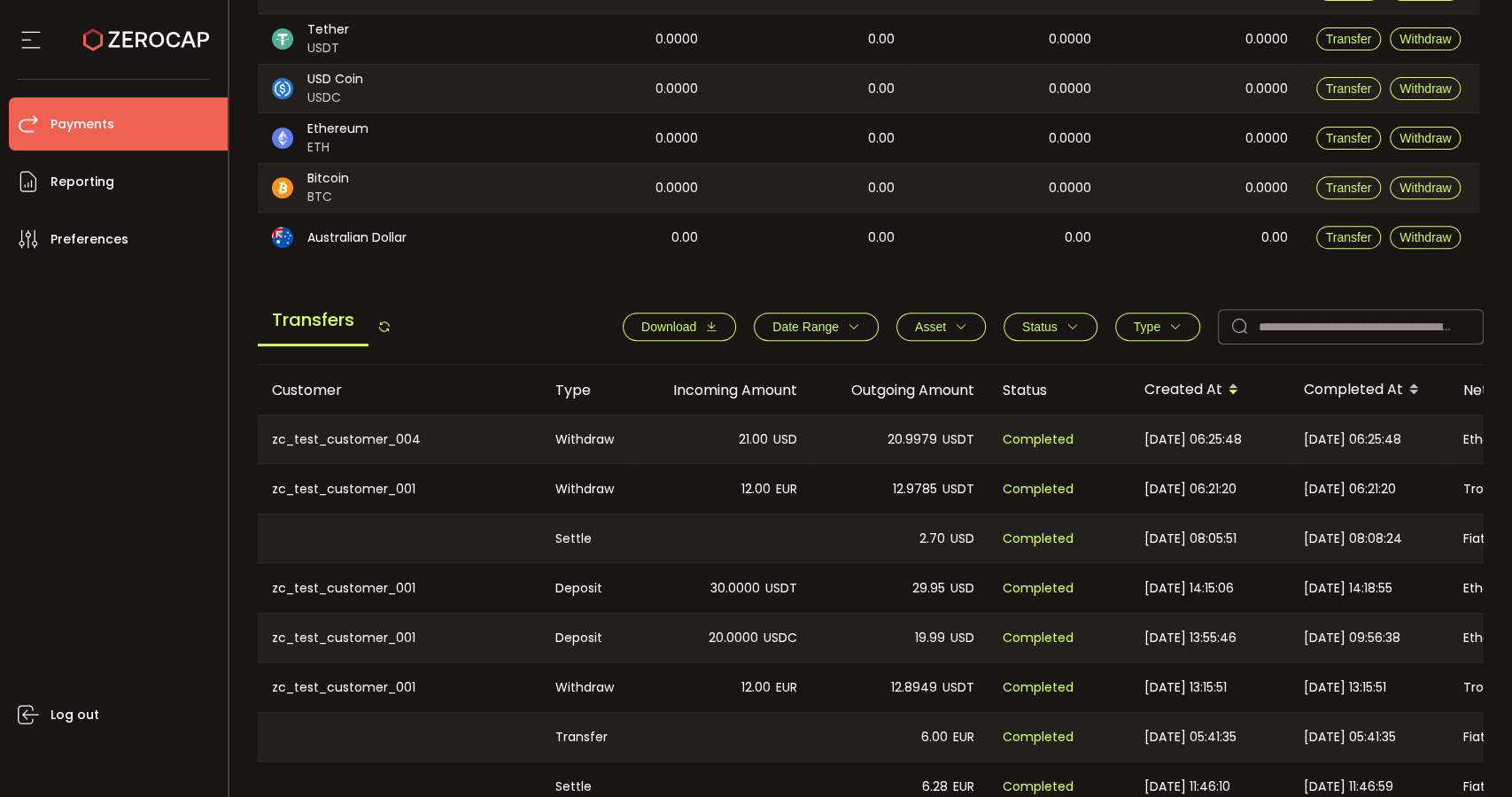
click at [29, 33] on icon at bounding box center [30, 40] width 27 height 27
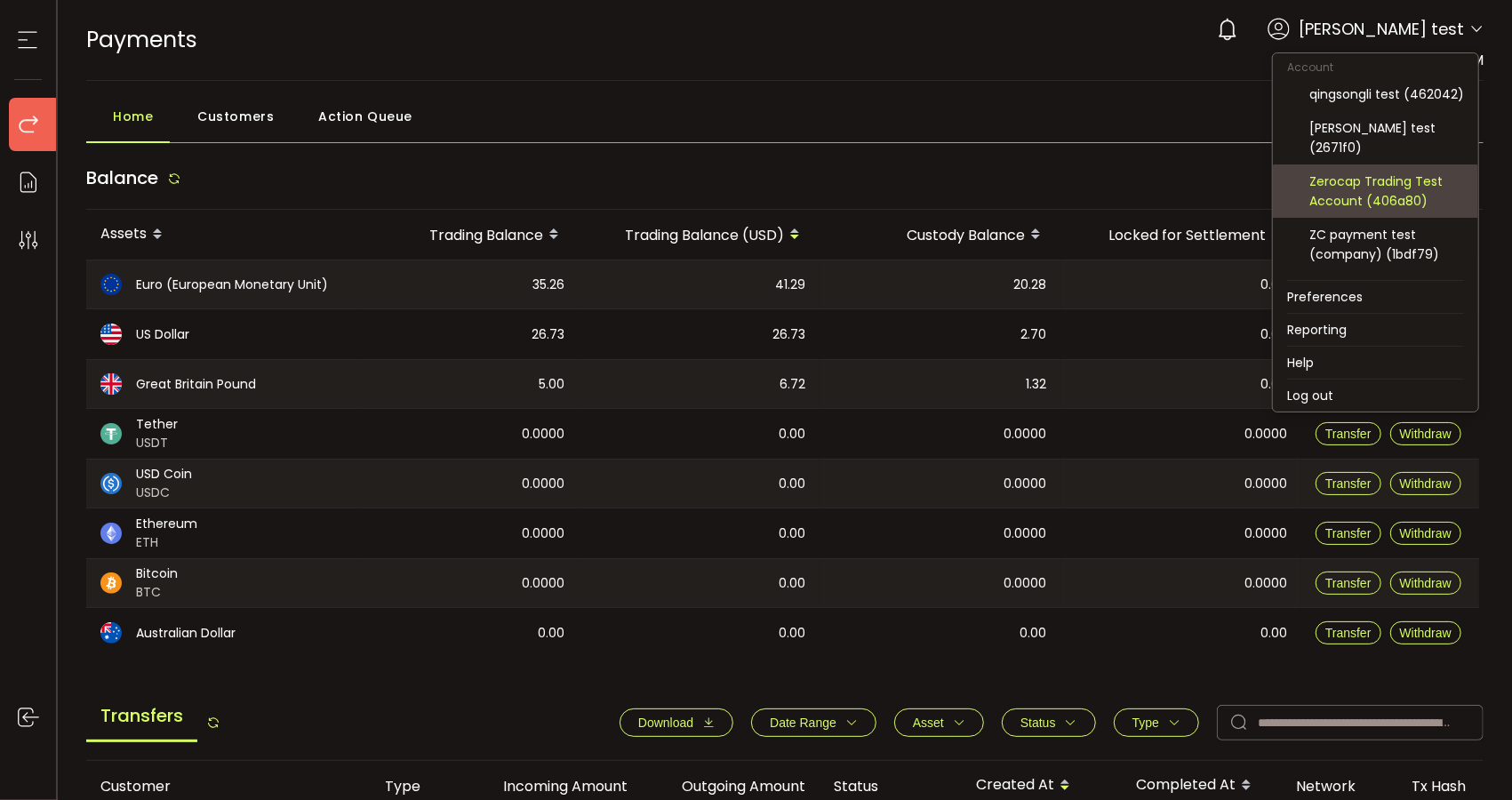
scroll to position [98, 0]
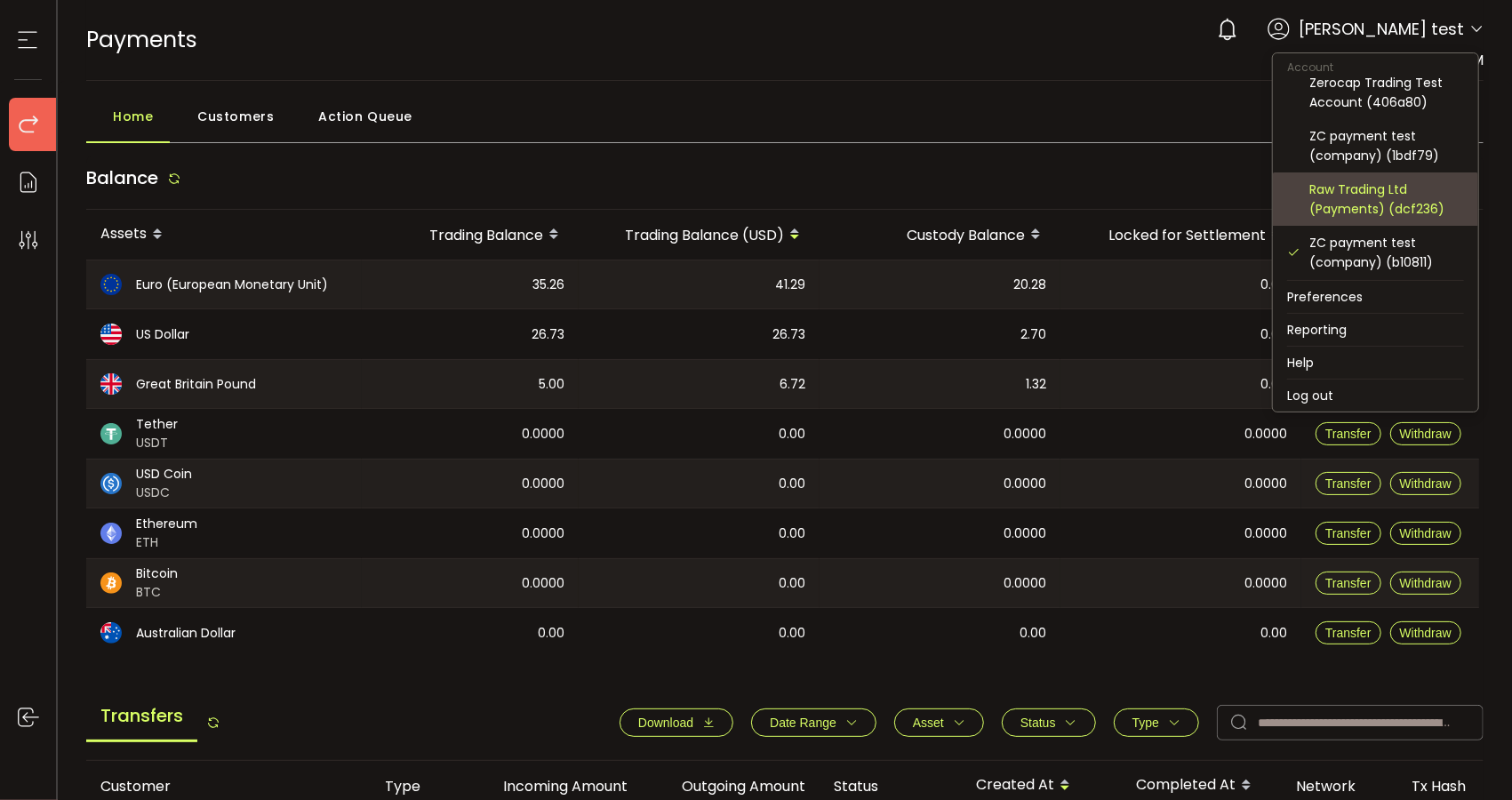
click at [1365, 204] on div "Raw Trading Ltd (Payments) (dcf236)" at bounding box center [1386, 199] width 155 height 39
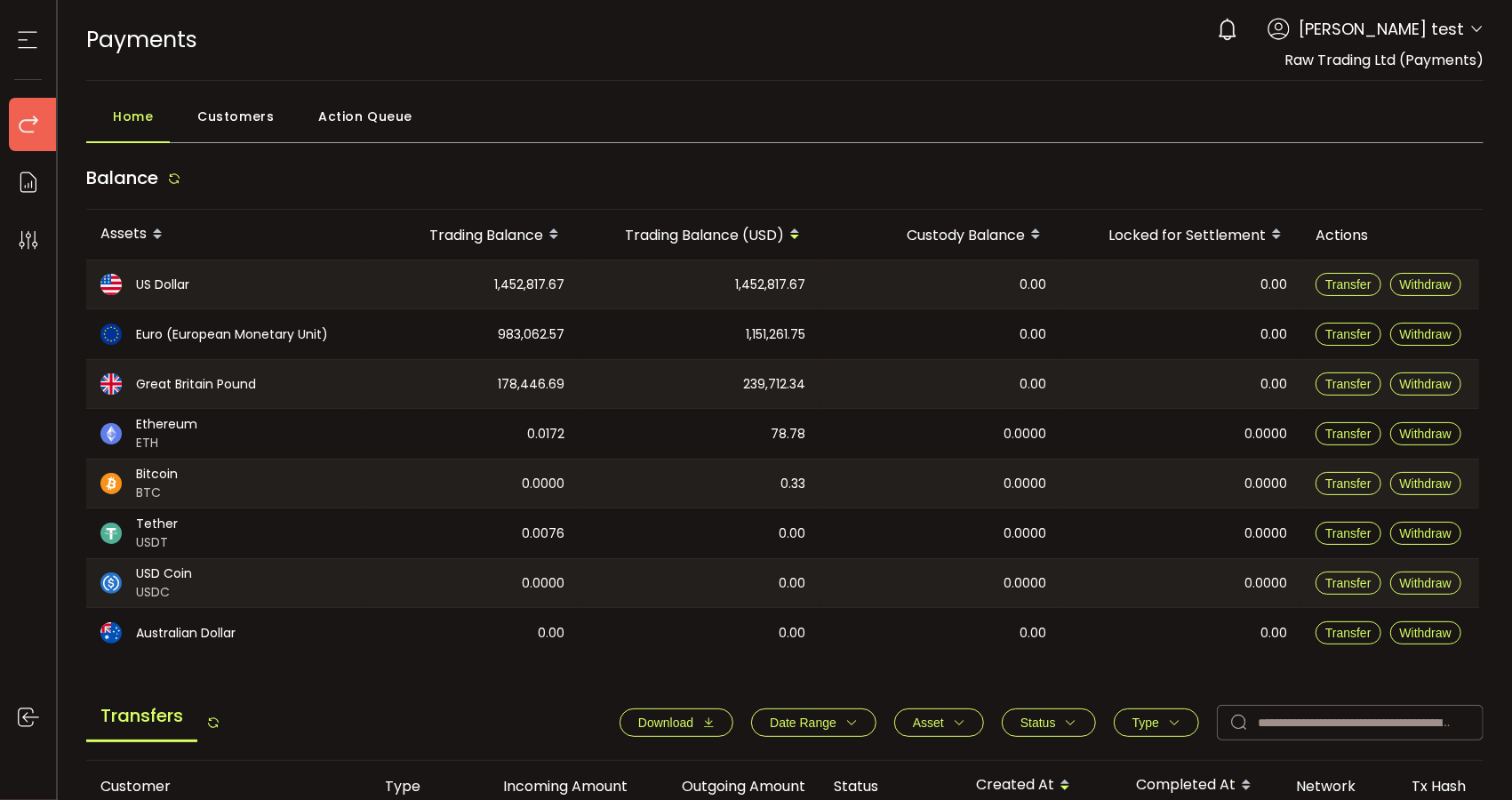
click at [6, 41] on section at bounding box center [28, 40] width 56 height 80
click at [43, 55] on section at bounding box center [28, 40] width 56 height 80
click at [32, 48] on icon at bounding box center [27, 40] width 27 height 27
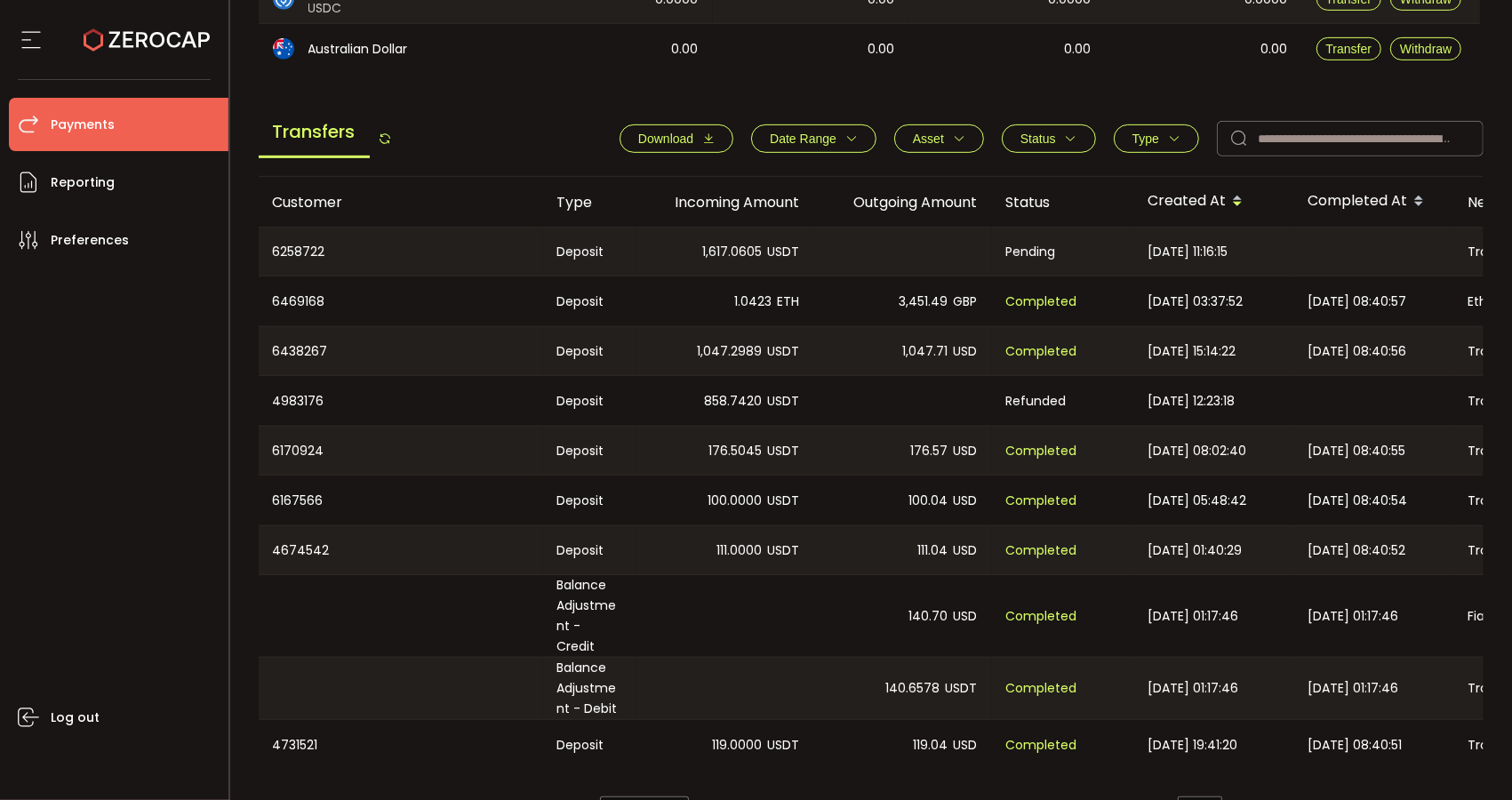
scroll to position [592, 0]
